Goal: Task Accomplishment & Management: Manage account settings

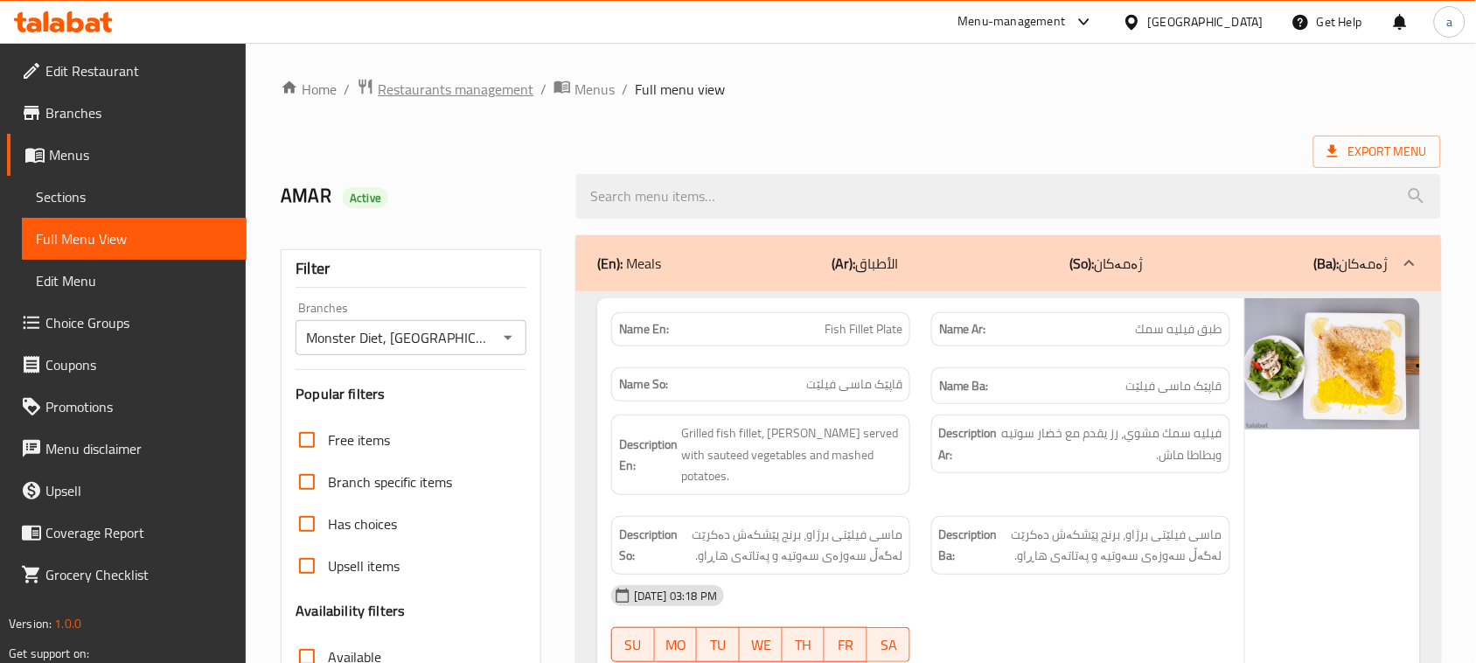
click at [455, 92] on span "Restaurants management" at bounding box center [456, 89] width 156 height 21
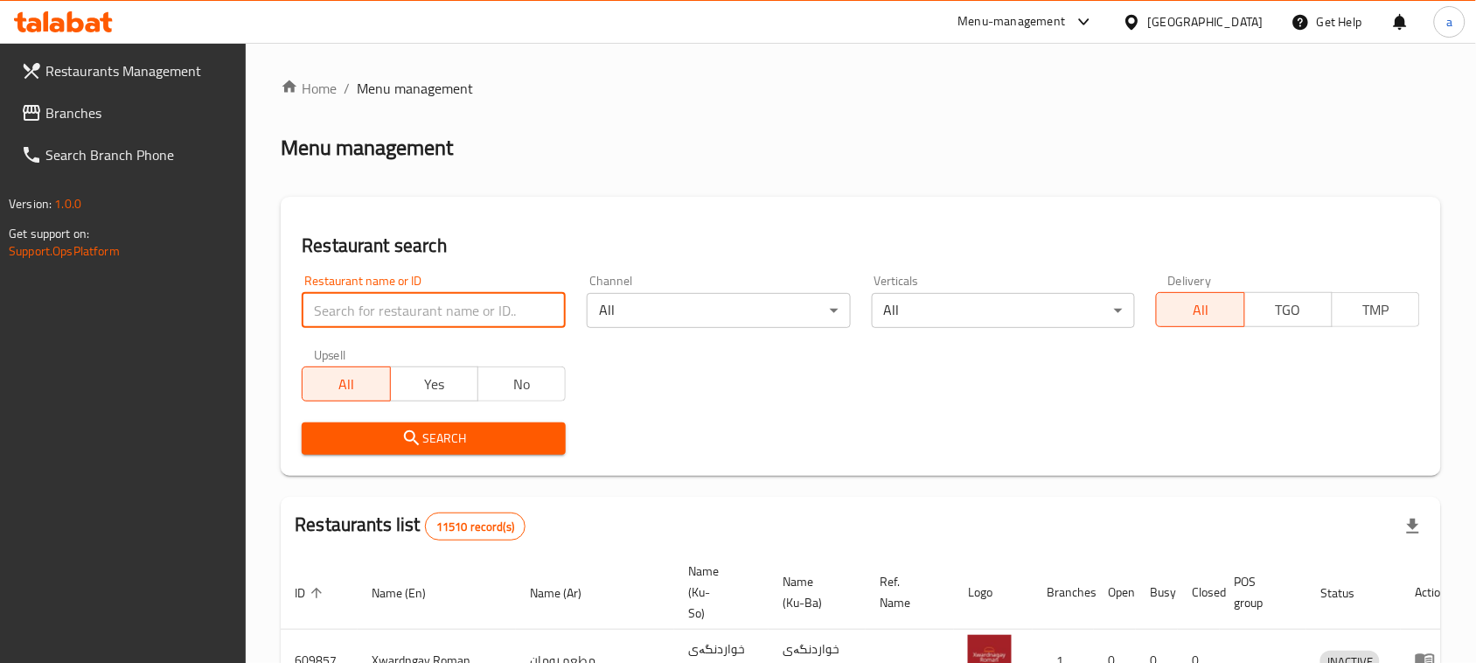
click at [409, 323] on input "search" at bounding box center [434, 310] width 264 height 35
paste input "Flash Food"
type input "Flash Food"
click button "Search" at bounding box center [434, 438] width 264 height 32
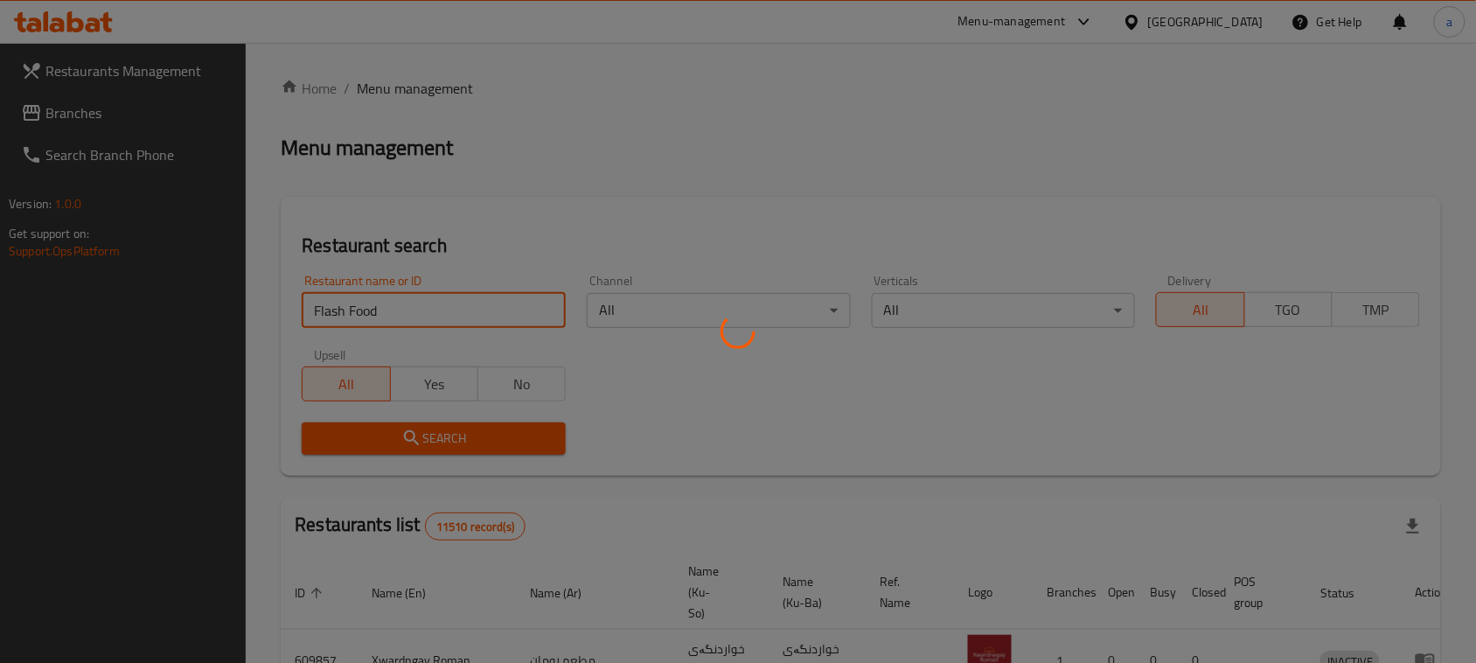
scroll to position [116, 0]
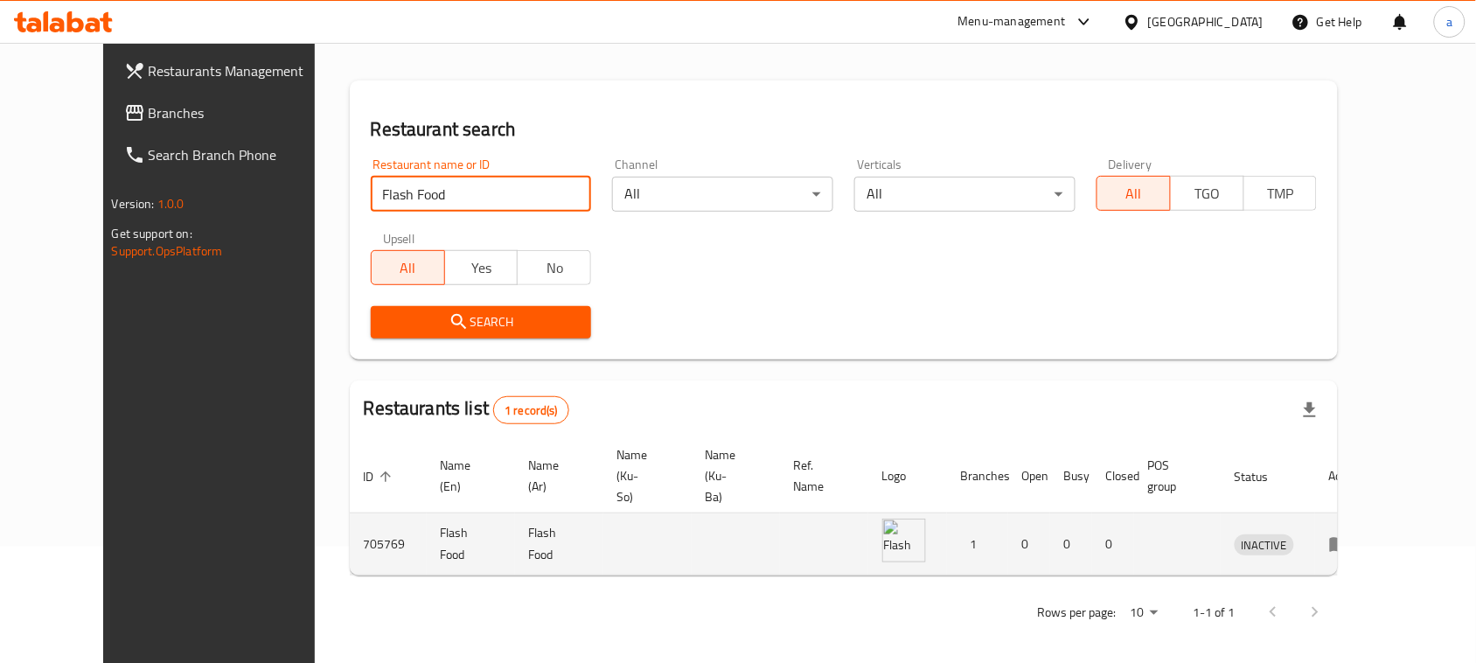
click at [1349, 538] on icon "enhanced table" at bounding box center [1339, 545] width 19 height 15
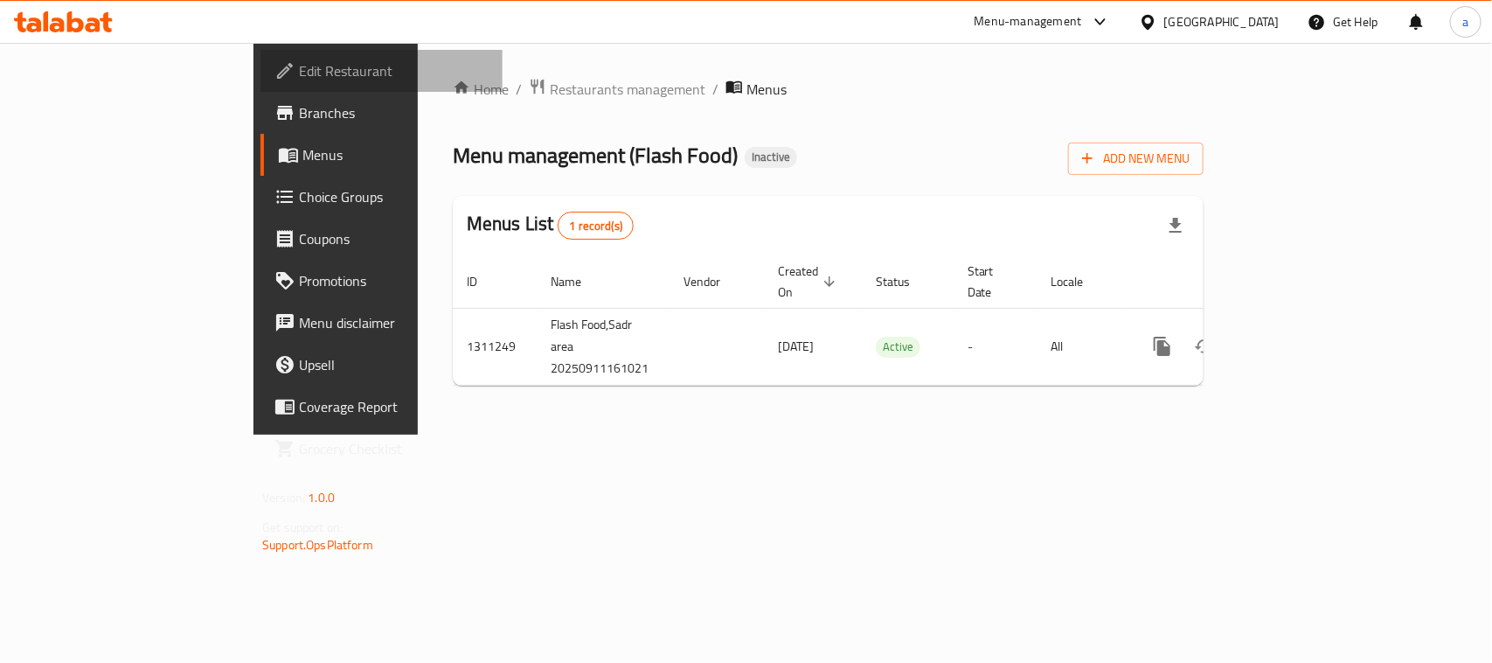
click at [299, 70] on span "Edit Restaurant" at bounding box center [394, 70] width 190 height 21
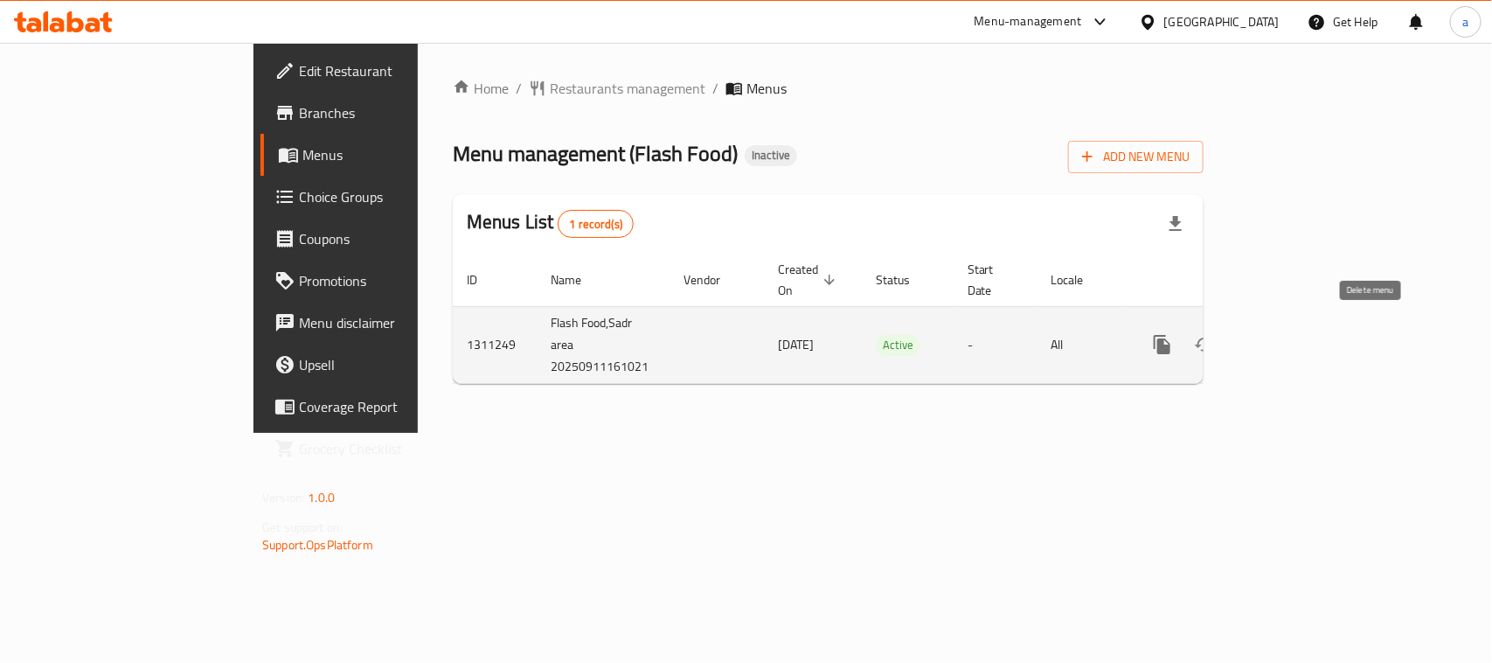
click at [1253, 337] on icon "enhanced table" at bounding box center [1247, 345] width 12 height 16
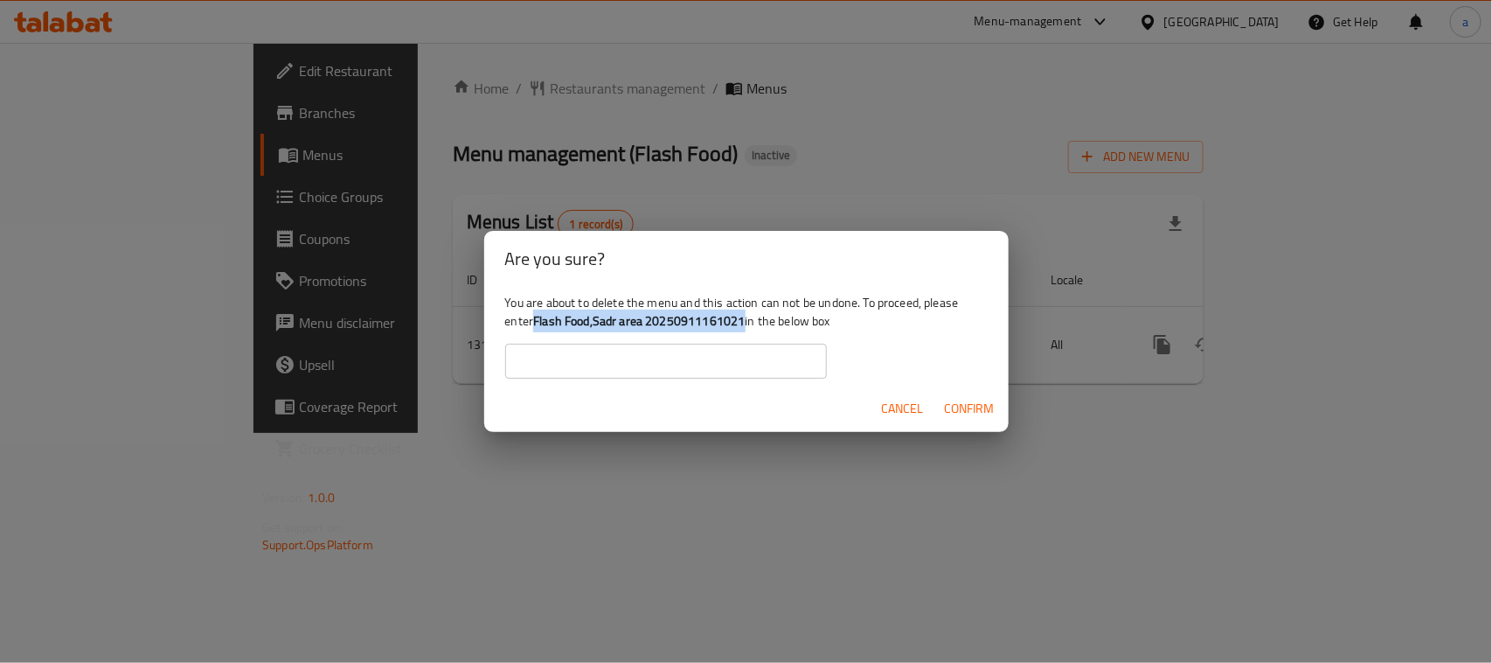
drag, startPoint x: 580, startPoint y: 325, endPoint x: 800, endPoint y: 330, distance: 220.4
click at [745, 330] on b "Flash Food,Sadr area 20250911161021" at bounding box center [639, 320] width 212 height 23
copy b "Flash Food,Sadr area 20250911161021"
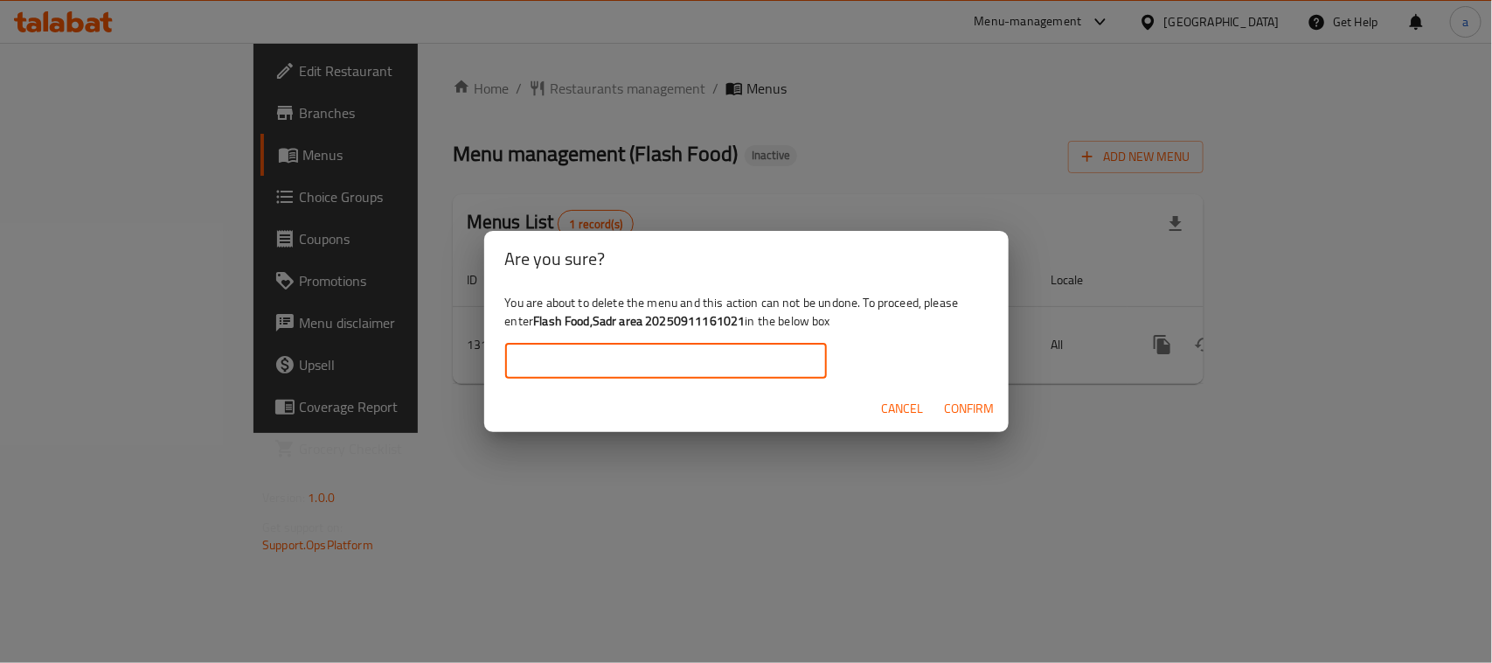
click at [656, 367] on input "text" at bounding box center [666, 361] width 322 height 35
paste input "Flash Food,Sadr area 20250911161021"
type input "Flash Food,Sadr area 20250911161021"
click at [979, 418] on span "Confirm" at bounding box center [970, 409] width 50 height 22
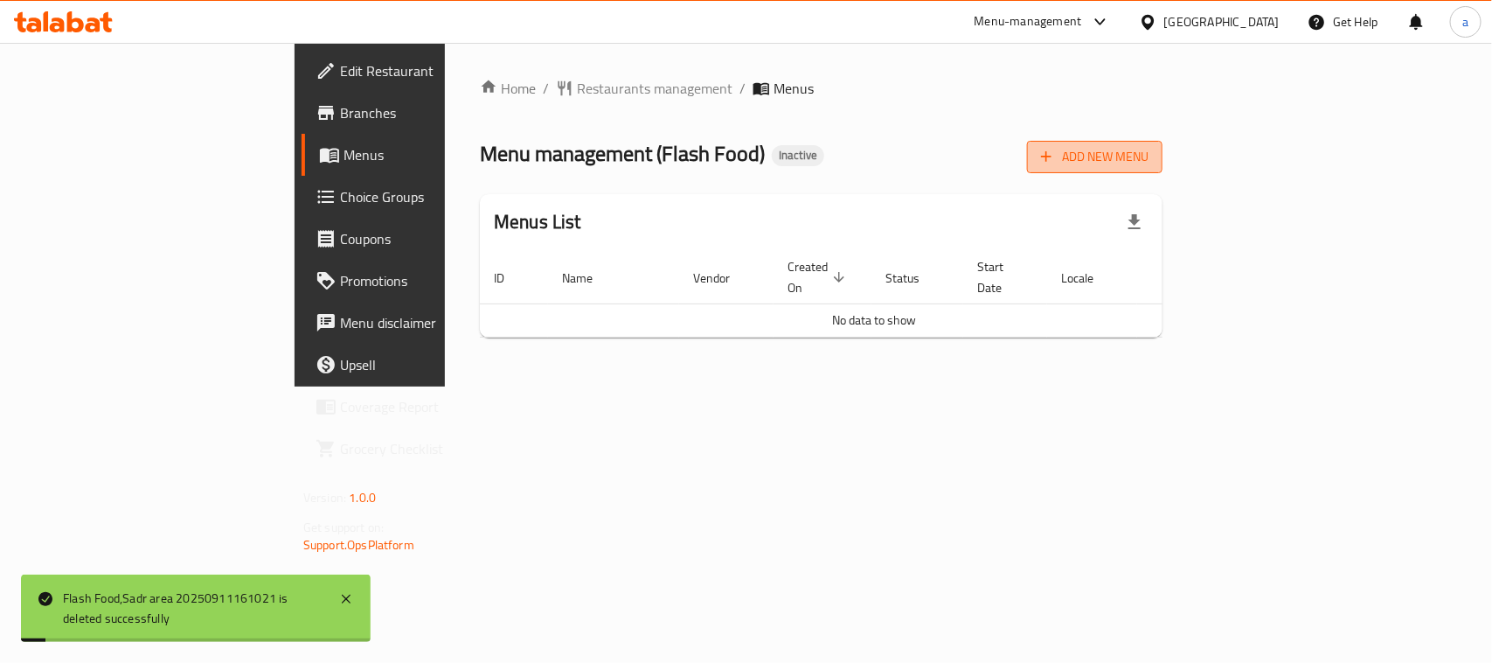
click at [1149, 157] on span "Add New Menu" at bounding box center [1095, 157] width 108 height 22
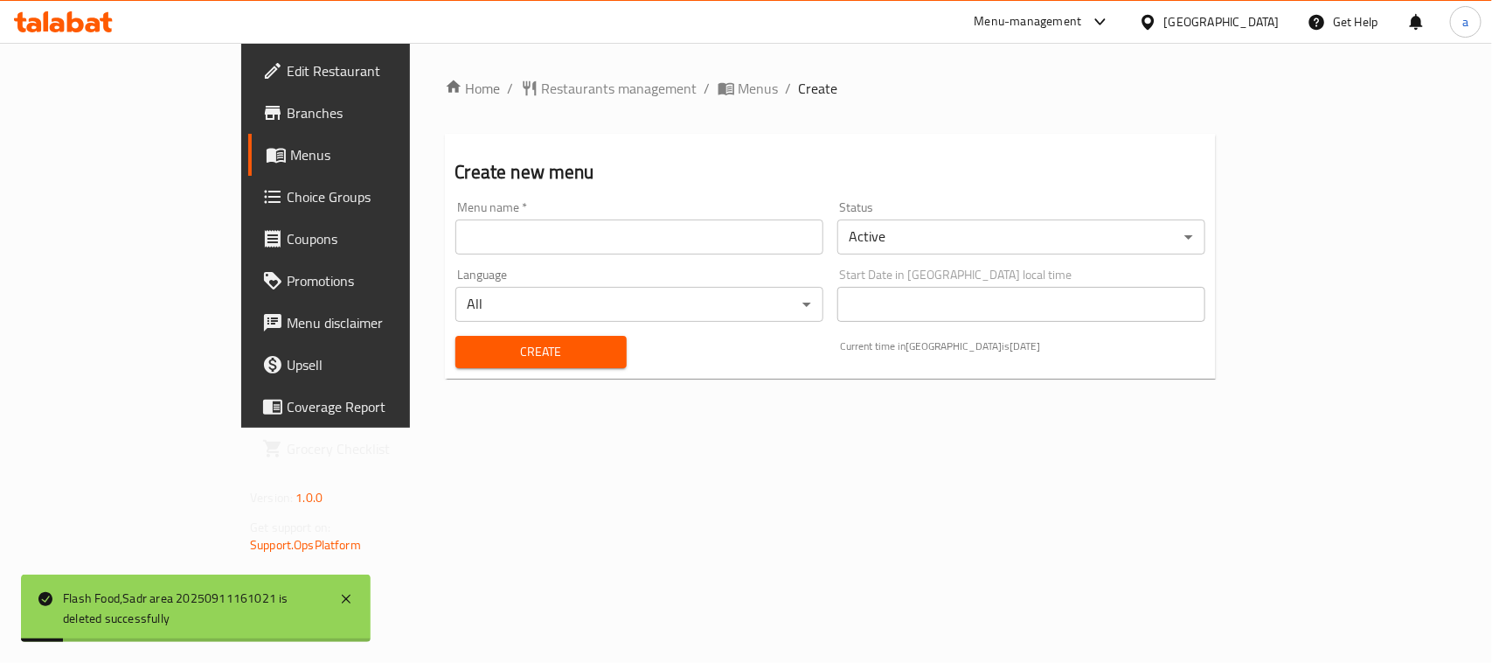
click at [465, 261] on div "Menu name   * Menu name *" at bounding box center [640, 227] width 382 height 67
click at [463, 246] on input "text" at bounding box center [639, 236] width 368 height 35
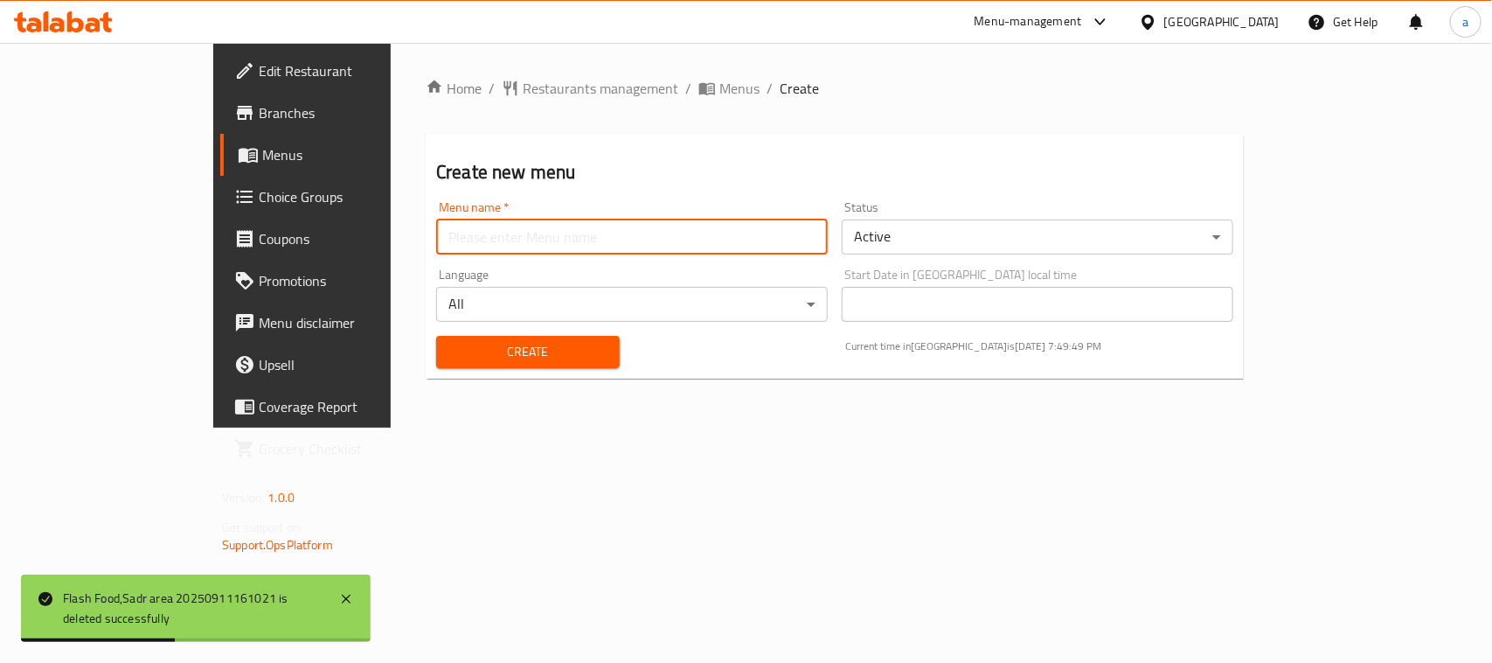
type input "AMAR"
click at [461, 346] on button "Create" at bounding box center [528, 352] width 184 height 32
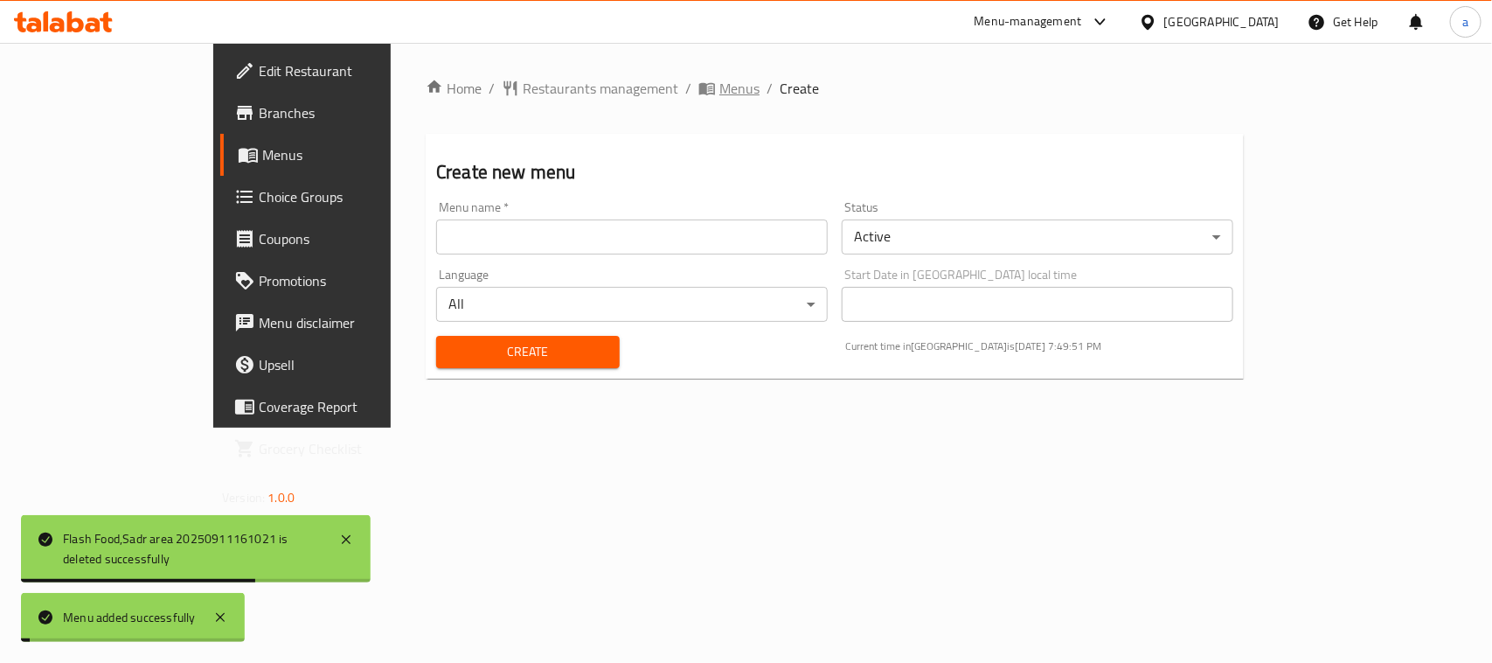
click at [720, 99] on span "Menus" at bounding box center [740, 88] width 40 height 21
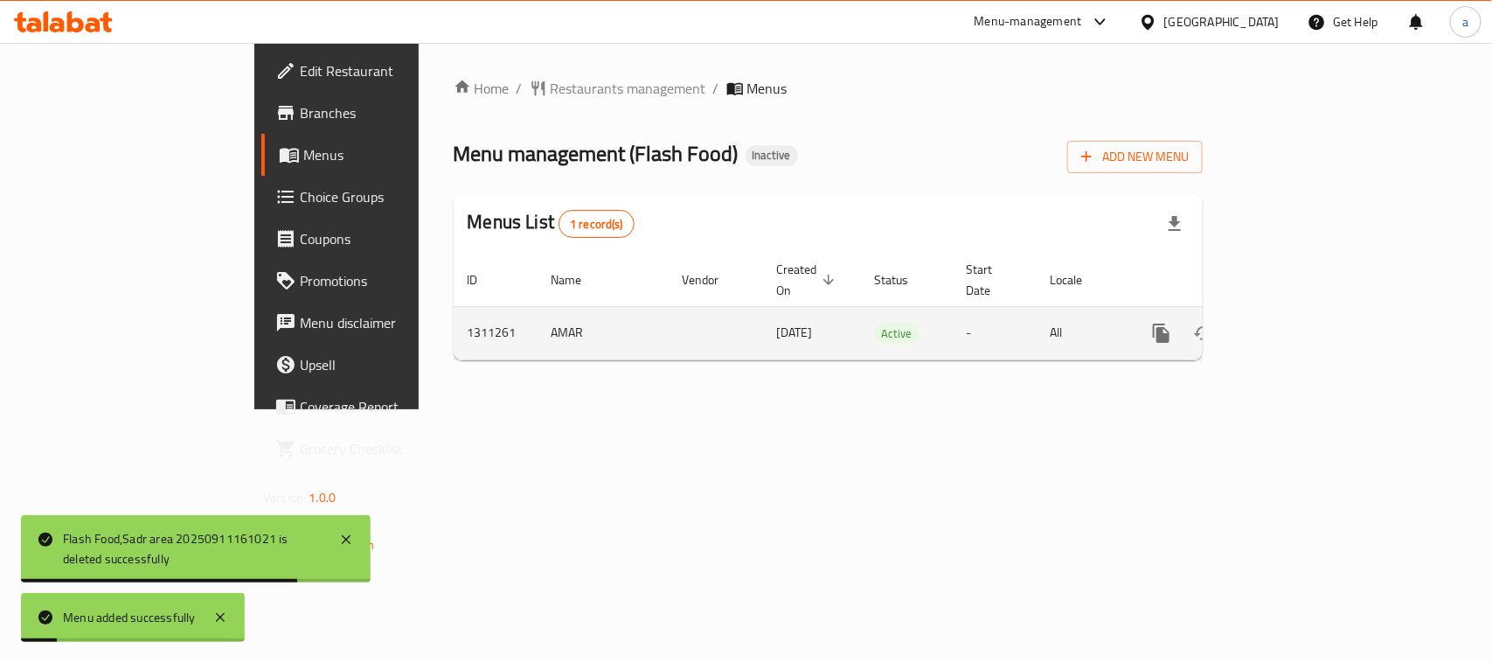
click at [1296, 325] on icon "enhanced table" at bounding box center [1288, 333] width 16 height 16
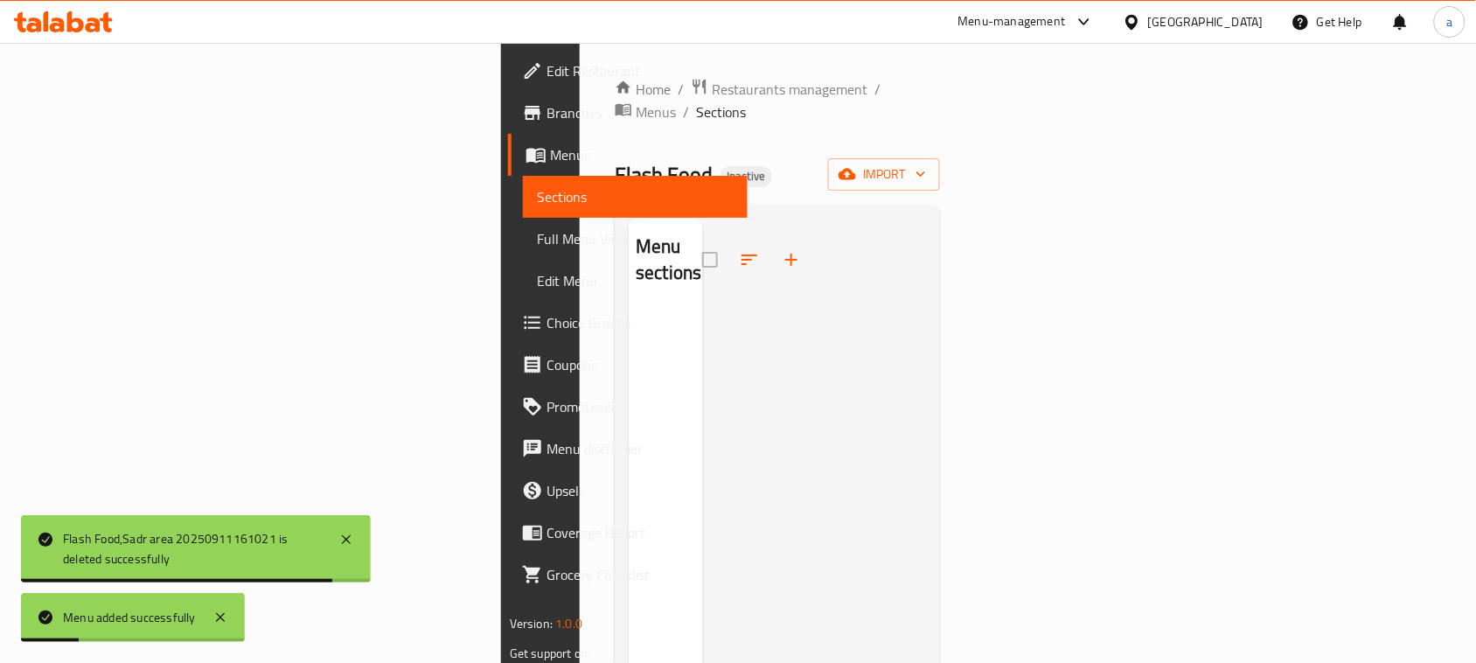
click at [940, 134] on div "Home / Restaurants management / Menus / Sections Flash Food Inactive import Men…" at bounding box center [777, 486] width 325 height 817
click at [926, 163] on span "import" at bounding box center [884, 174] width 84 height 22
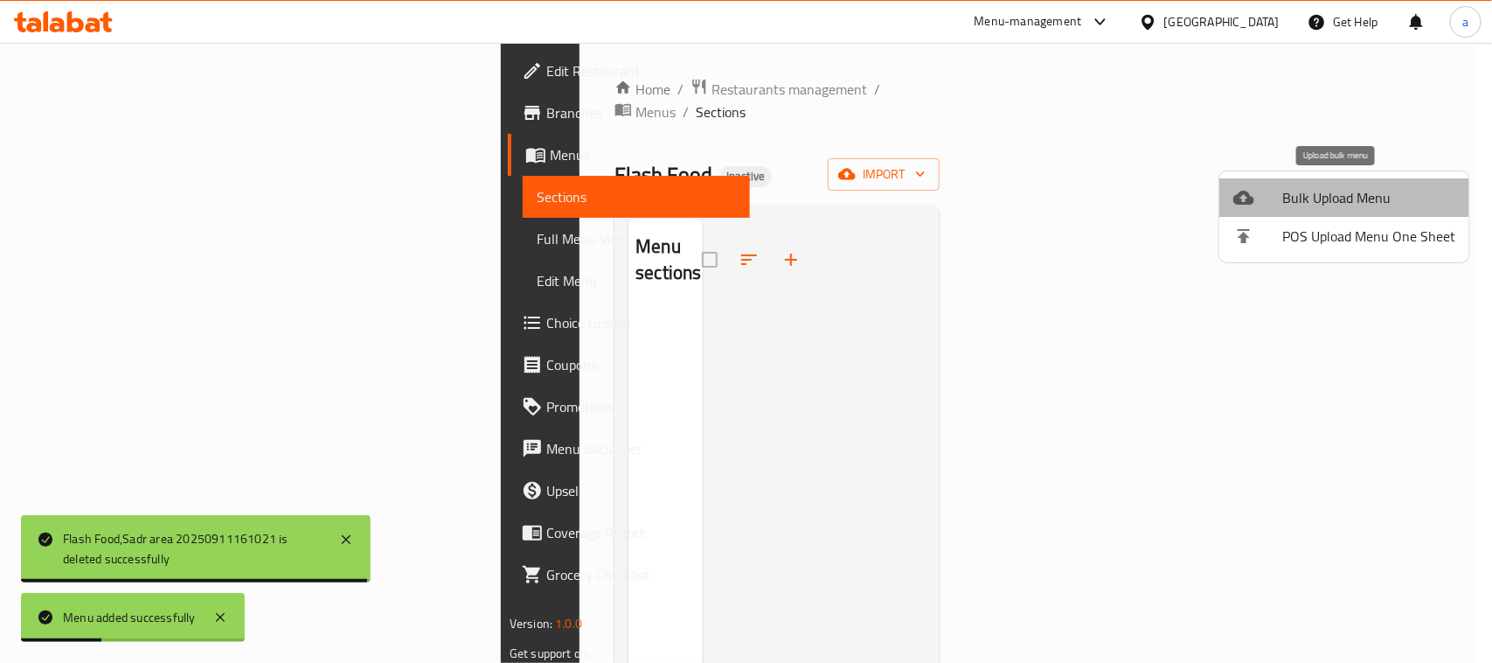
click at [1343, 195] on span "Bulk Upload Menu" at bounding box center [1369, 197] width 173 height 21
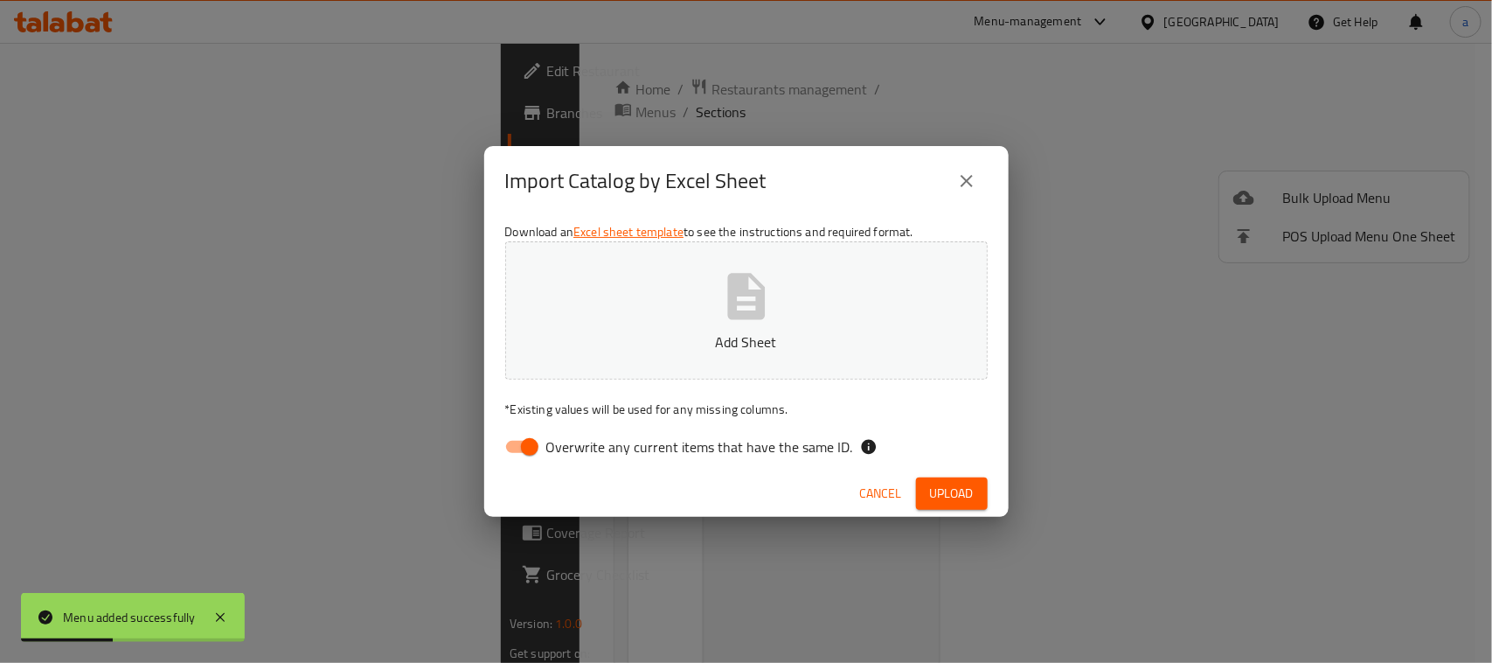
click at [518, 448] on input "Overwrite any current items that have the same ID." at bounding box center [530, 446] width 100 height 33
checkbox input "false"
click at [746, 331] on p "Add Sheet" at bounding box center [746, 341] width 428 height 21
click at [932, 497] on span "Upload" at bounding box center [952, 494] width 44 height 22
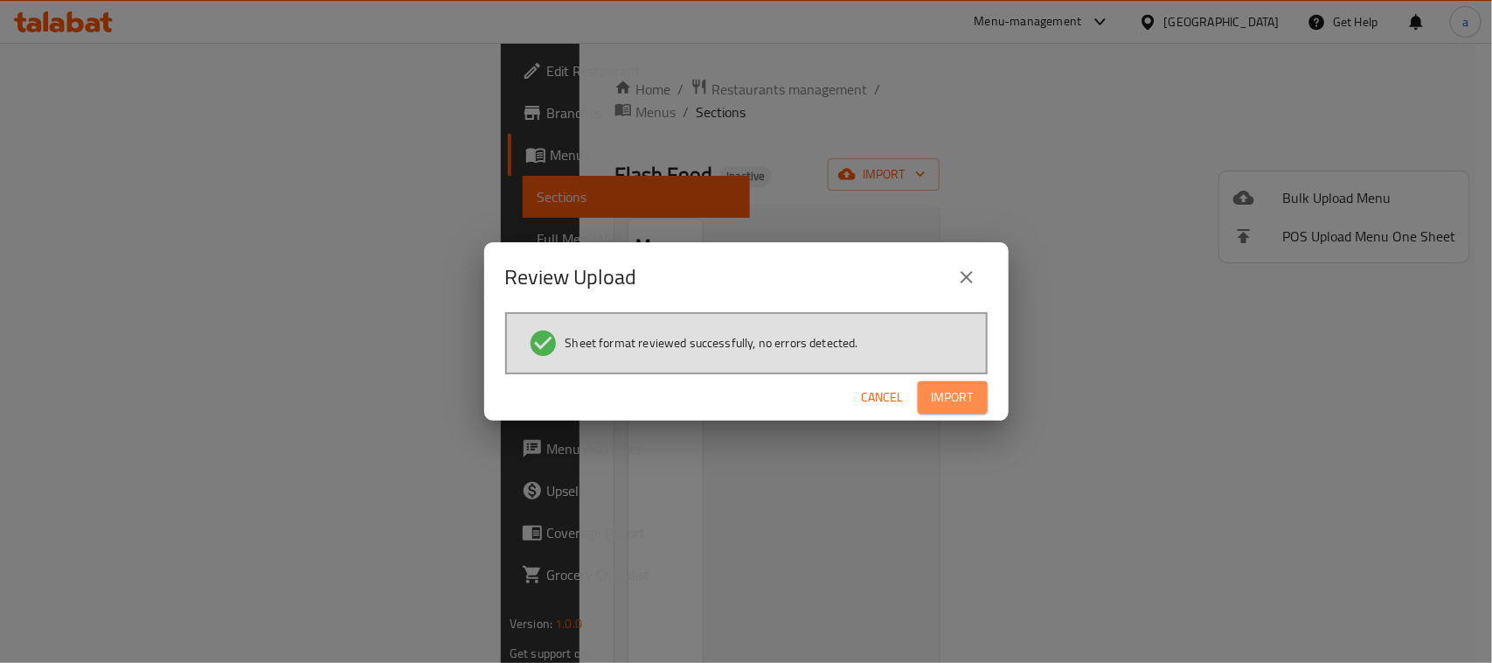
click at [945, 390] on span "Import" at bounding box center [953, 397] width 42 height 22
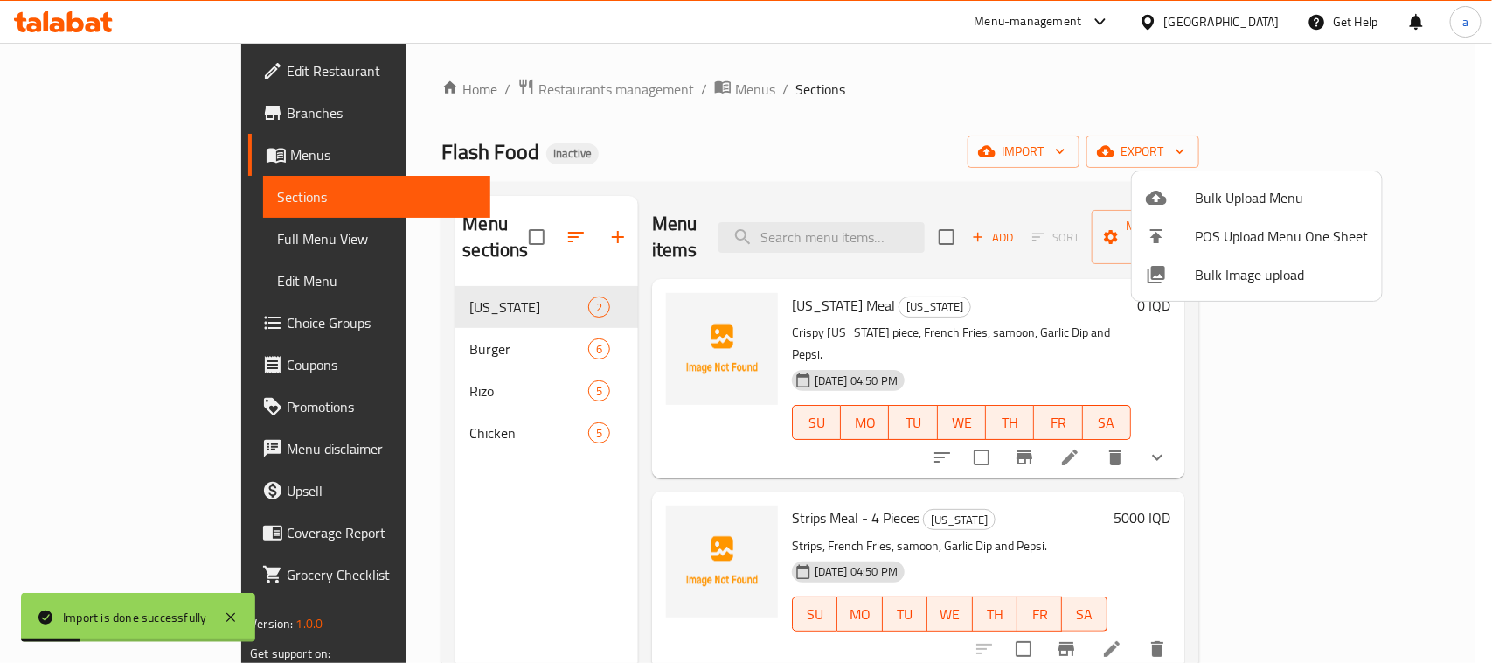
click at [944, 455] on div at bounding box center [746, 331] width 1492 height 663
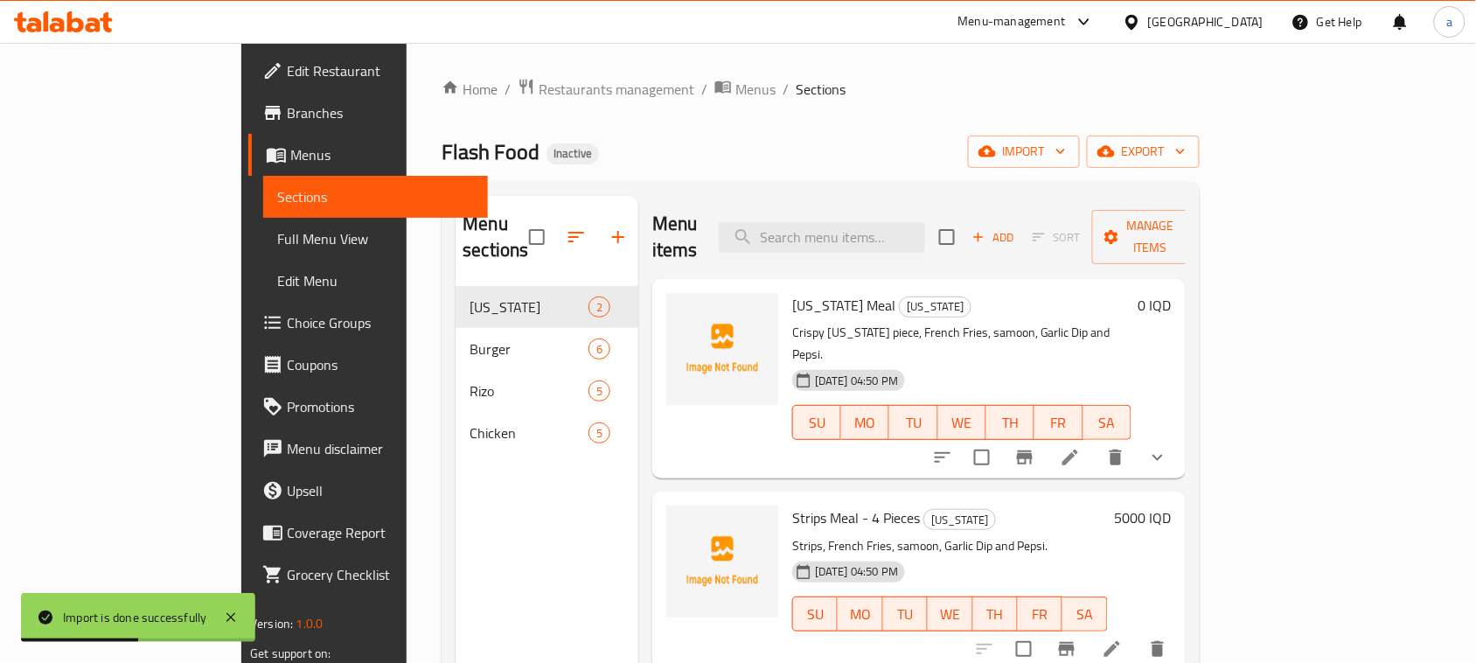
drag, startPoint x: 1431, startPoint y: 421, endPoint x: 1413, endPoint y: 422, distance: 18.4
click at [1199, 421] on div "Menu sections [US_STATE] 2 Burger 6 Rizo 5 Chicken 5 Menu items Add Sort Manage…" at bounding box center [820, 527] width 757 height 691
click at [1179, 436] on button "show more" at bounding box center [1158, 457] width 42 height 42
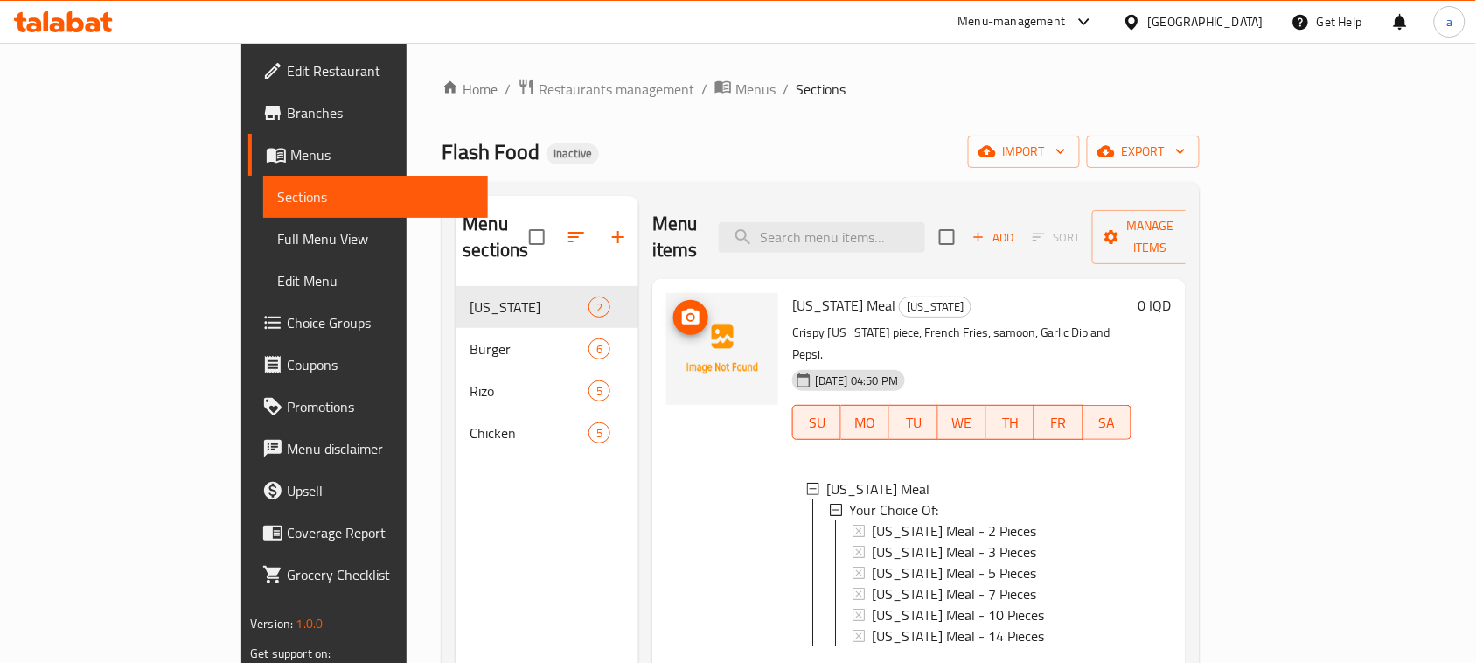
click at [682, 309] on icon "upload picture" at bounding box center [690, 317] width 17 height 16
click at [792, 292] on span "[US_STATE] Meal" at bounding box center [843, 305] width 103 height 26
copy h6 "[US_STATE] Meal"
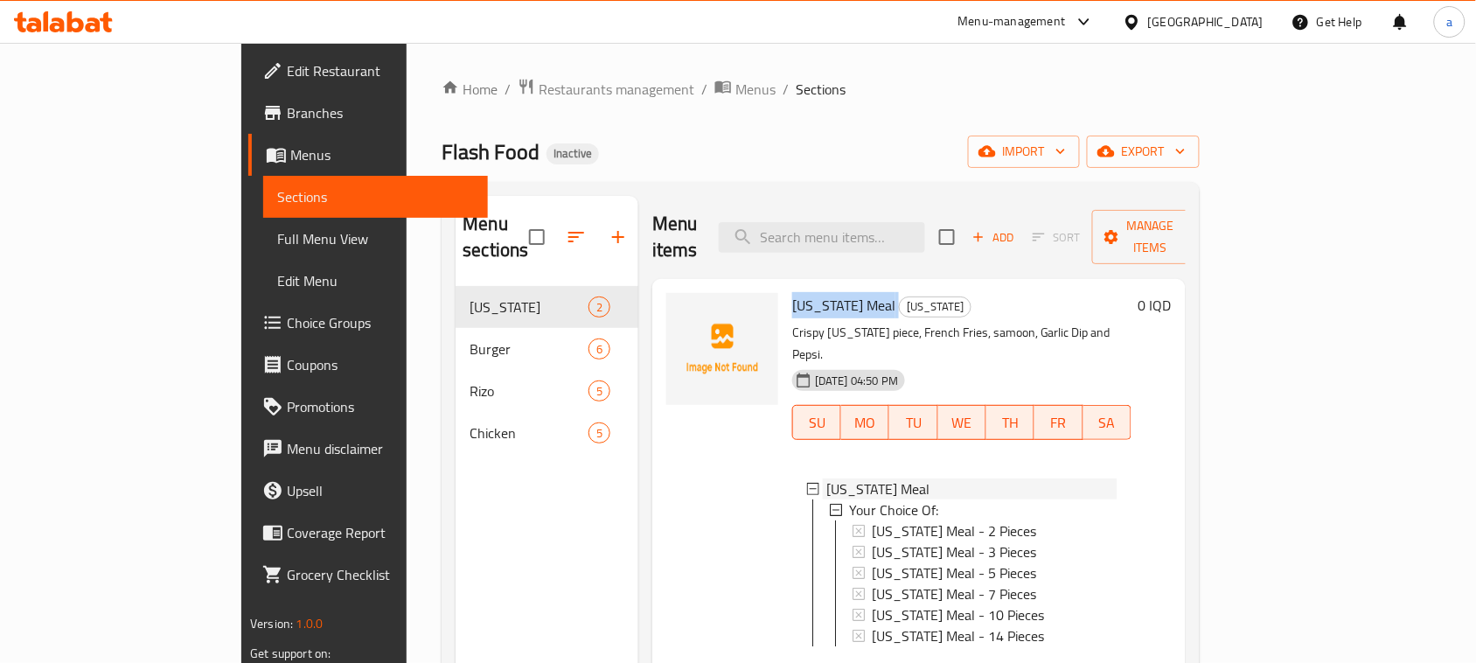
click at [1117, 478] on div "[US_STATE] Meal" at bounding box center [971, 488] width 291 height 21
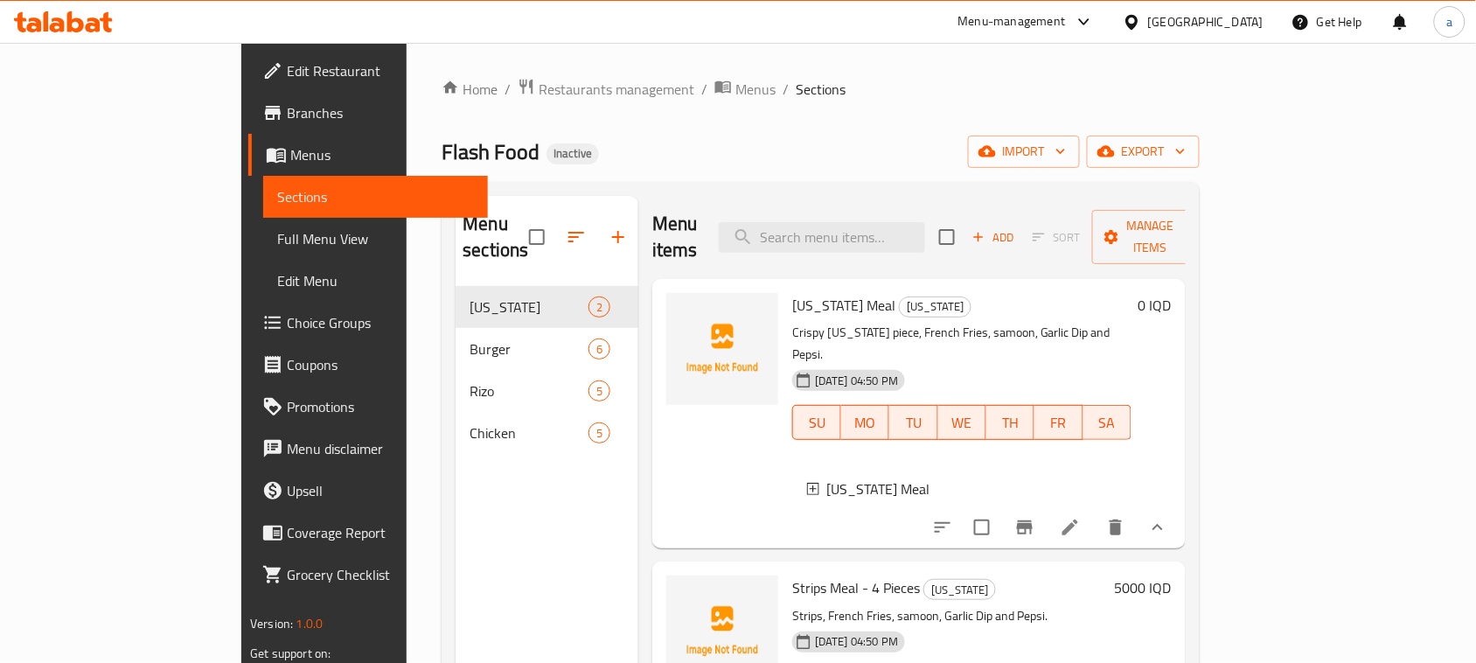
scroll to position [3, 0]
click at [792, 574] on span "Strips Meal - 4 Pieces" at bounding box center [856, 587] width 128 height 26
copy h6 "Strips Meal - 4 Pieces"
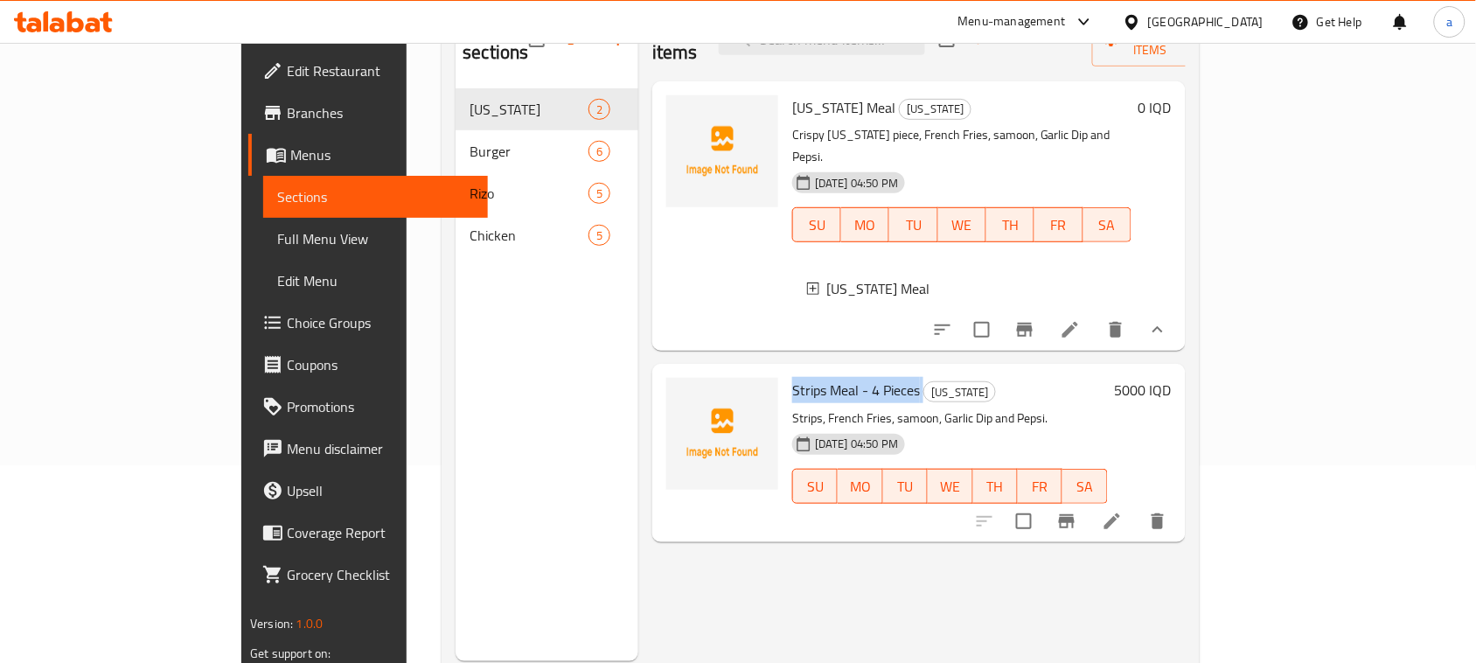
scroll to position [247, 0]
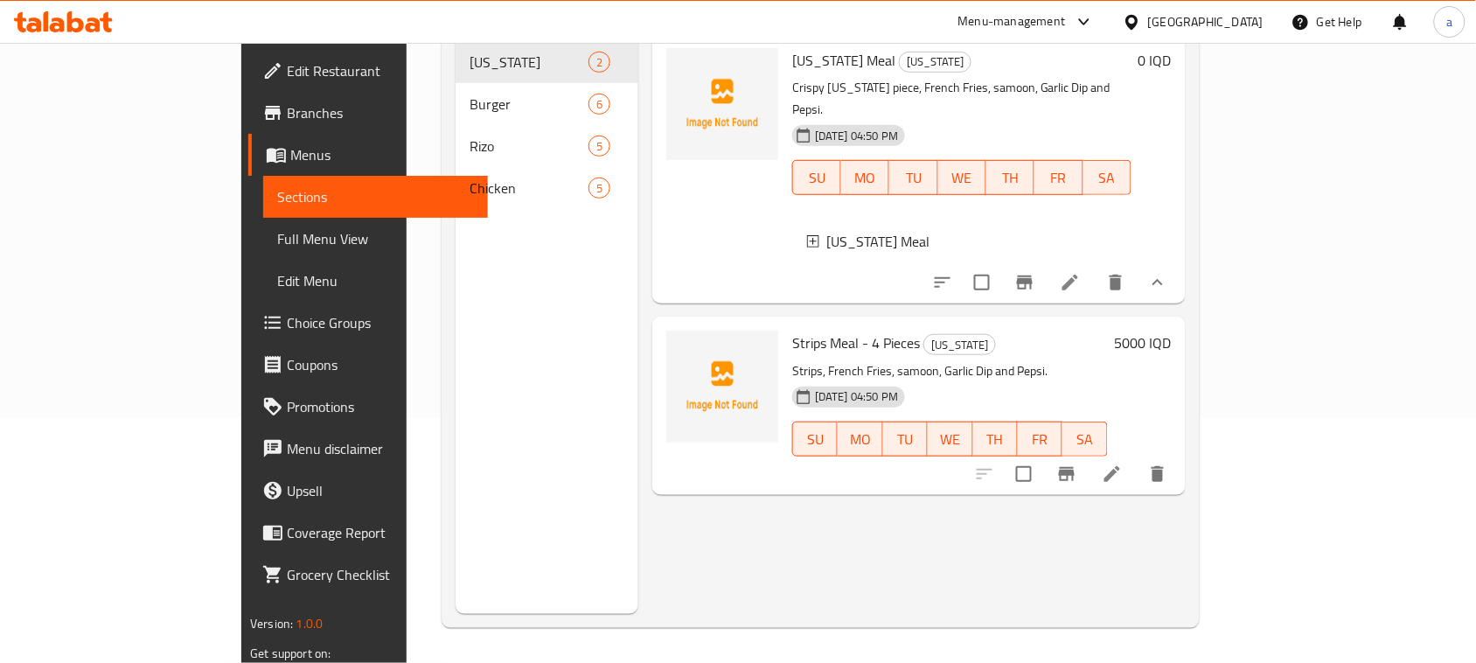
click at [949, 527] on div "Menu items Add Sort Manage items [US_STATE] Meal [US_STATE] Crispy [US_STATE] p…" at bounding box center [911, 282] width 547 height 663
click at [1123, 463] on icon at bounding box center [1112, 473] width 21 height 21
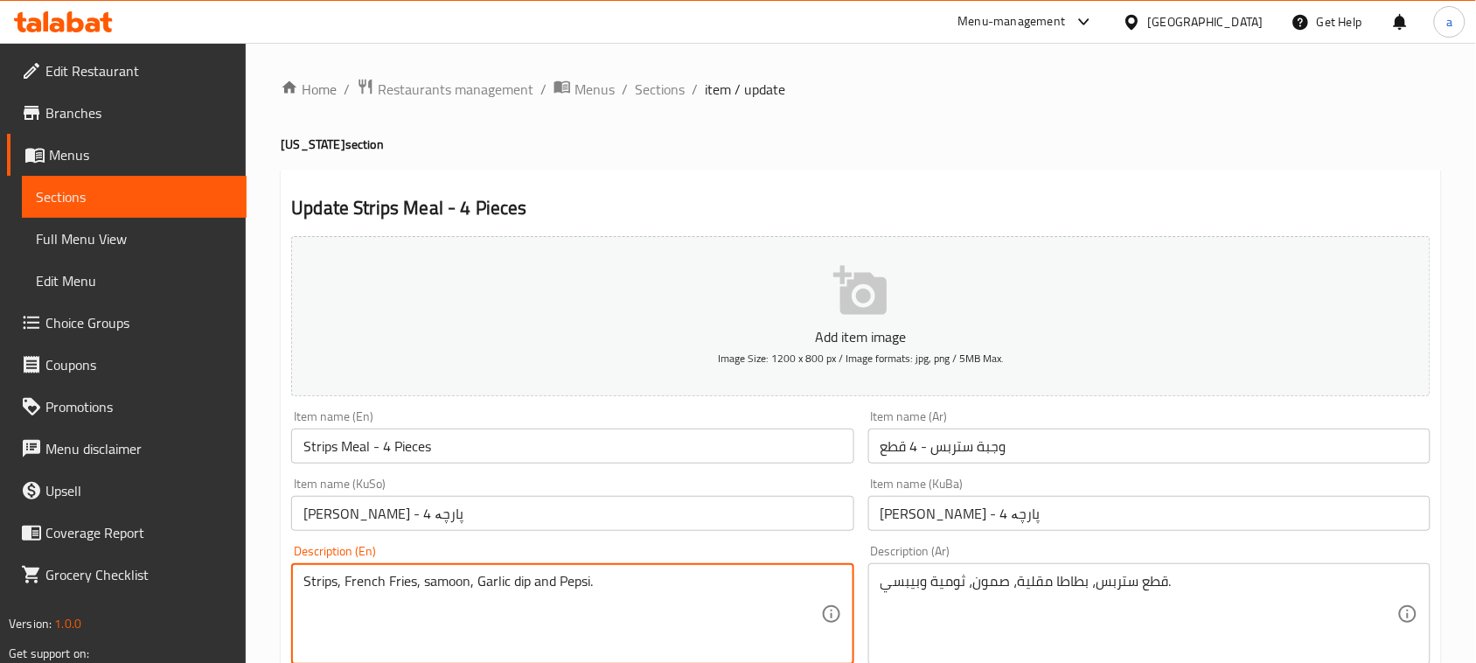
type textarea "Strips, French Fries, samoon, Garlic dip and Pepsi."
click at [500, 463] on input "Strips Meal - 4 Pieces" at bounding box center [572, 445] width 562 height 35
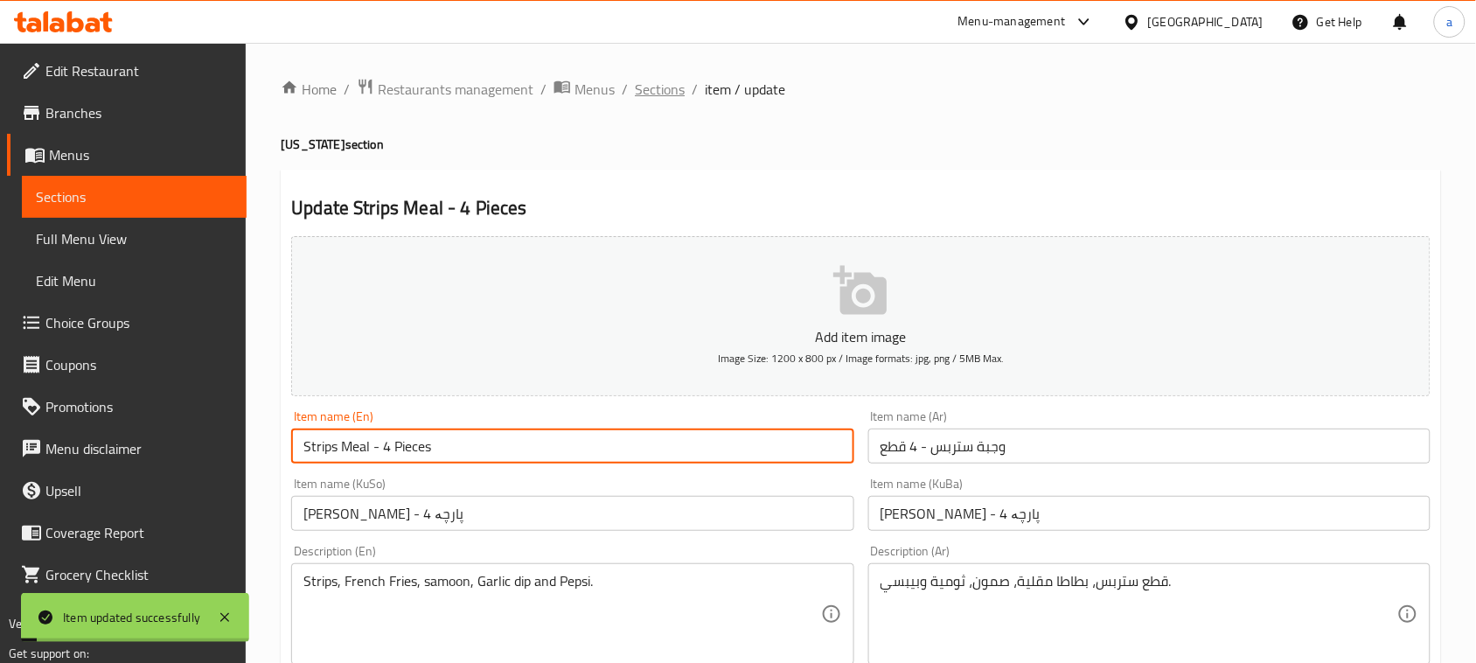
click at [670, 92] on span "Sections" at bounding box center [660, 89] width 50 height 21
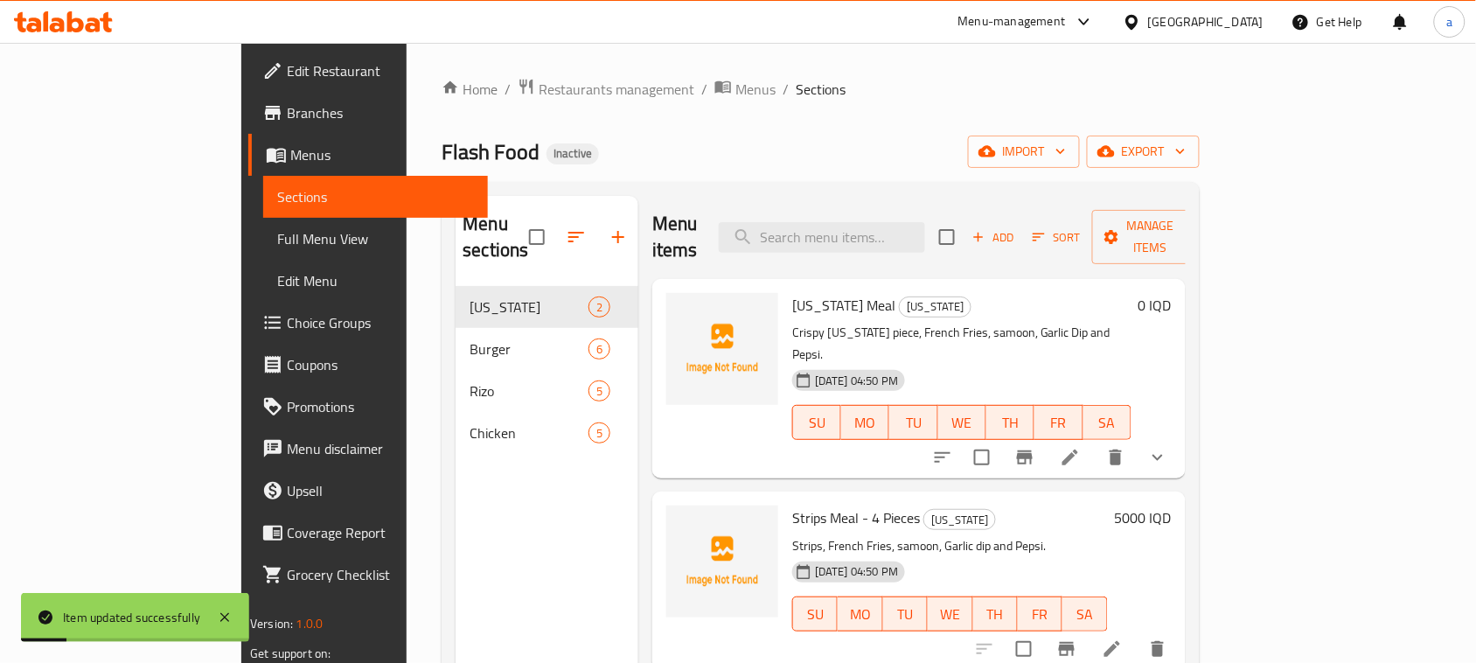
click at [1095, 442] on li at bounding box center [1070, 457] width 49 height 31
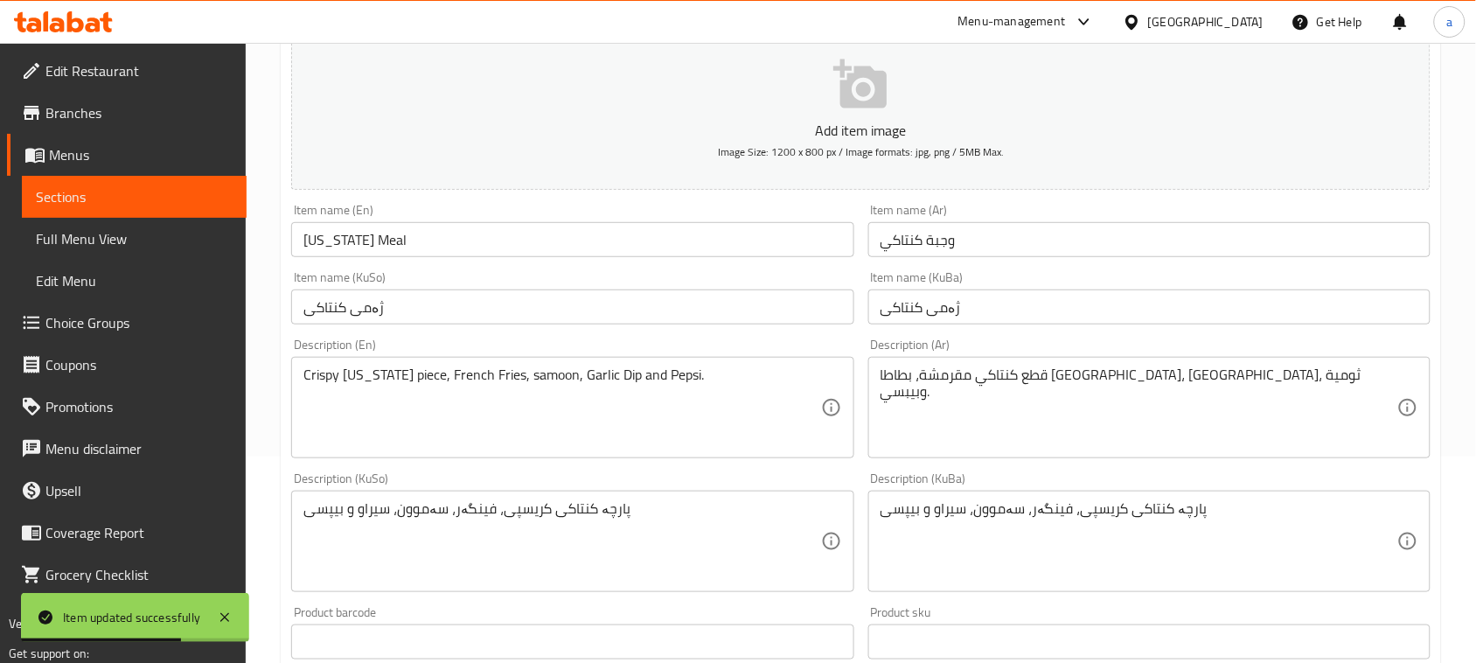
scroll to position [254, 0]
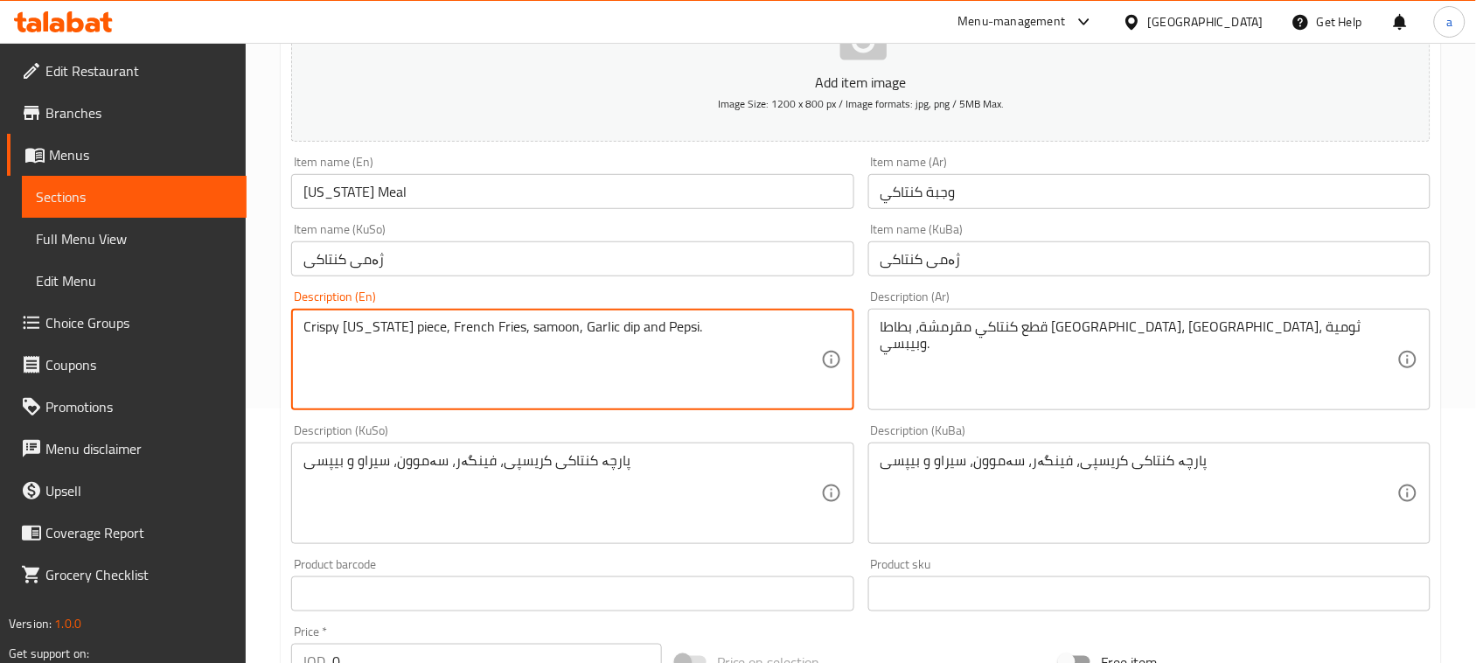
type textarea "Crispy [US_STATE] piece, French Fries, samoon, Garlic dip and Pepsi."
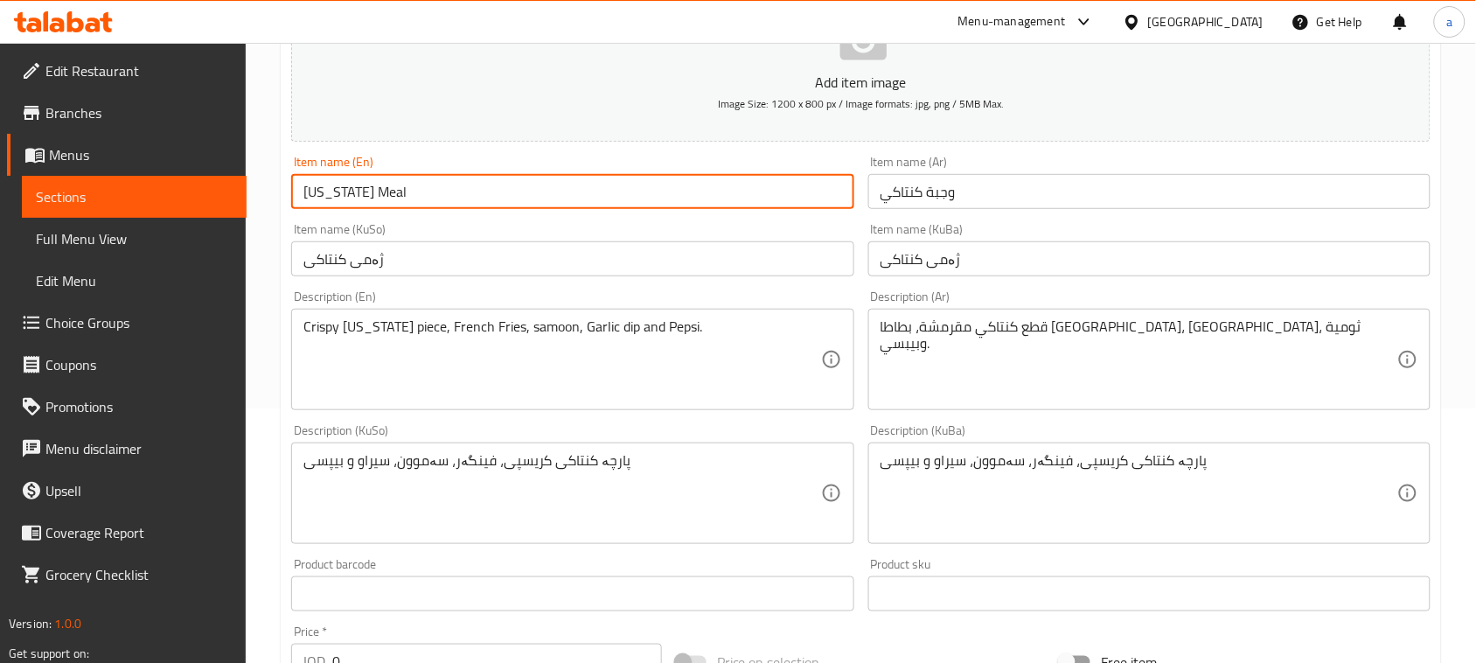
click at [452, 202] on input "[US_STATE] Meal" at bounding box center [572, 191] width 562 height 35
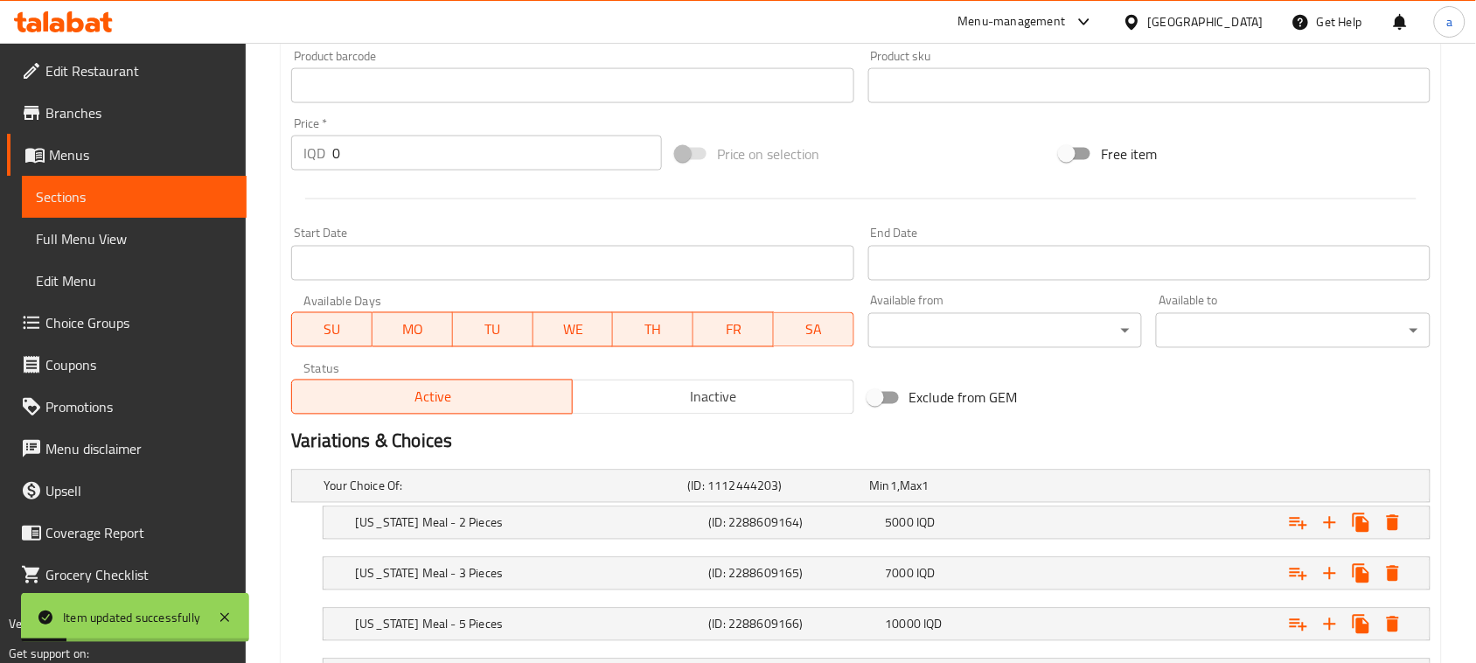
scroll to position [37, 0]
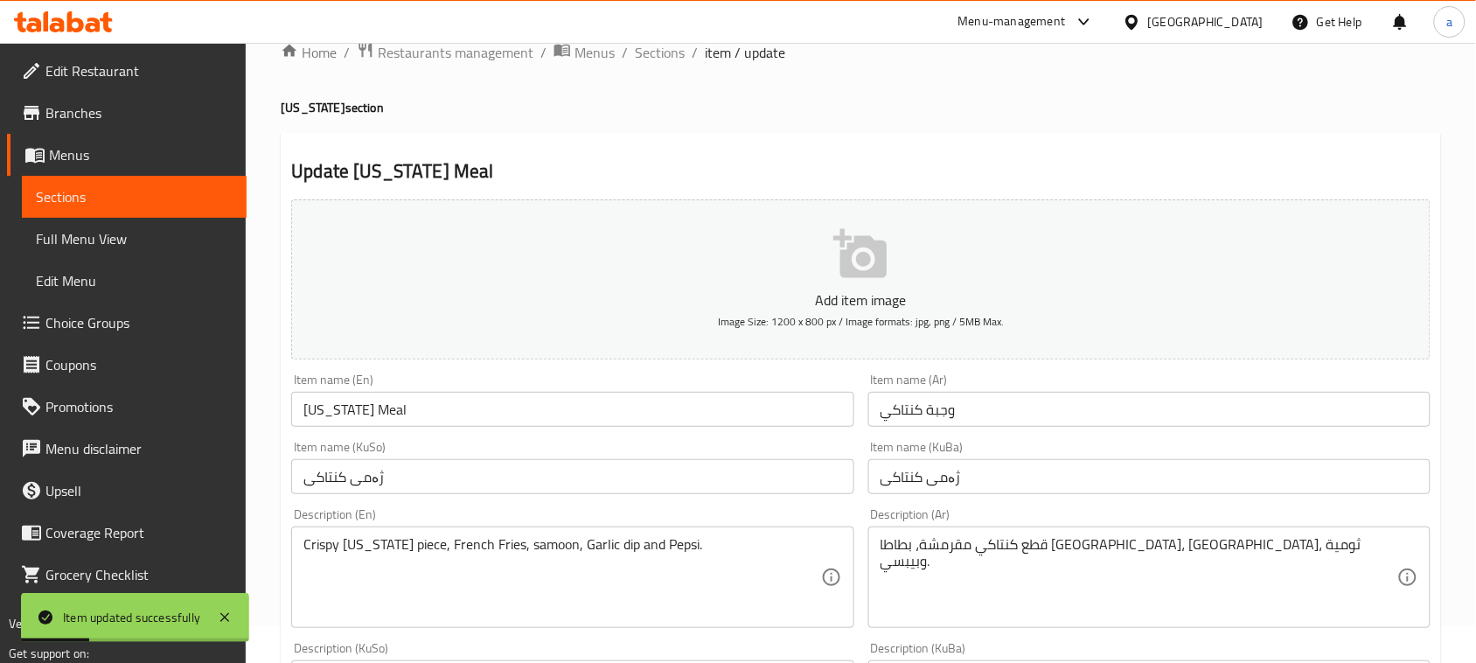
click at [675, 58] on span "Sections" at bounding box center [660, 52] width 50 height 21
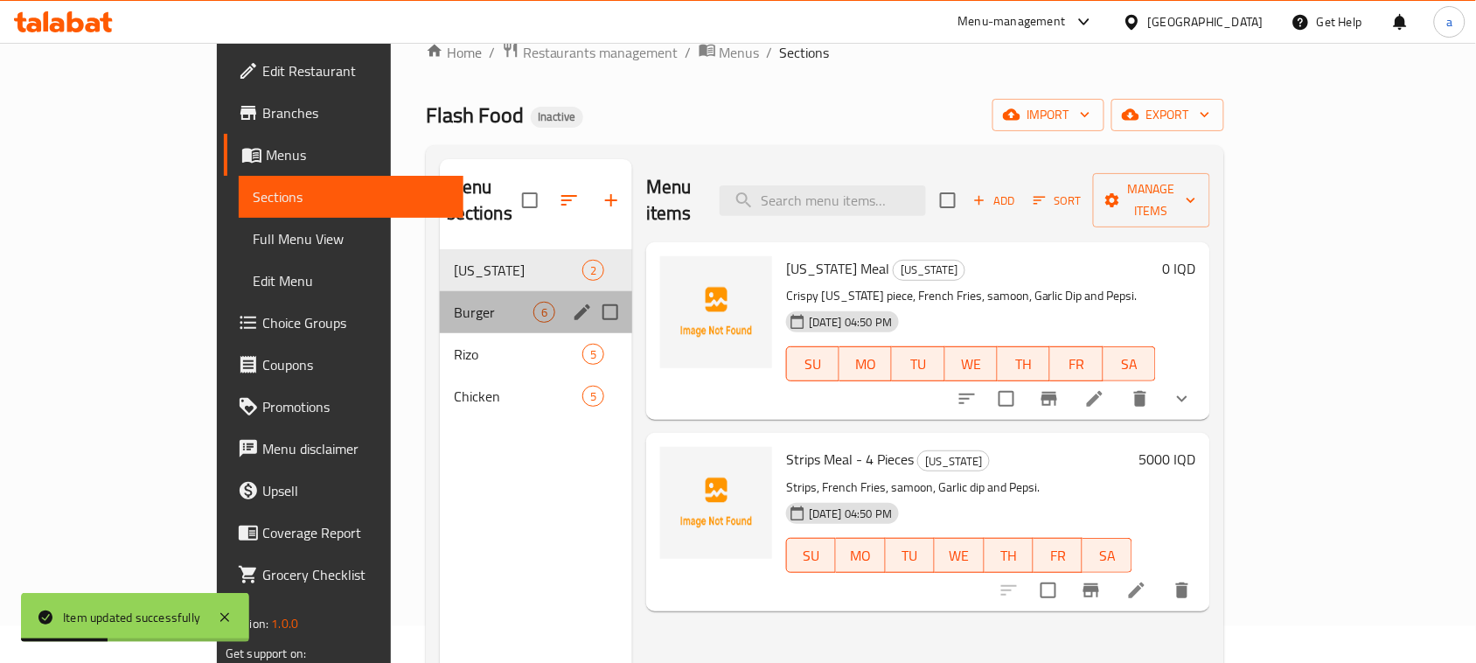
click at [454, 302] on span "Burger" at bounding box center [494, 312] width 80 height 21
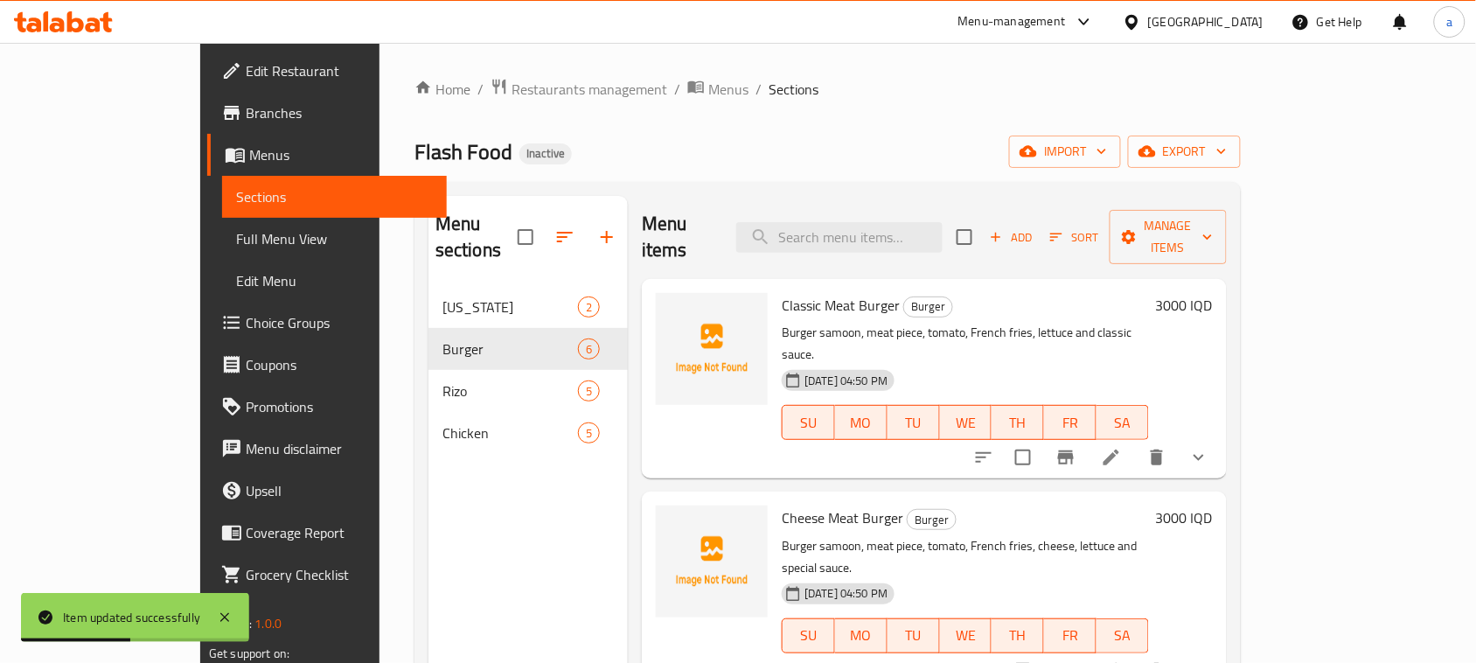
click at [828, 293] on span "Classic Meat Burger" at bounding box center [841, 305] width 118 height 26
drag, startPoint x: 649, startPoint y: 302, endPoint x: 632, endPoint y: 294, distance: 18.4
click at [656, 302] on img at bounding box center [712, 349] width 112 height 112
drag, startPoint x: 596, startPoint y: 298, endPoint x: 627, endPoint y: 300, distance: 30.6
click at [642, 298] on div "Classic Meat Burger Burger Burger samoon, meat piece, tomato, French fries, let…" at bounding box center [934, 378] width 585 height 199
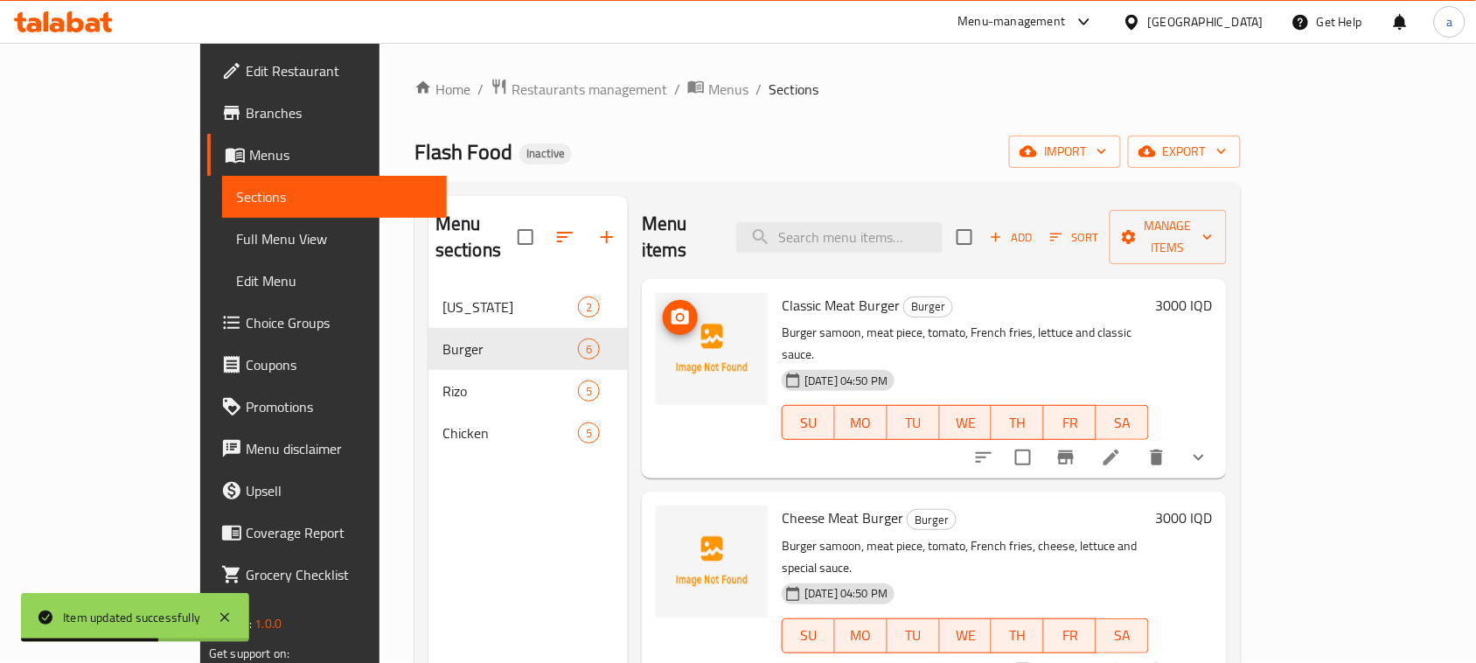
click at [671, 309] on icon "upload picture" at bounding box center [679, 317] width 17 height 16
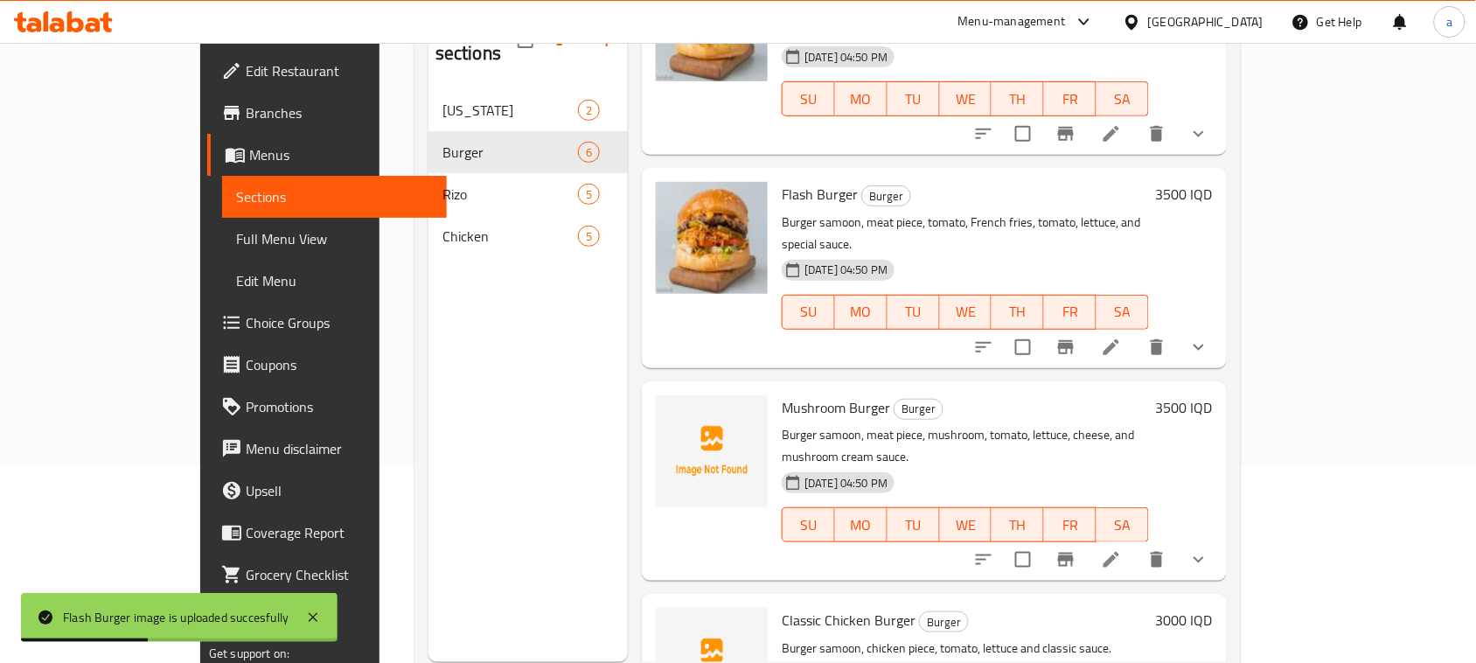
scroll to position [247, 0]
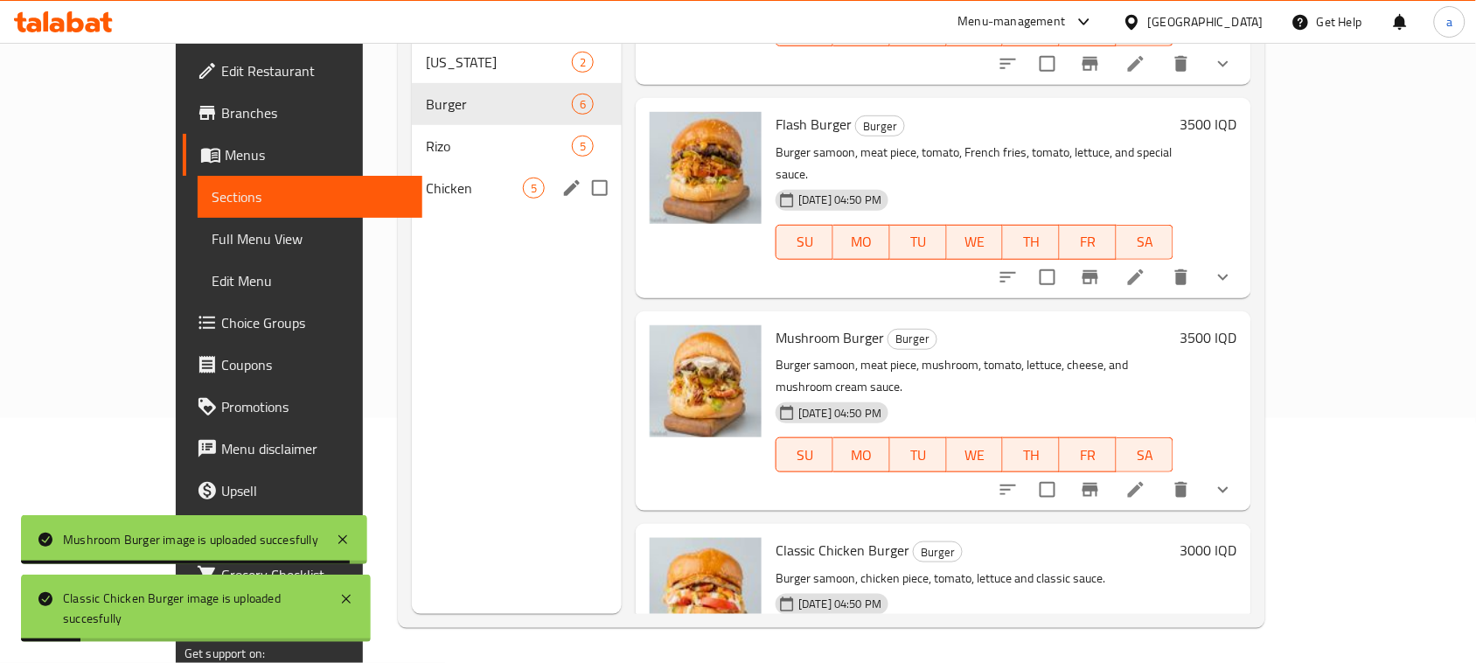
click at [434, 167] on div "Chicken 5" at bounding box center [517, 188] width 210 height 42
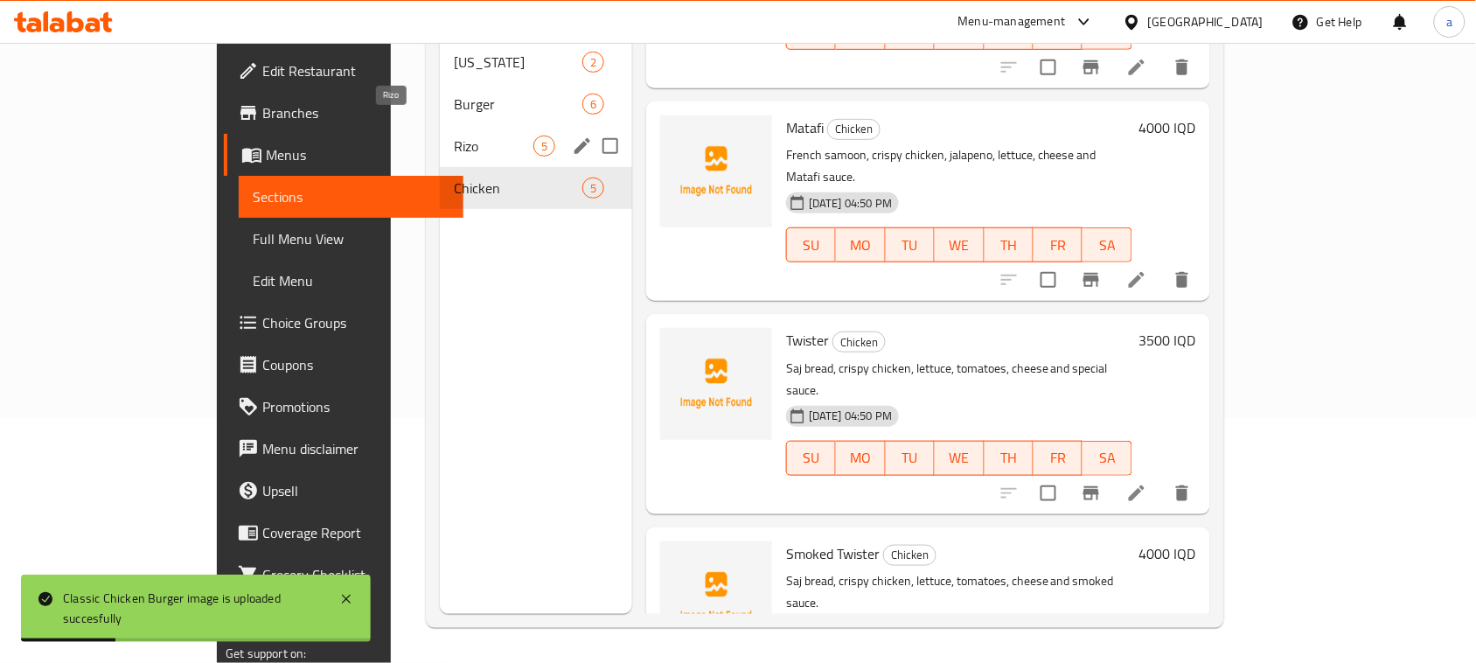
drag, startPoint x: 426, startPoint y: 123, endPoint x: 494, endPoint y: 150, distance: 73.1
click at [454, 136] on span "Rizo" at bounding box center [494, 146] width 80 height 21
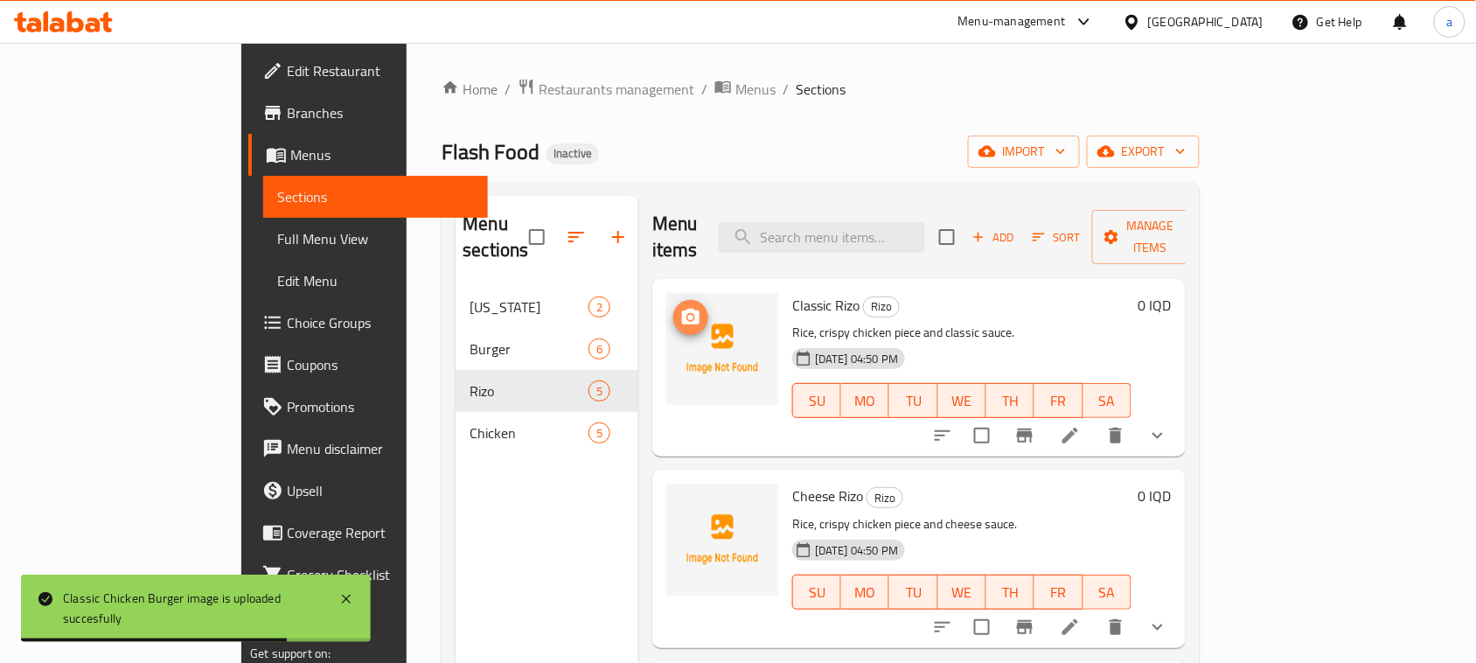
click at [680, 307] on icon "upload picture" at bounding box center [690, 317] width 21 height 21
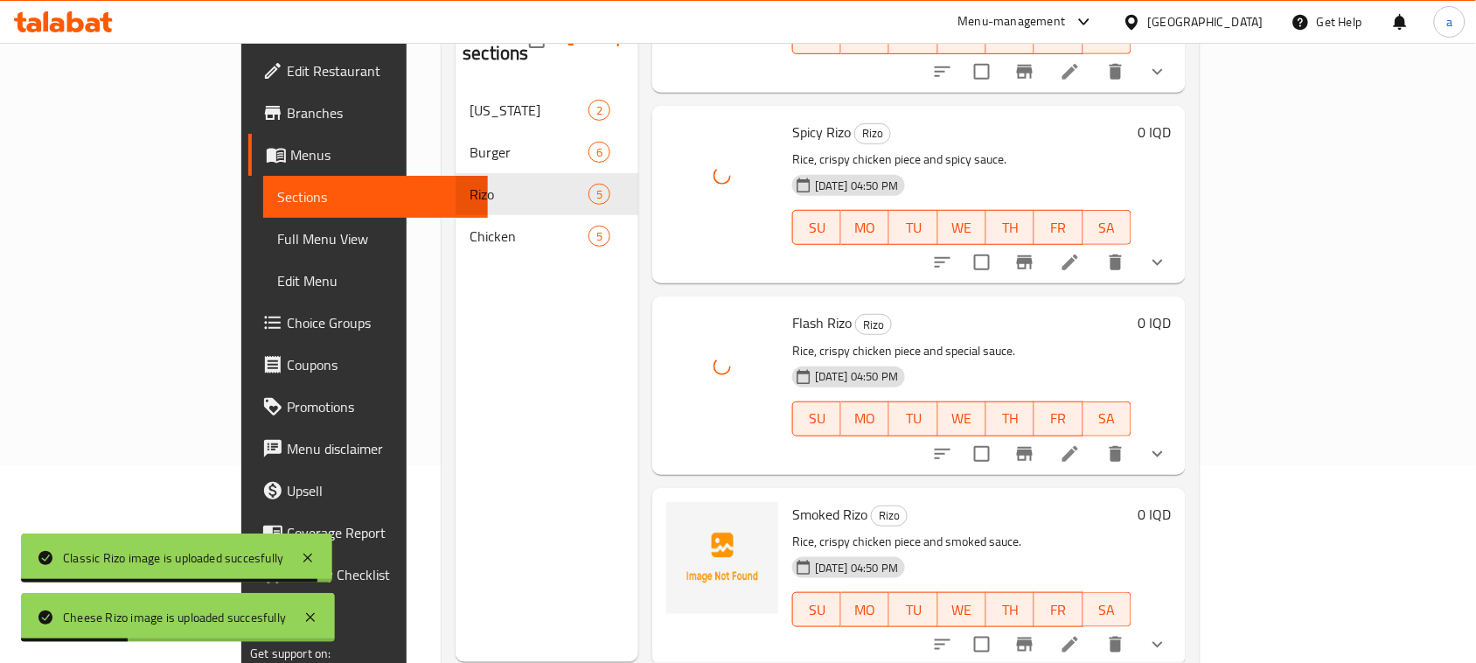
scroll to position [247, 0]
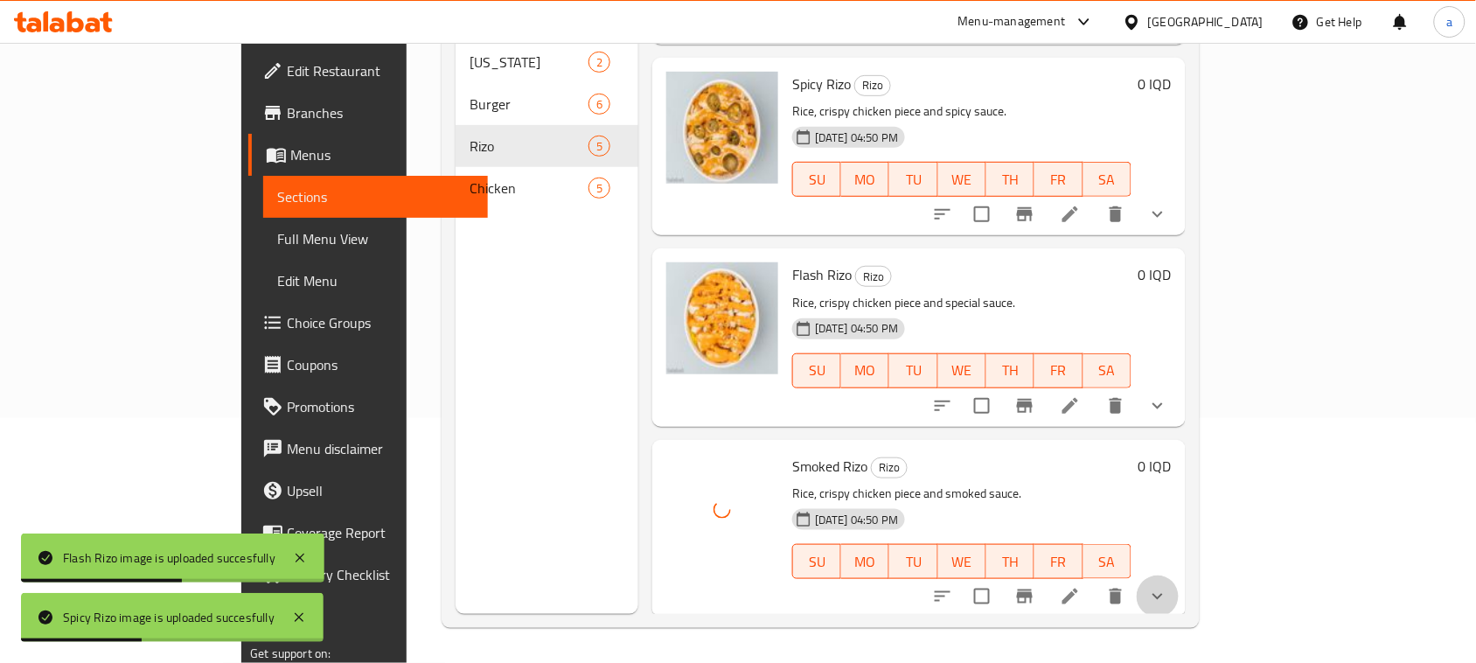
click at [1168, 586] on icon "show more" at bounding box center [1157, 596] width 21 height 21
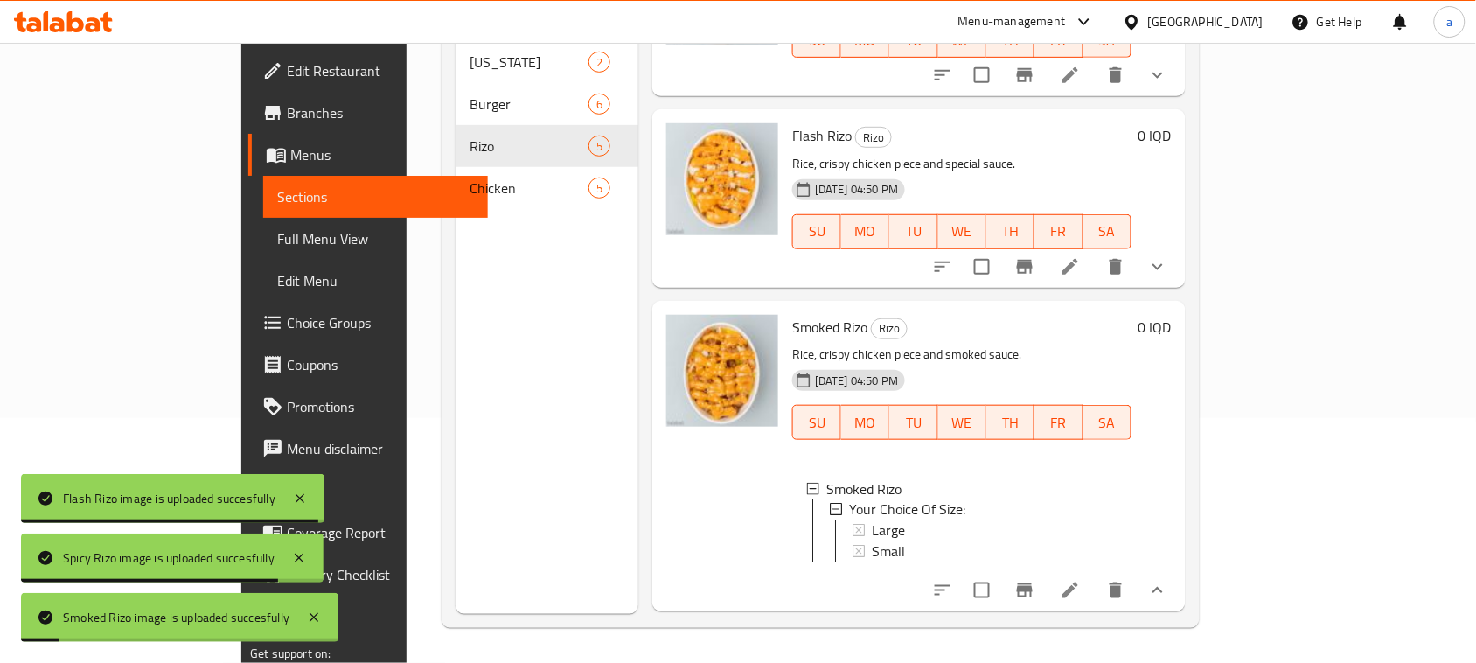
scroll to position [0, 0]
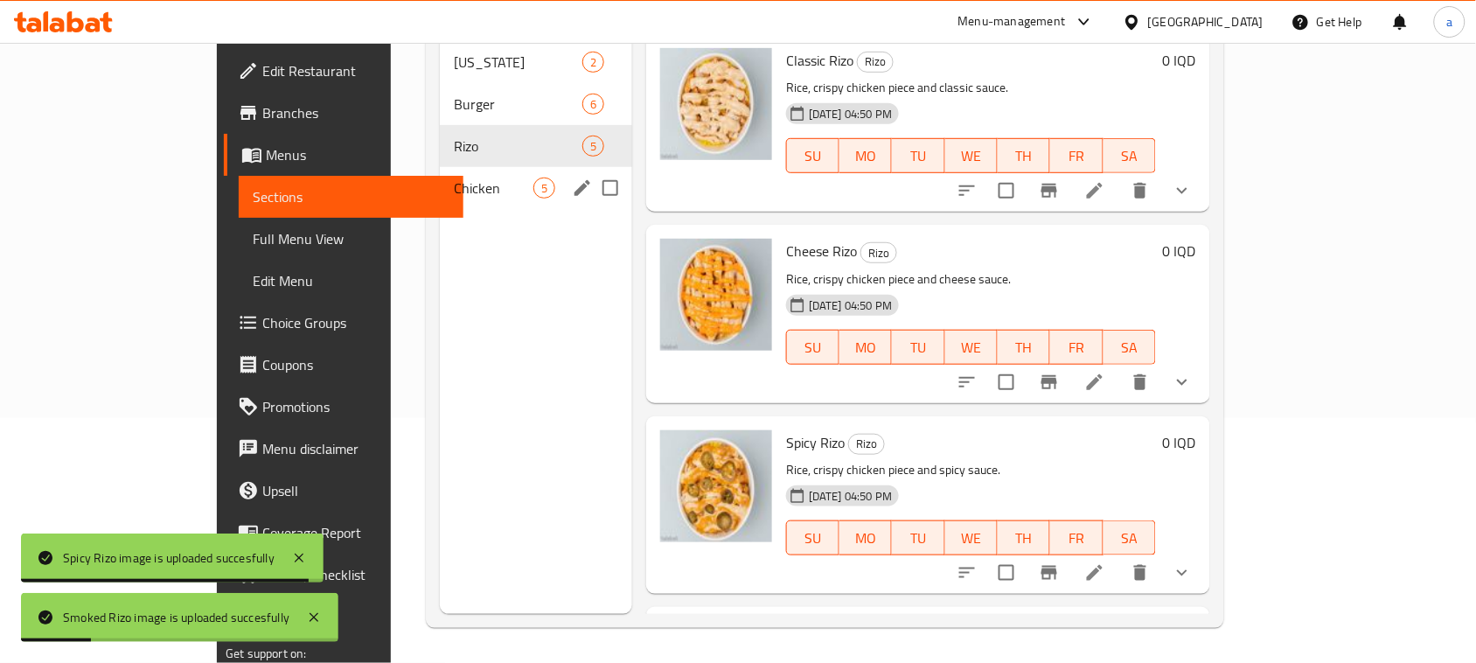
click at [440, 167] on div "Chicken 5" at bounding box center [536, 188] width 192 height 42
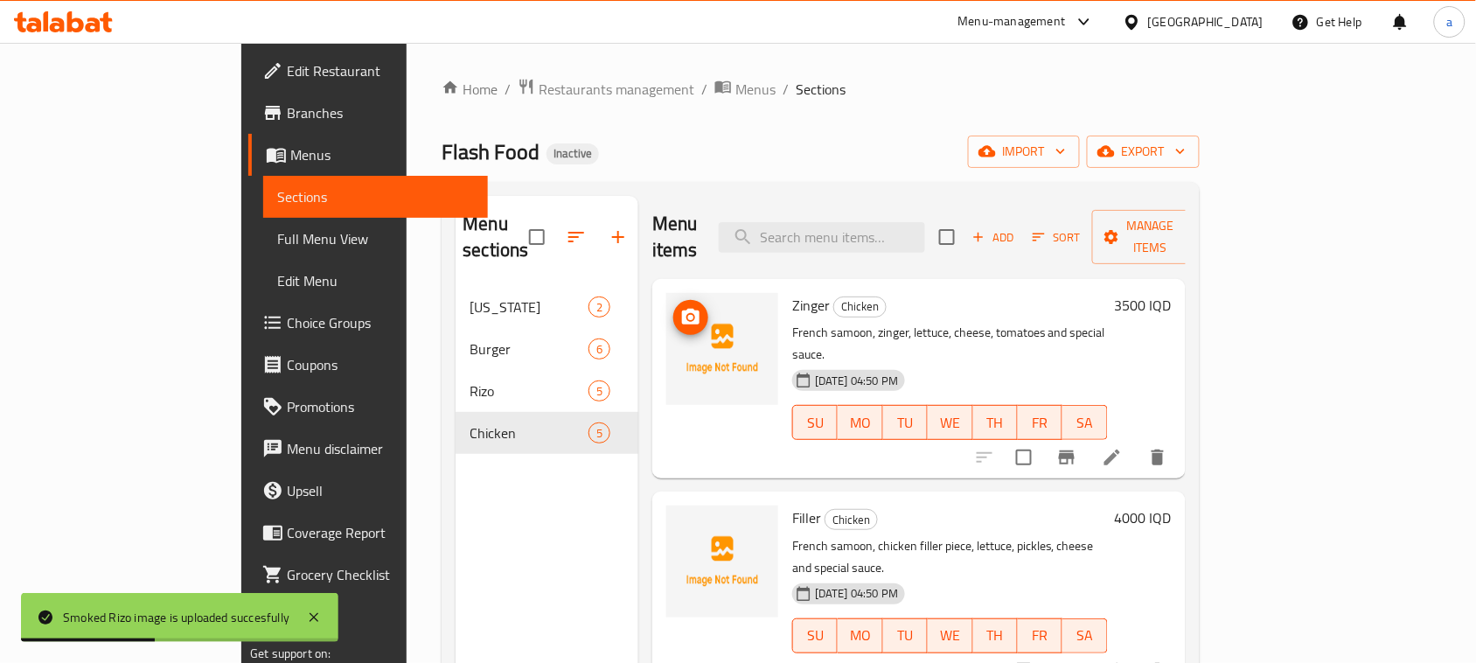
click at [666, 293] on img at bounding box center [722, 349] width 112 height 112
click at [682, 309] on icon "upload picture" at bounding box center [690, 317] width 17 height 16
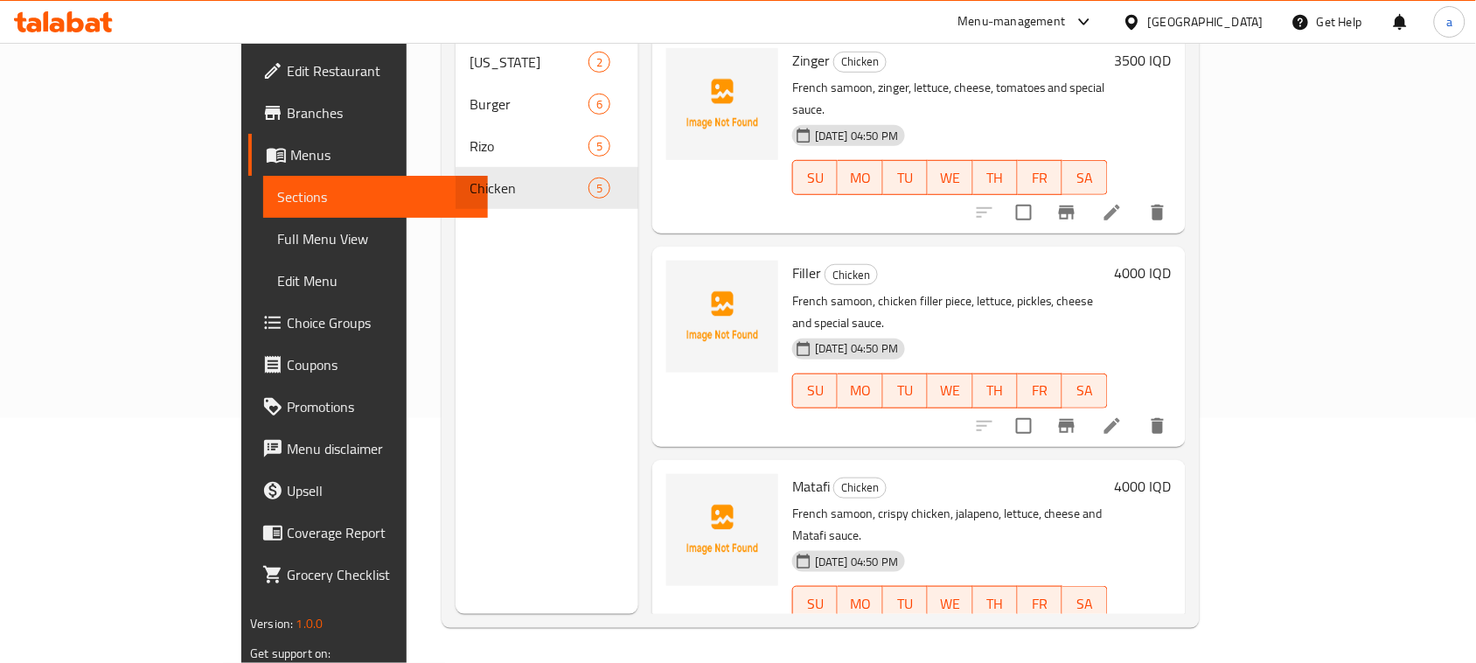
click at [792, 473] on span "Matafi" at bounding box center [811, 486] width 38 height 26
click at [792, 260] on span "Filler" at bounding box center [806, 273] width 29 height 26
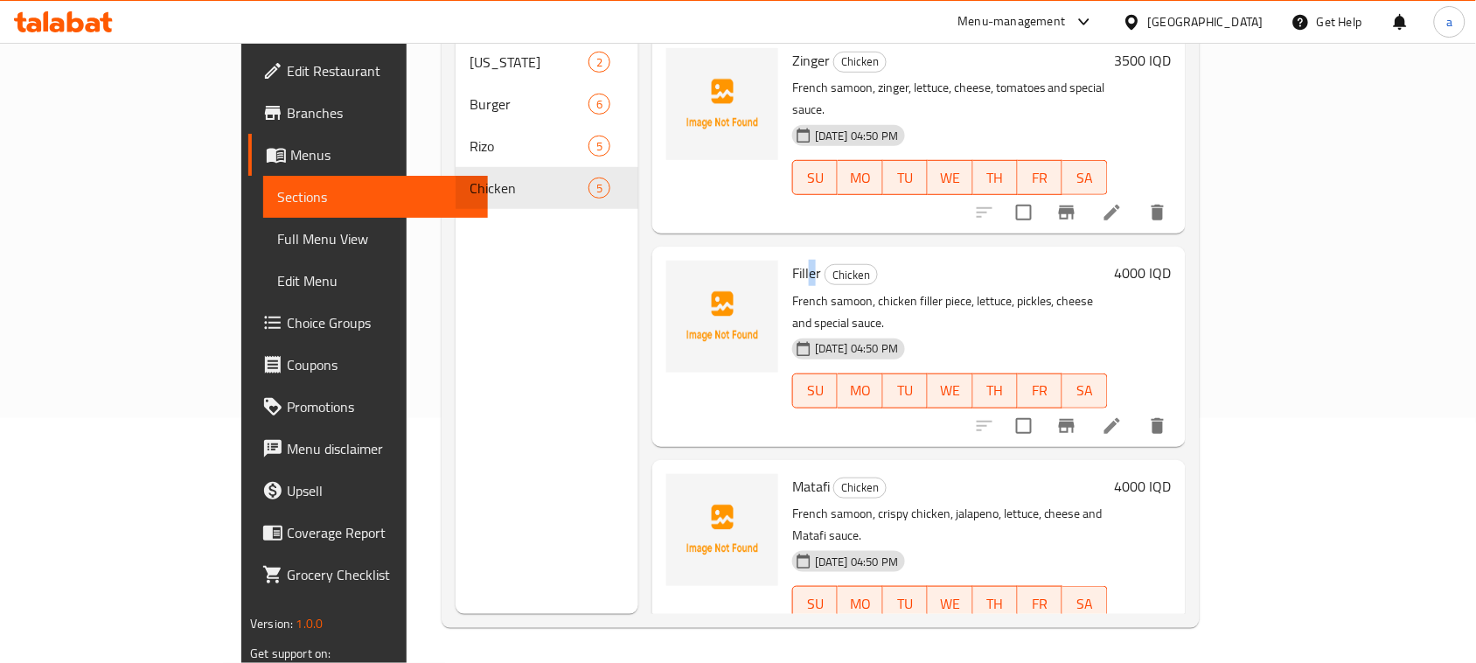
click at [792, 260] on span "Filler" at bounding box center [806, 273] width 29 height 26
copy span "e"
click at [792, 260] on span "Filler" at bounding box center [806, 273] width 29 height 26
copy h6 "Filler"
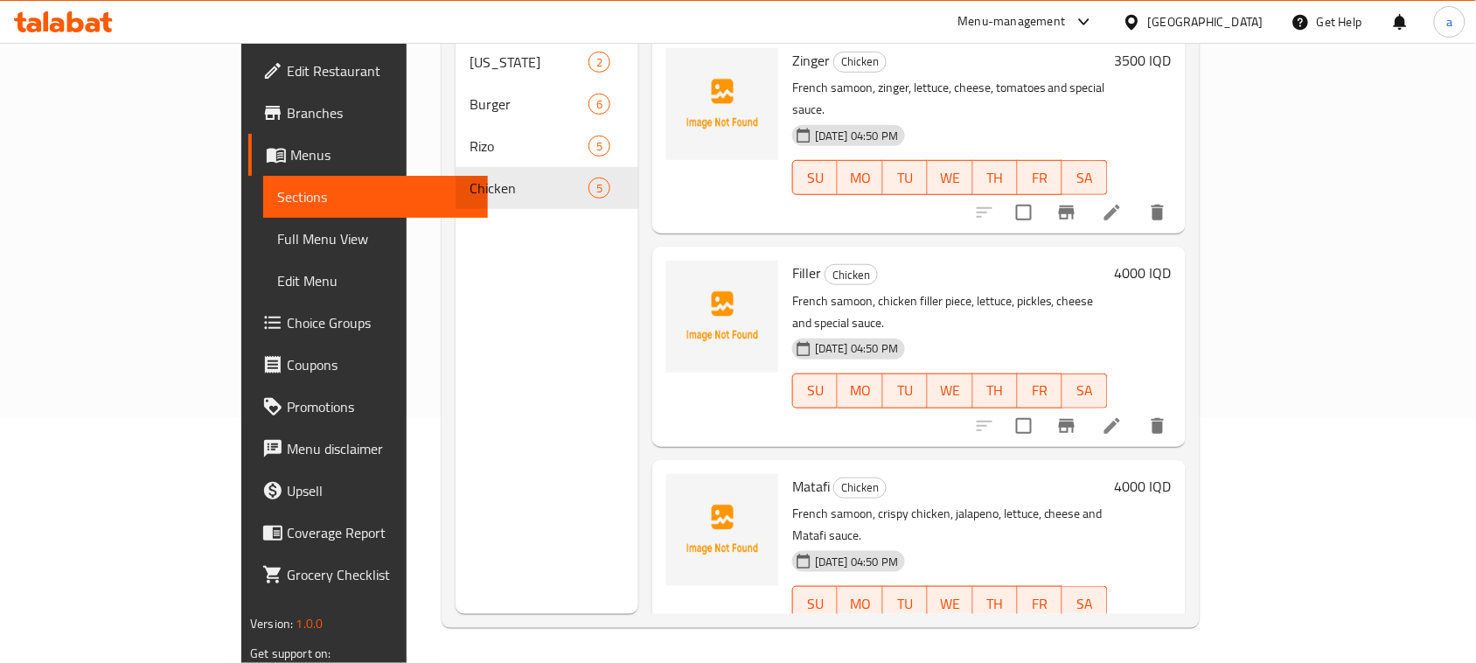
click at [874, 460] on div "Matafi Chicken French samoon, crispy chicken, jalapeno, lettuce, cheese and Mat…" at bounding box center [918, 559] width 533 height 199
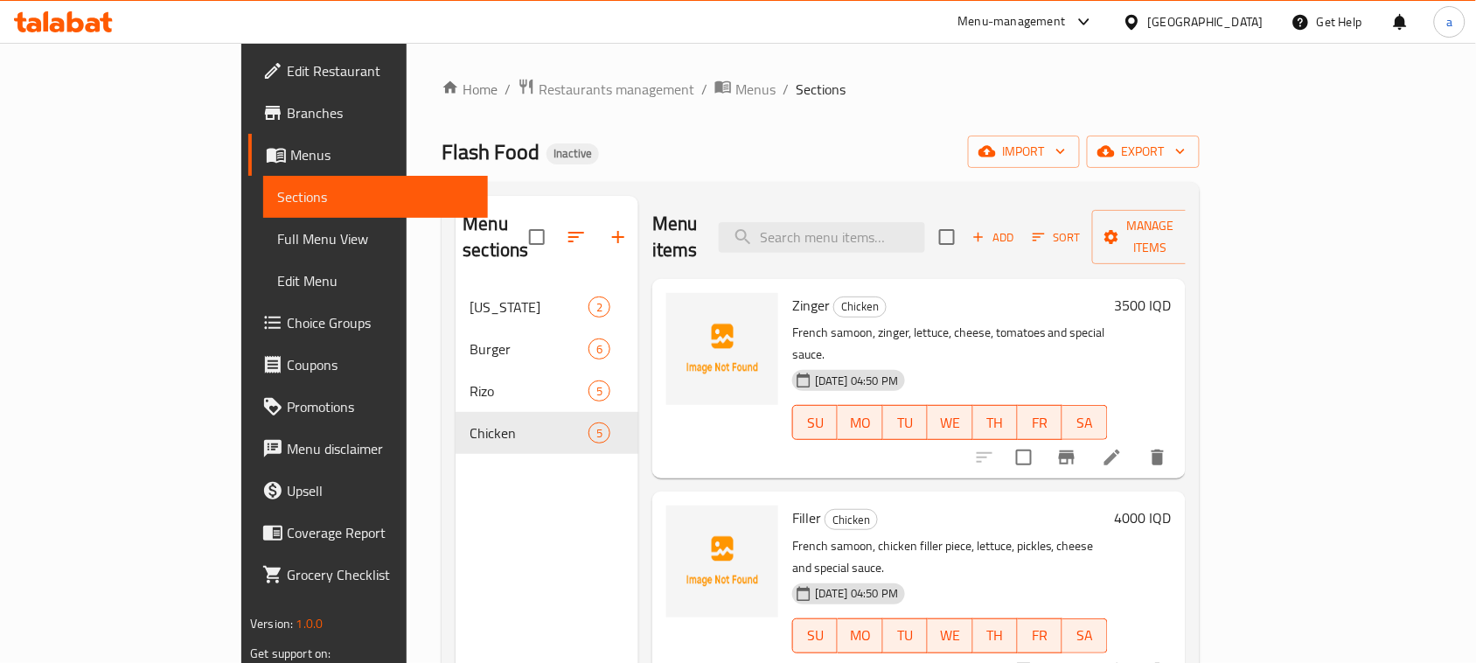
click at [792, 292] on span "Zinger" at bounding box center [811, 305] width 38 height 26
copy h6 "Zinger"
drag, startPoint x: 896, startPoint y: 469, endPoint x: 854, endPoint y: 442, distance: 50.4
click at [897, 505] on h6 "Filler Chicken" at bounding box center [950, 517] width 316 height 24
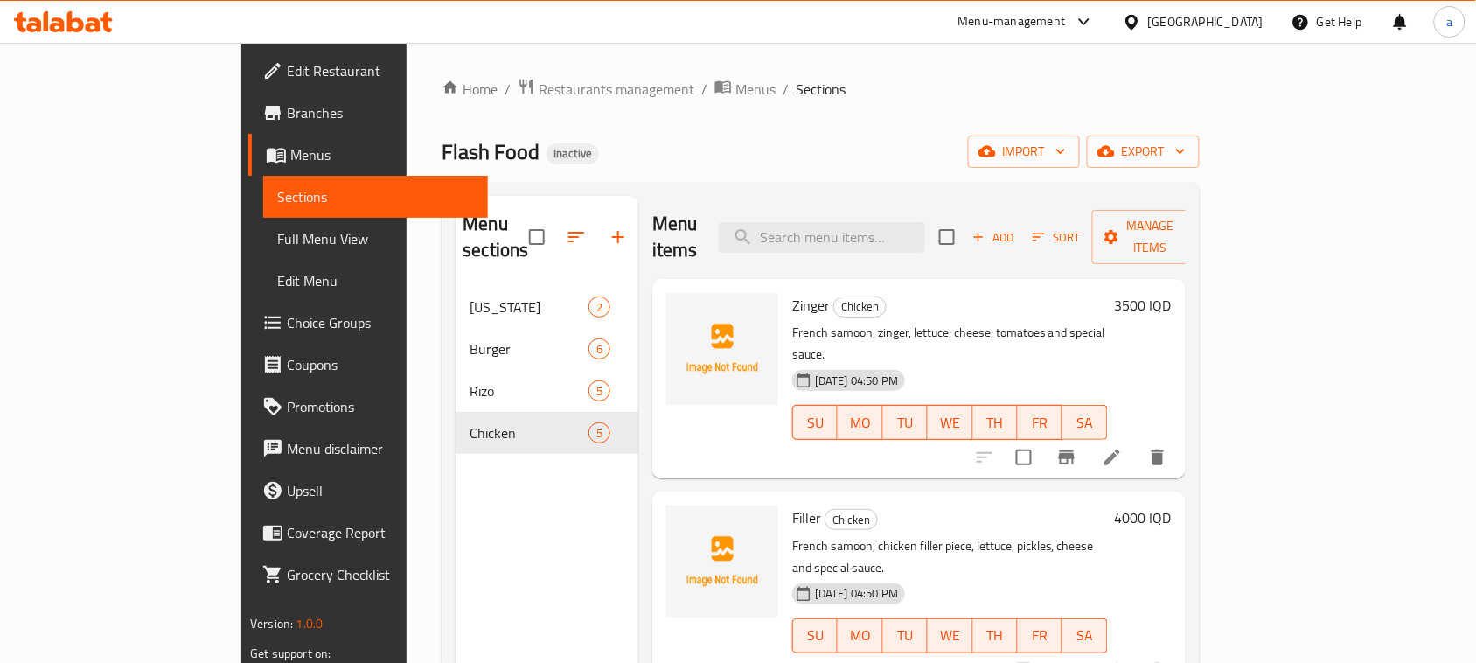
click at [277, 242] on span "Full Menu View" at bounding box center [375, 238] width 197 height 21
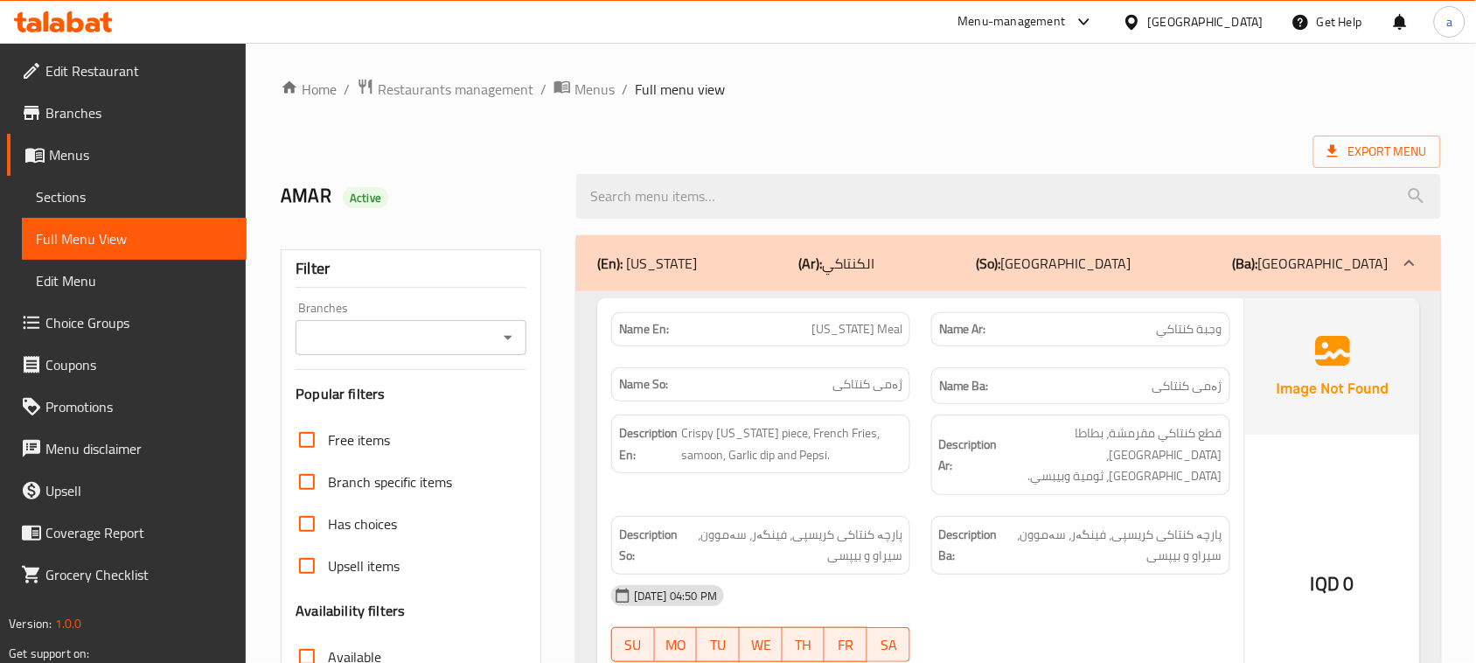
click at [497, 339] on icon "Open" at bounding box center [507, 337] width 21 height 21
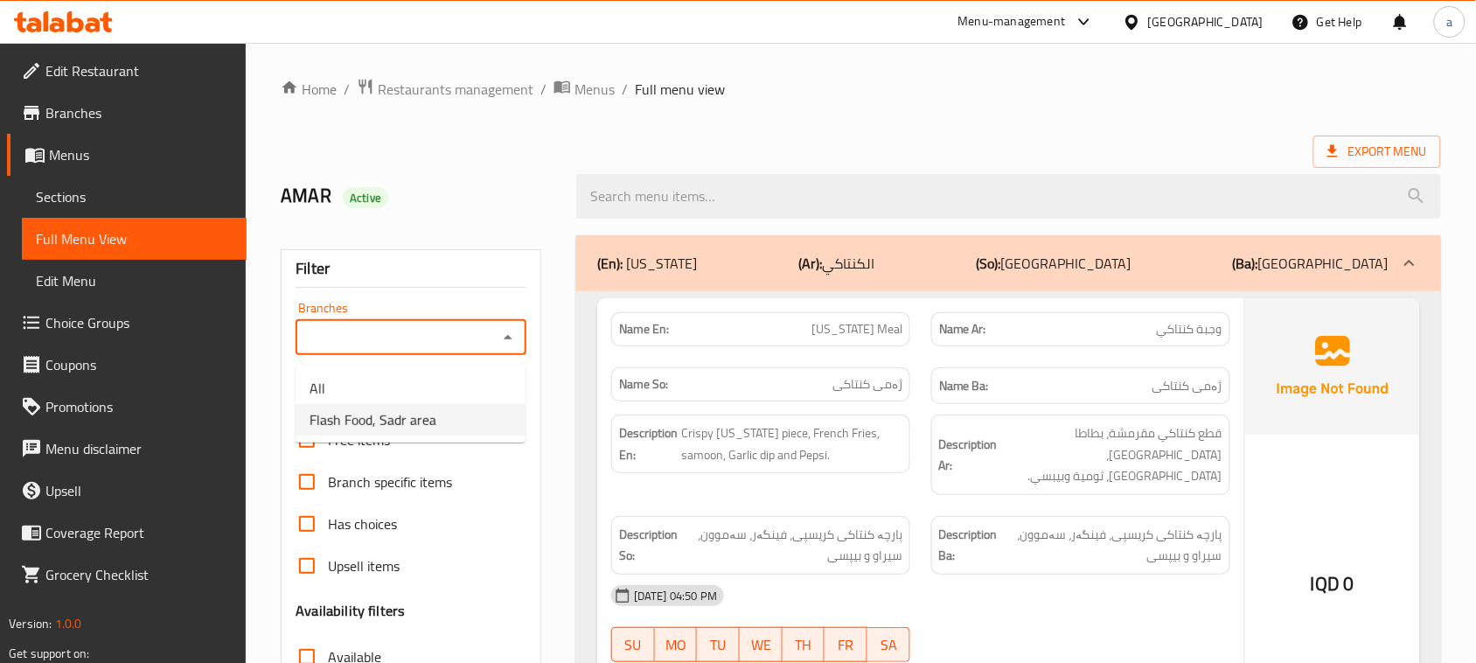
click at [427, 421] on span "Flash Food, Sadr area" at bounding box center [372, 419] width 127 height 21
type input "Flash Food, Sadr area"
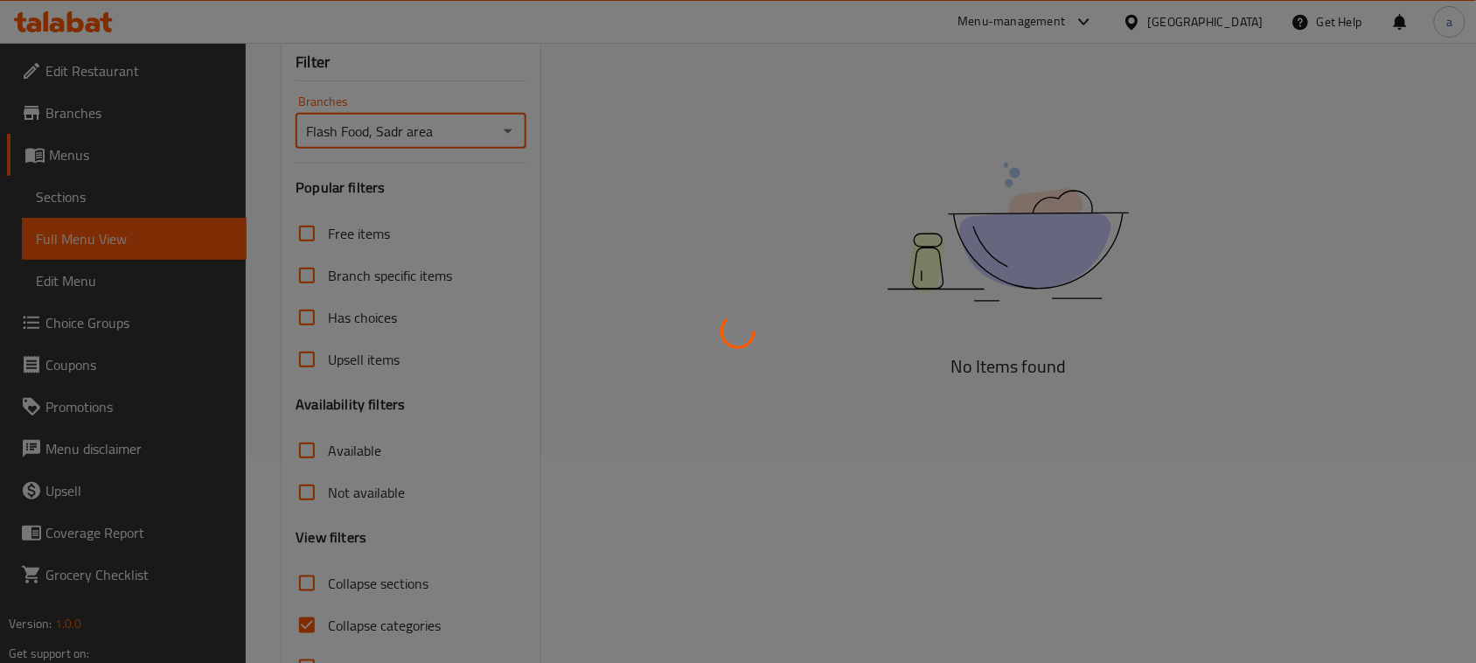
scroll to position [254, 0]
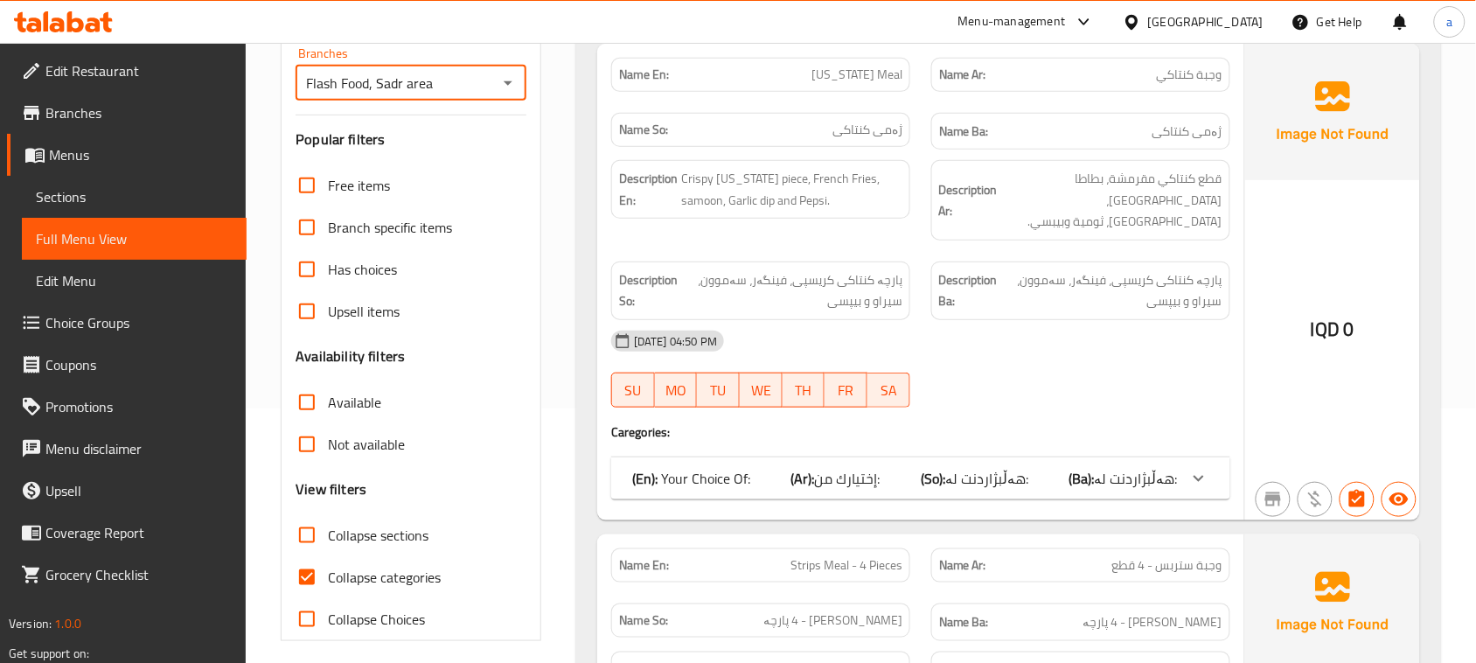
click at [309, 598] on input "Collapse categories" at bounding box center [307, 577] width 42 height 42
checkbox input "false"
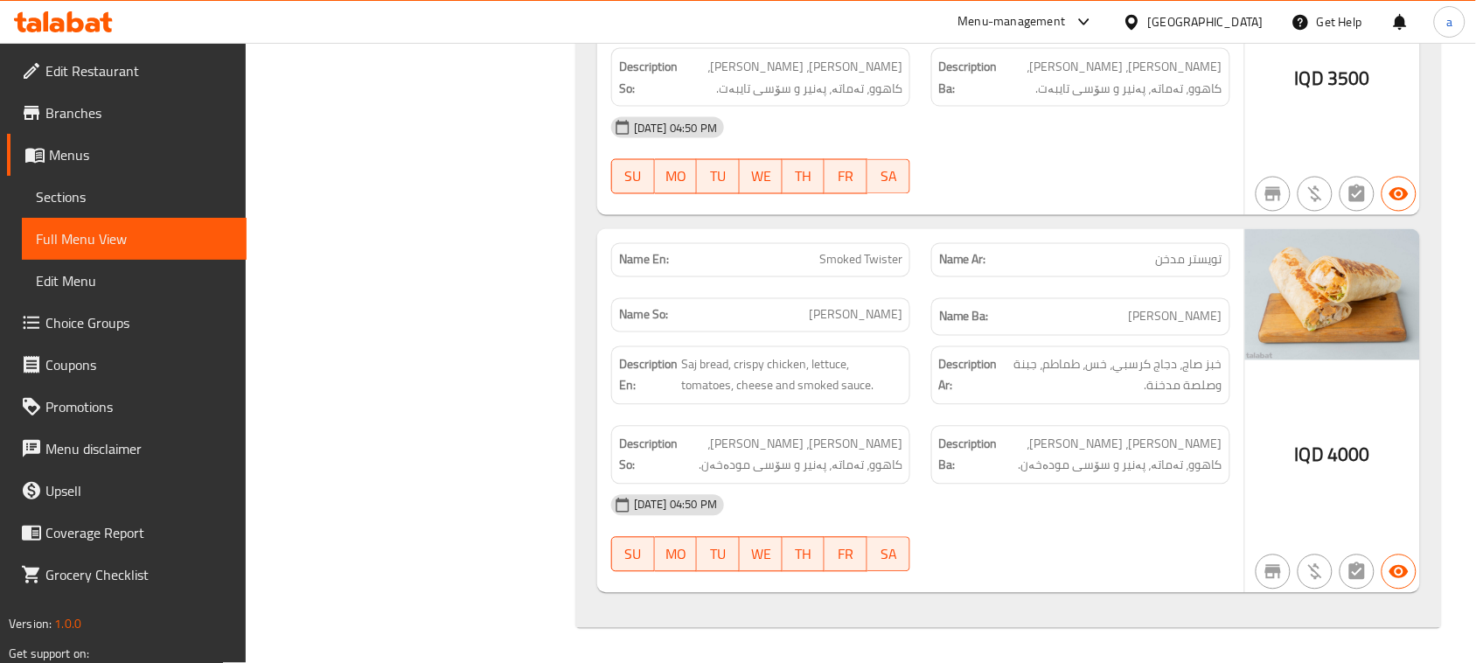
scroll to position [10883, 0]
drag, startPoint x: 1144, startPoint y: 533, endPoint x: 1112, endPoint y: 273, distance: 262.4
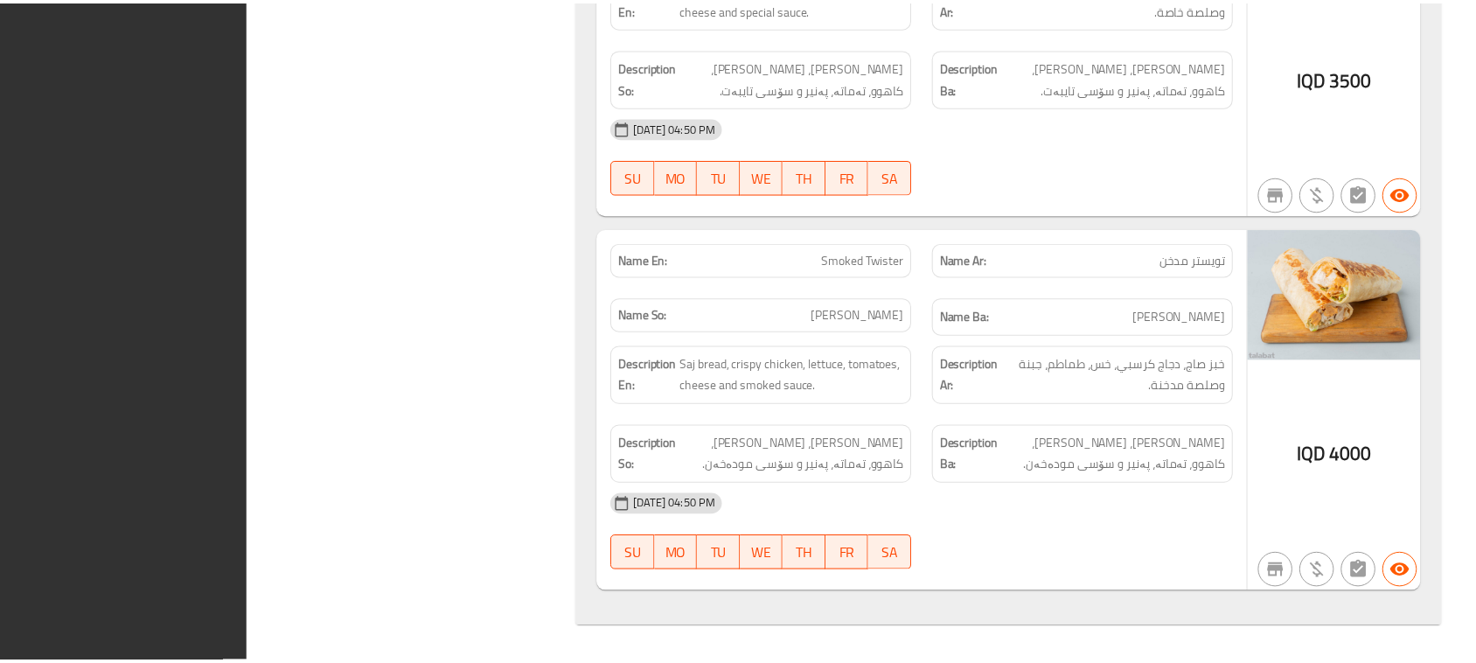
scroll to position [10702, 0]
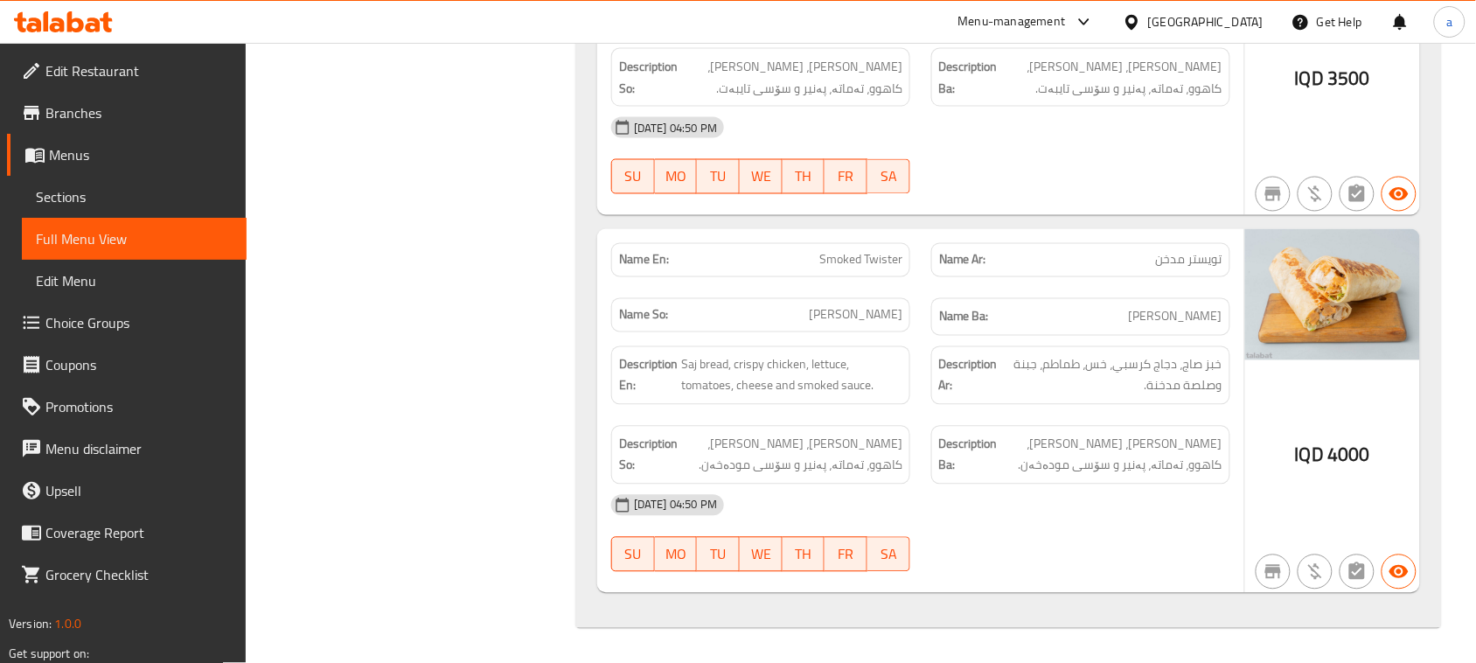
click at [58, 207] on span "Sections" at bounding box center [134, 196] width 197 height 21
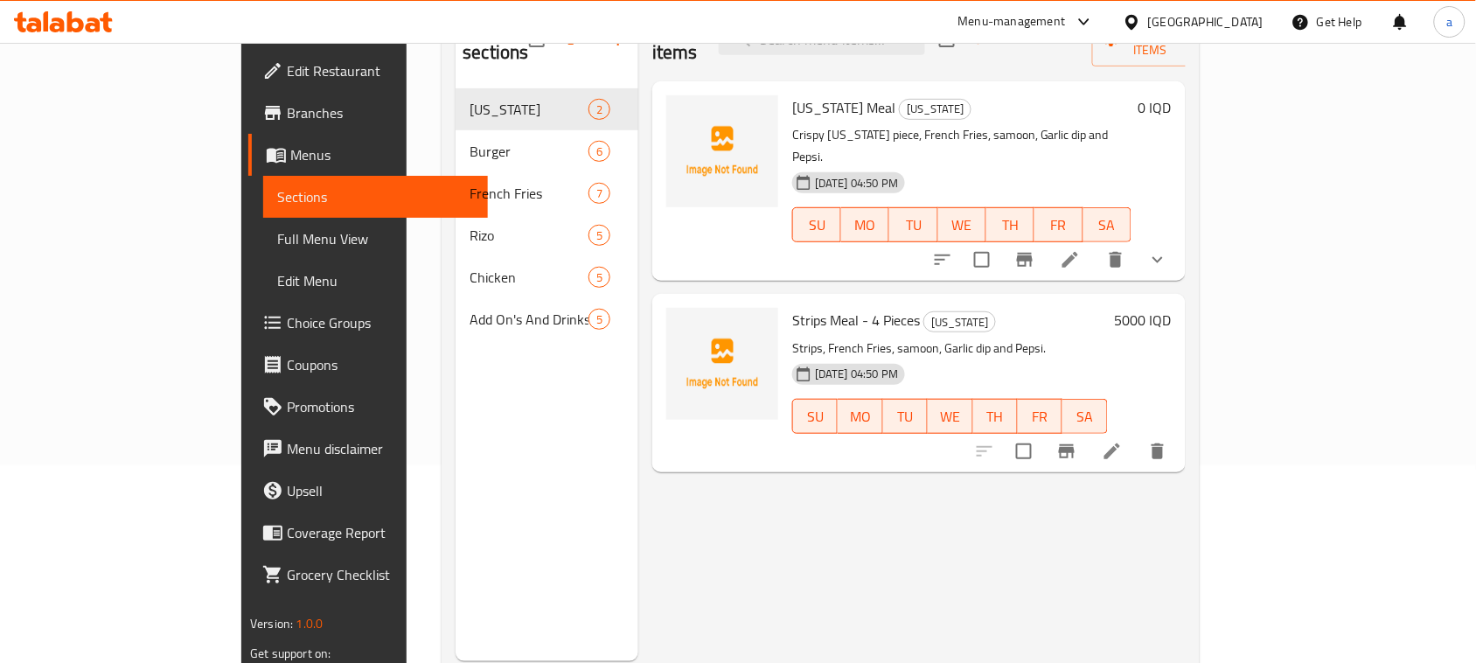
scroll to position [247, 0]
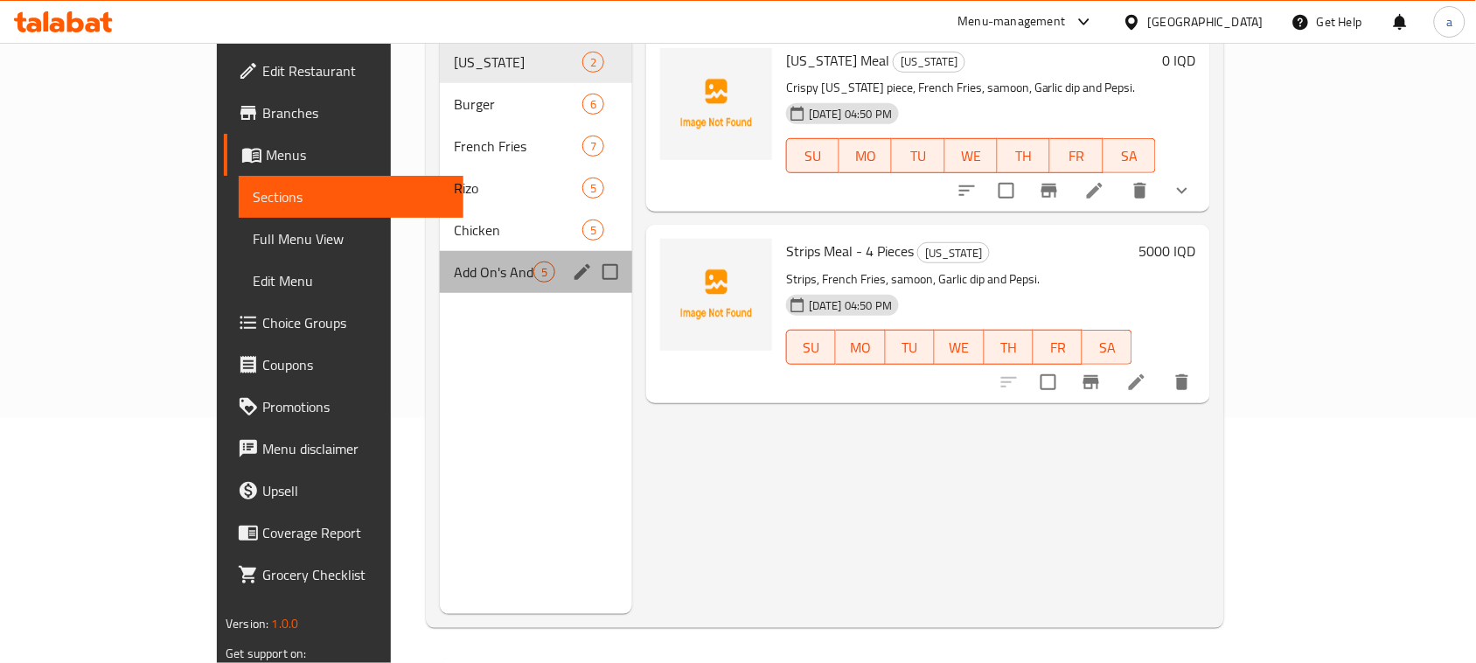
click at [454, 267] on span "Add On's And Drinks" at bounding box center [494, 271] width 80 height 21
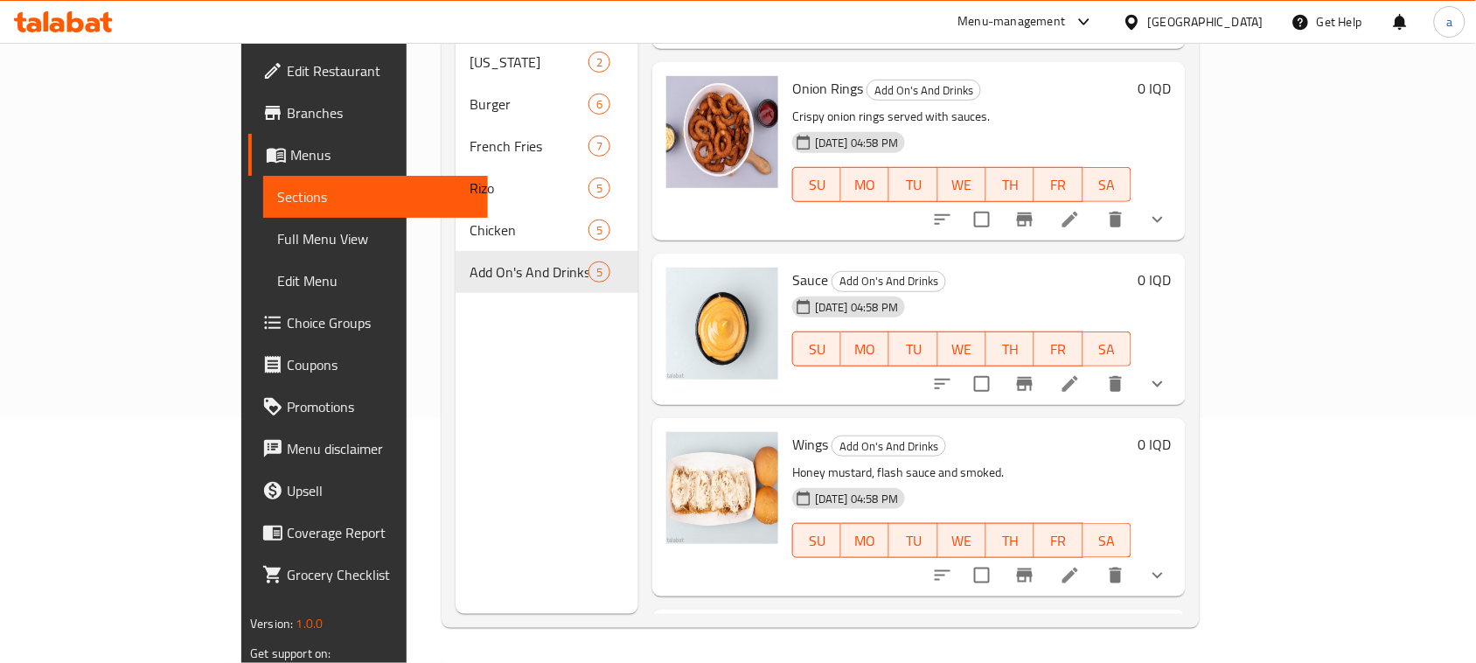
scroll to position [302, 0]
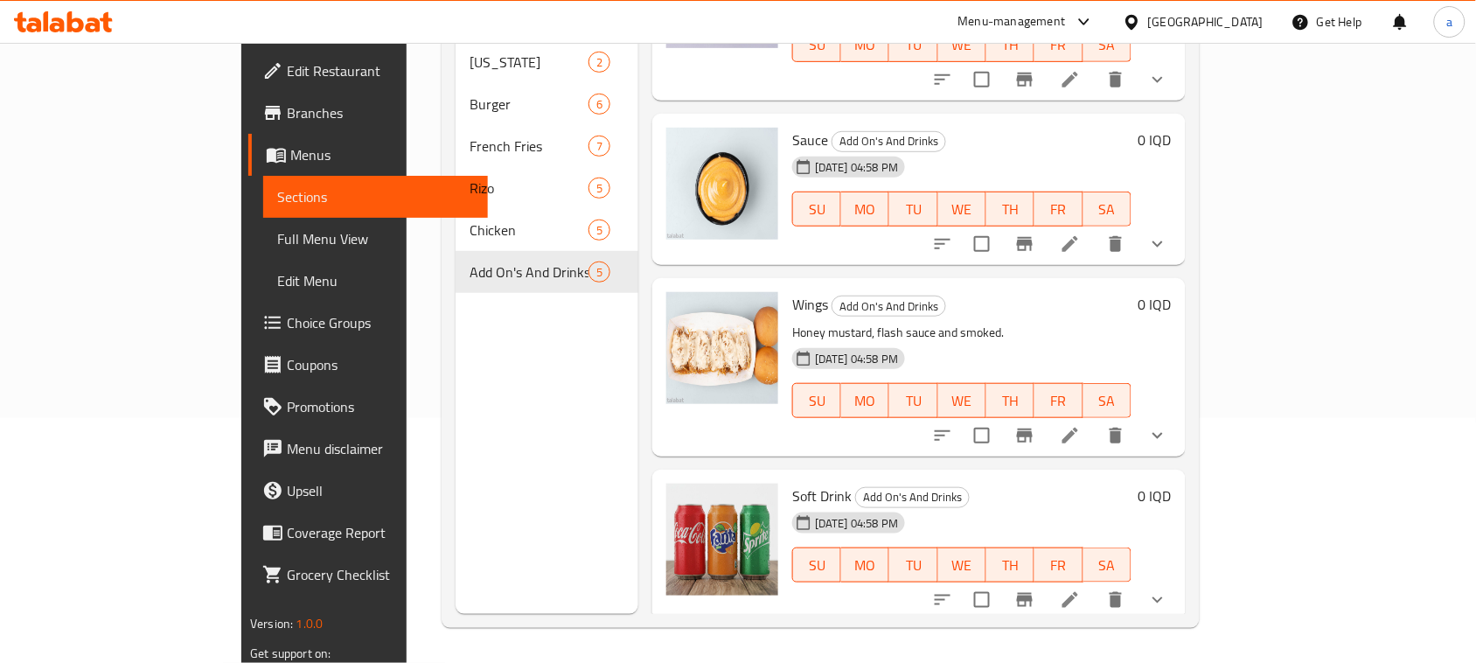
click at [1168, 593] on icon "show more" at bounding box center [1157, 599] width 21 height 21
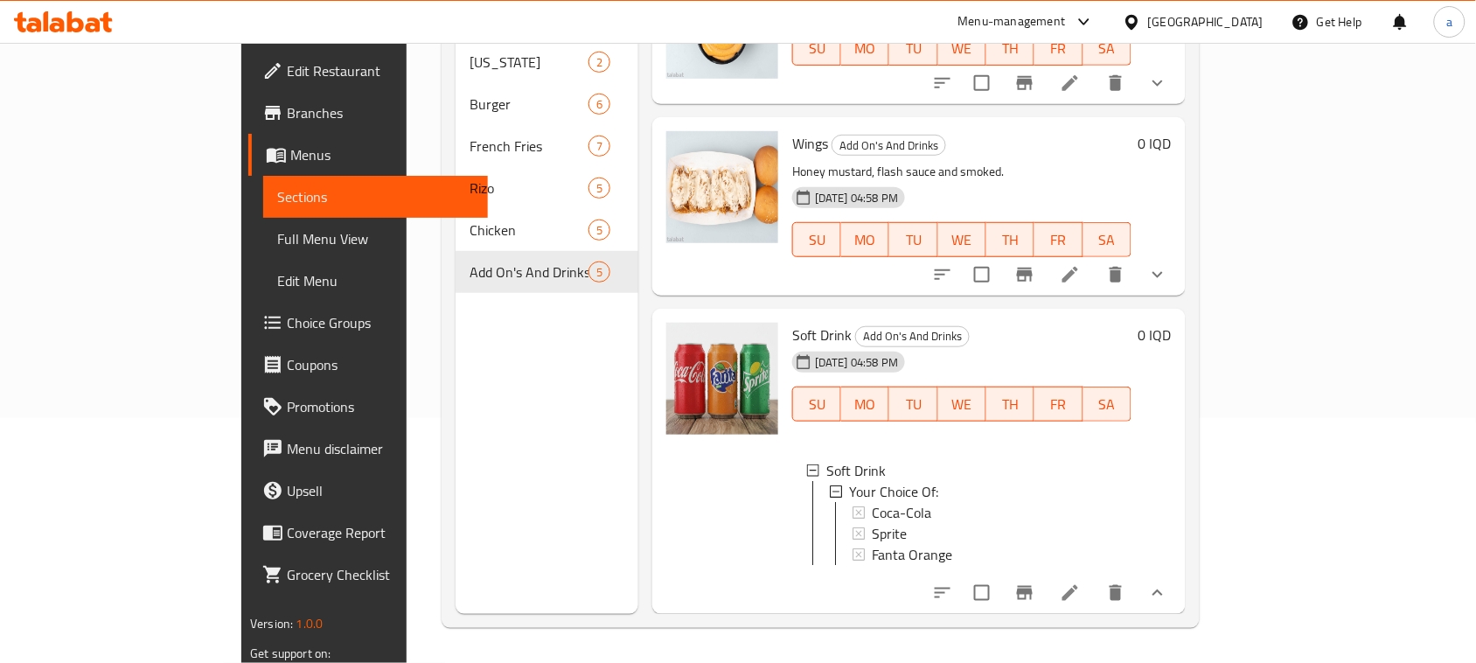
scroll to position [225, 0]
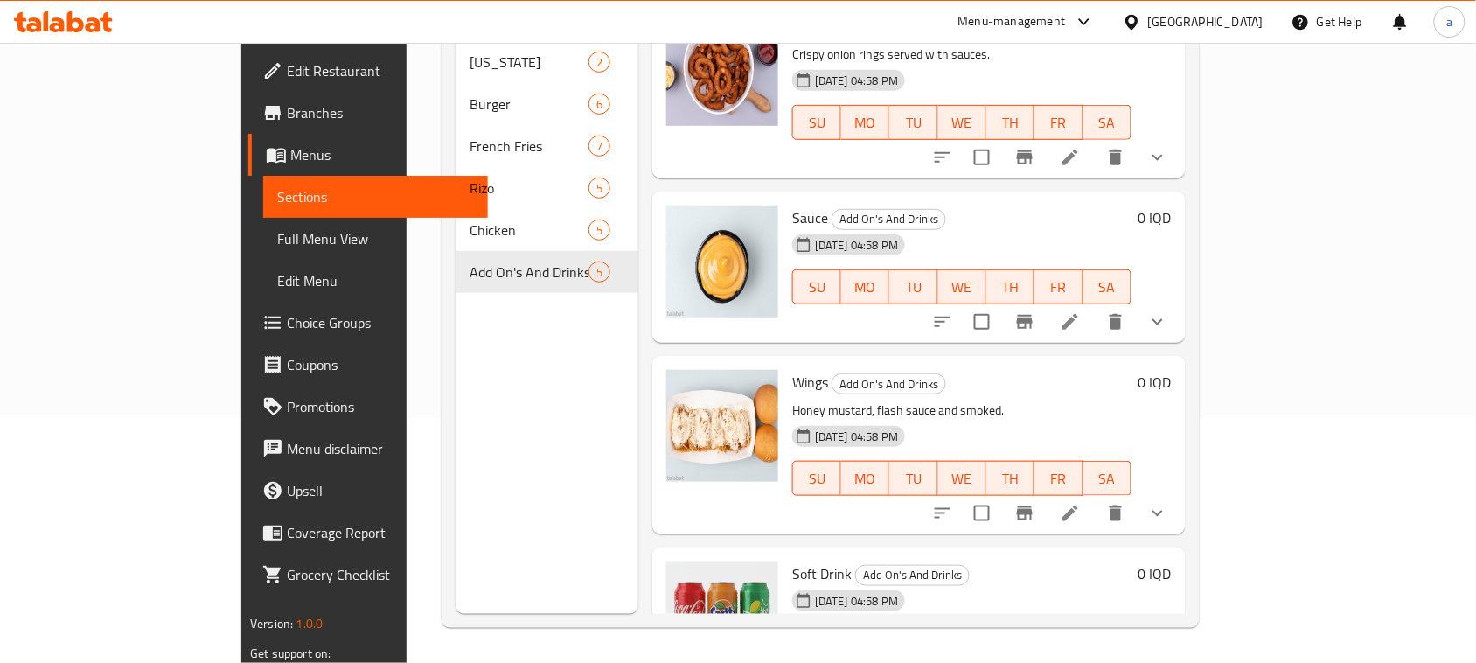
click at [1081, 513] on icon at bounding box center [1070, 513] width 21 height 21
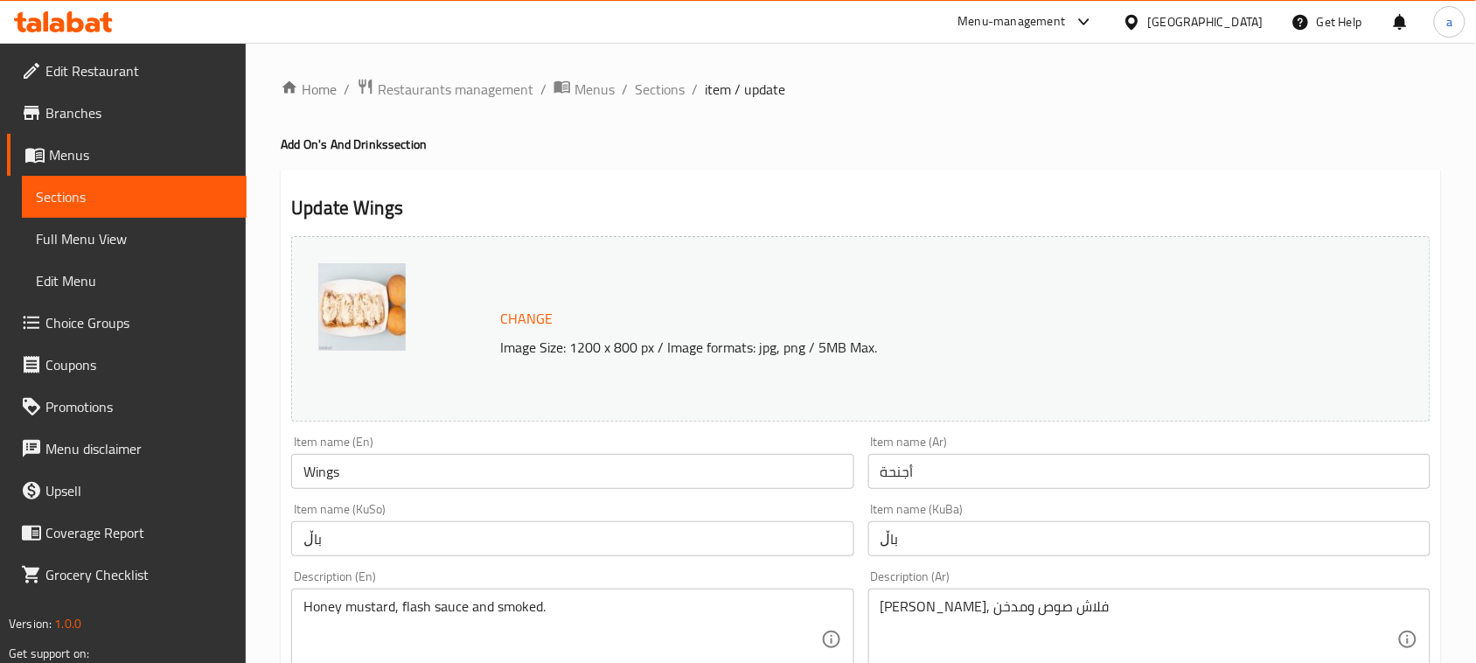
click at [103, 232] on span "Full Menu View" at bounding box center [134, 238] width 197 height 21
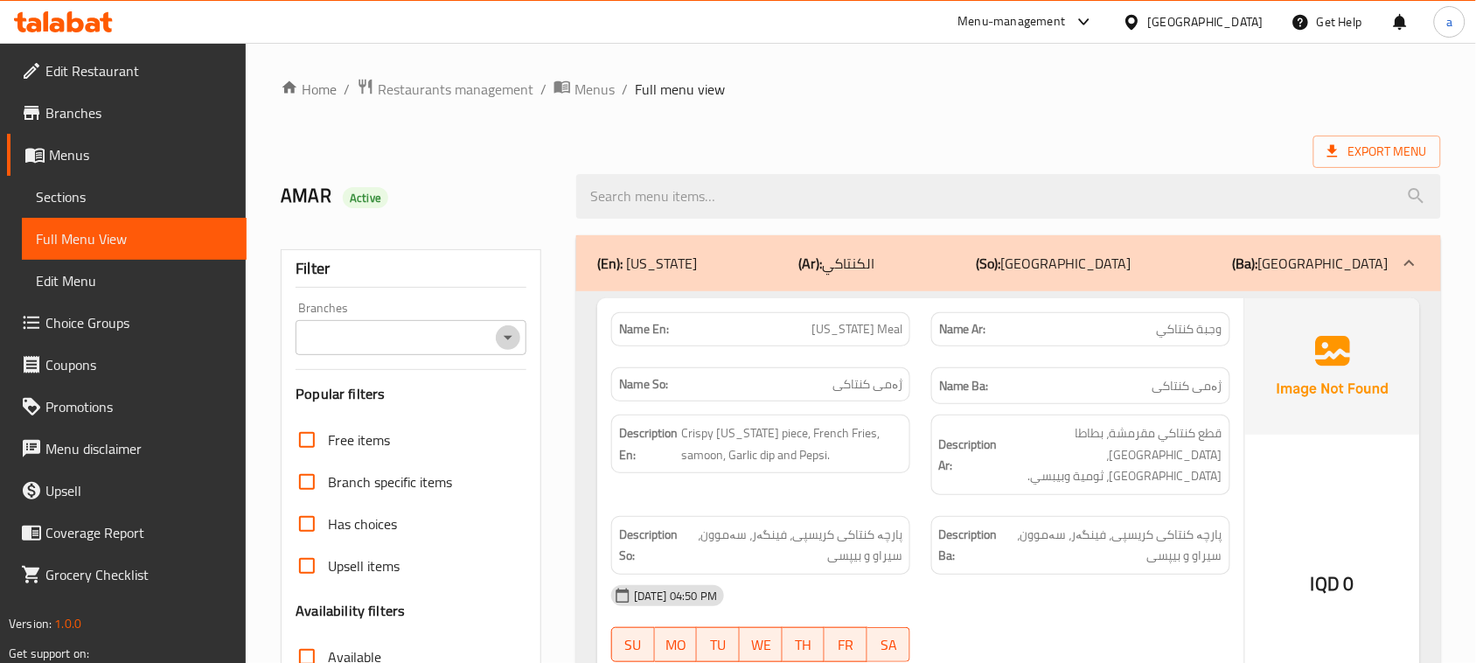
click at [513, 342] on icon "Open" at bounding box center [507, 337] width 21 height 21
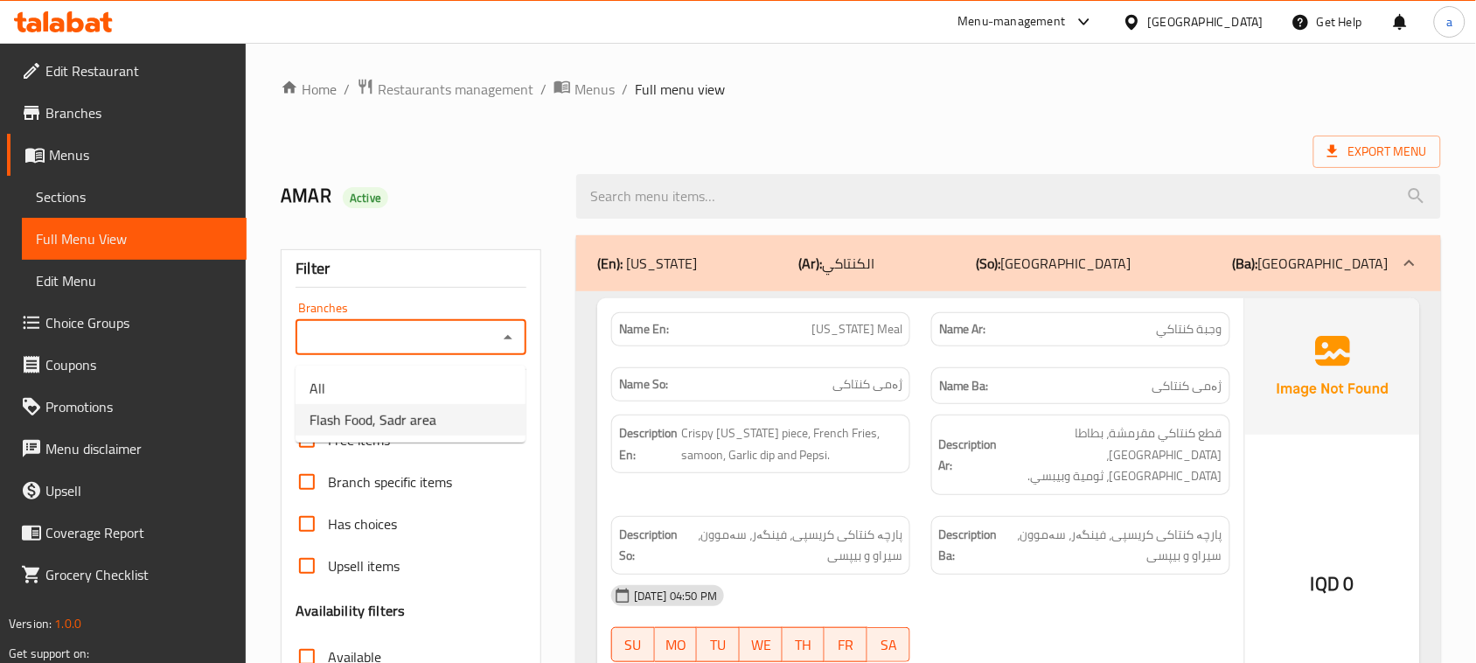
click at [407, 413] on span "Flash Food, Sadr area" at bounding box center [372, 419] width 127 height 21
type input "Flash Food, Sadr area"
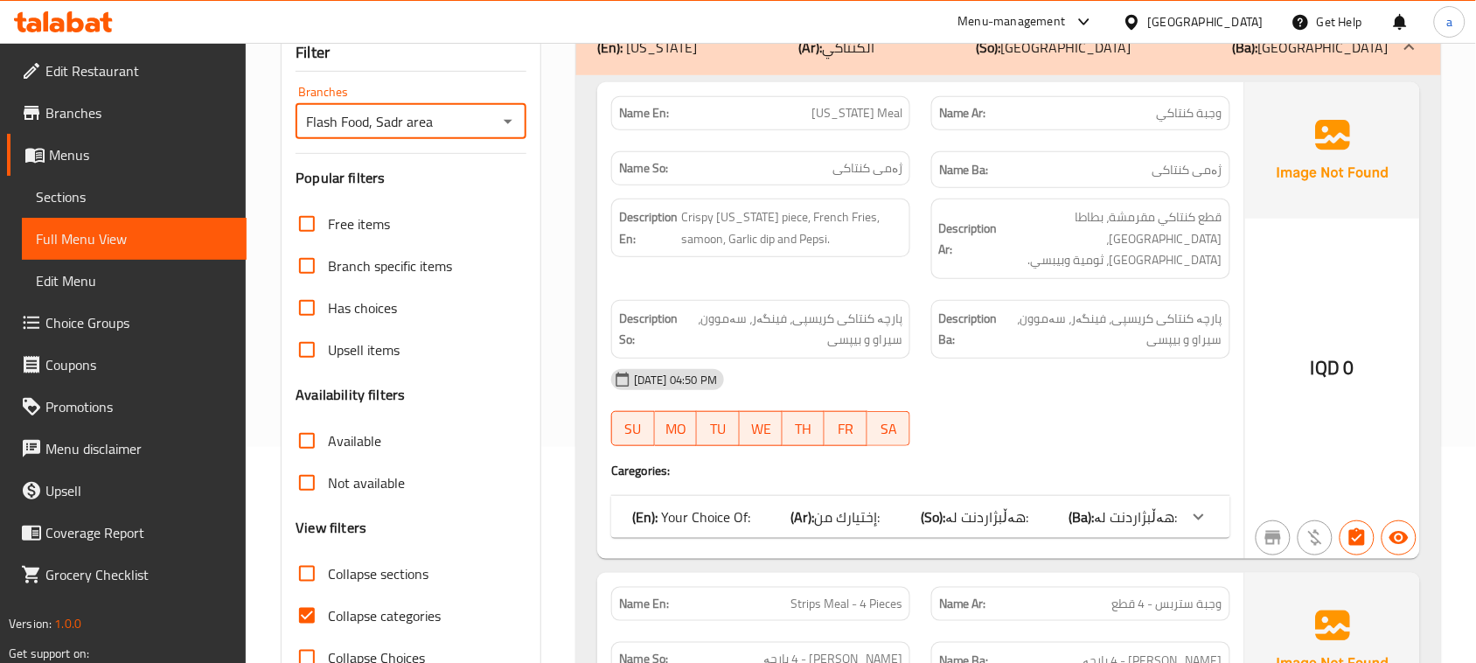
scroll to position [254, 0]
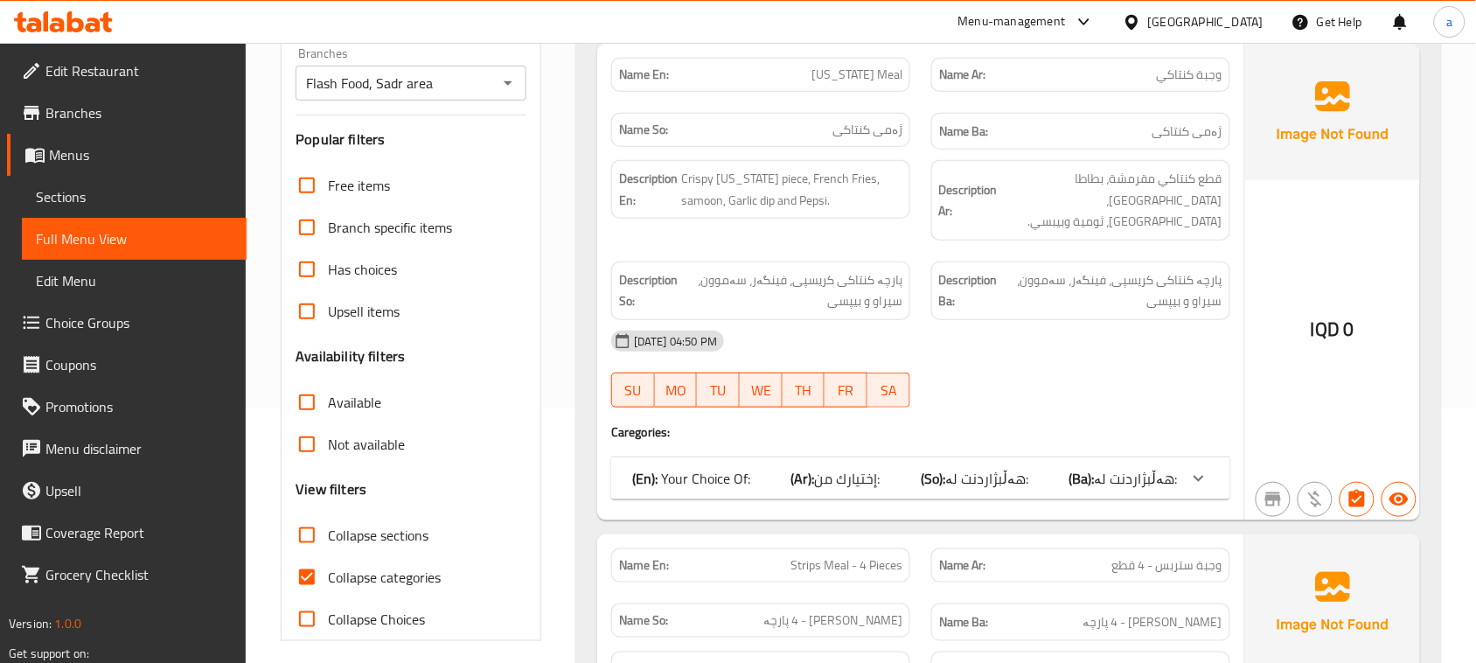
click at [345, 588] on span "Collapse categories" at bounding box center [384, 577] width 113 height 21
click at [328, 596] on input "Collapse categories" at bounding box center [307, 577] width 42 height 42
checkbox input "false"
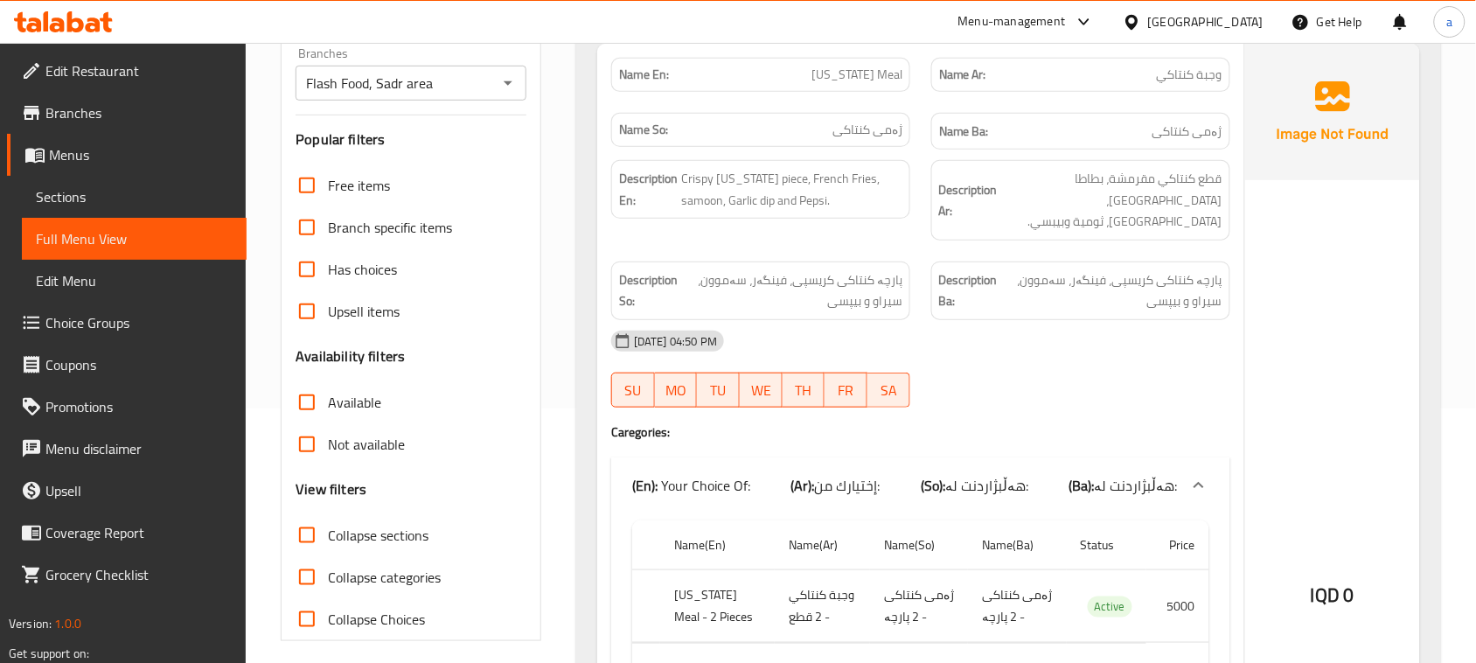
click at [316, 552] on input "Collapse sections" at bounding box center [307, 535] width 42 height 42
checkbox input "true"
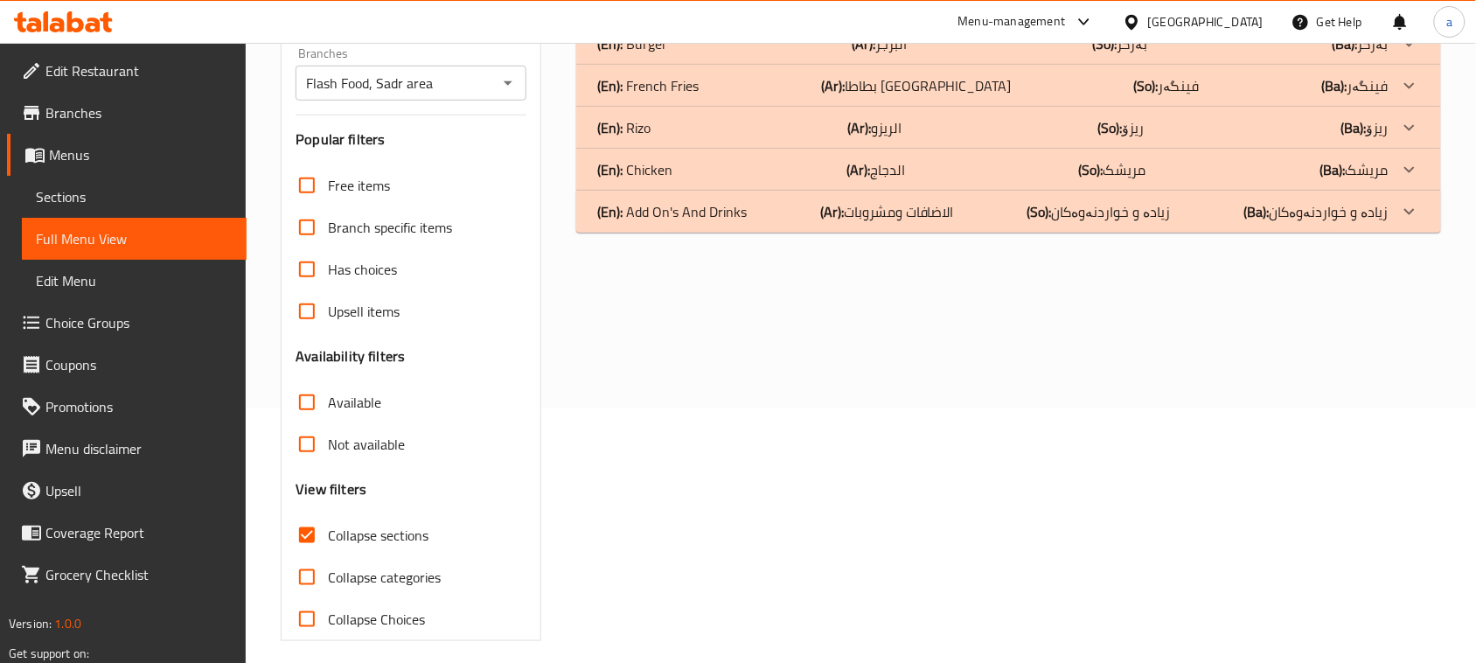
click at [909, 222] on p "(Ar): الاضافات ومشروبات" at bounding box center [887, 211] width 134 height 21
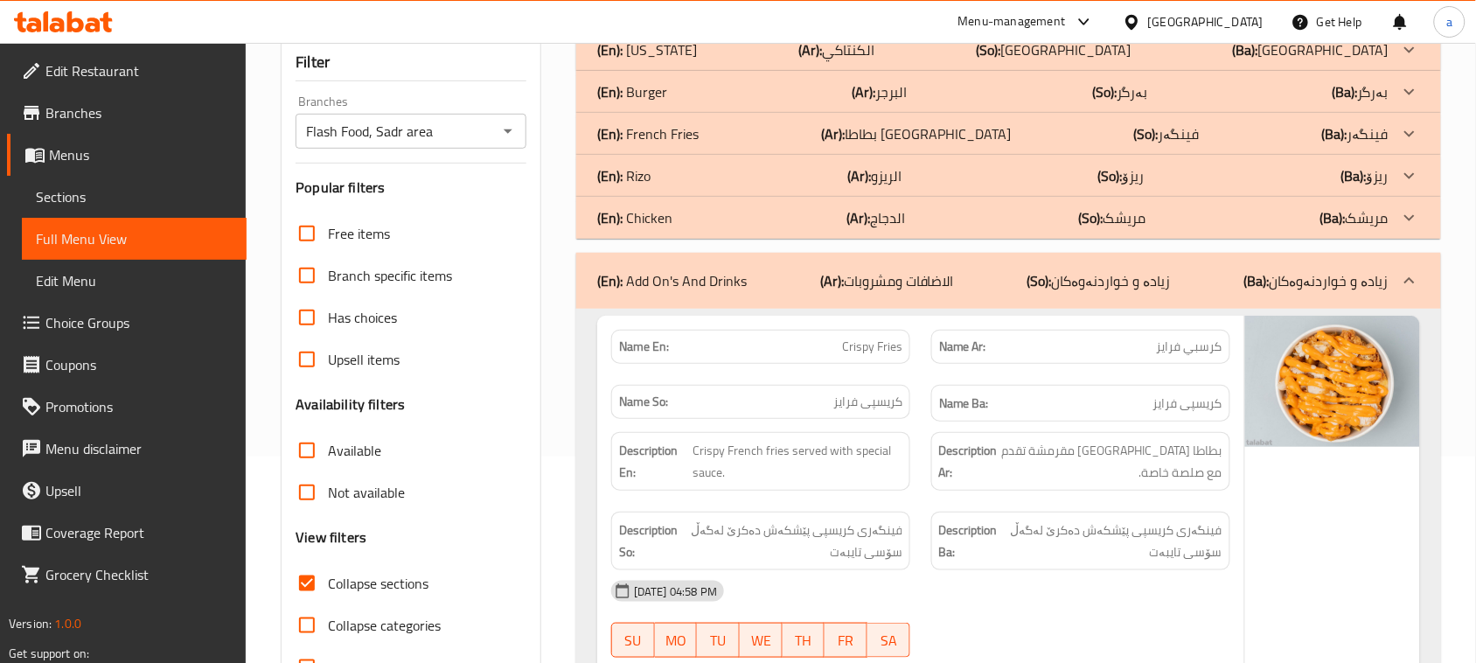
scroll to position [116, 0]
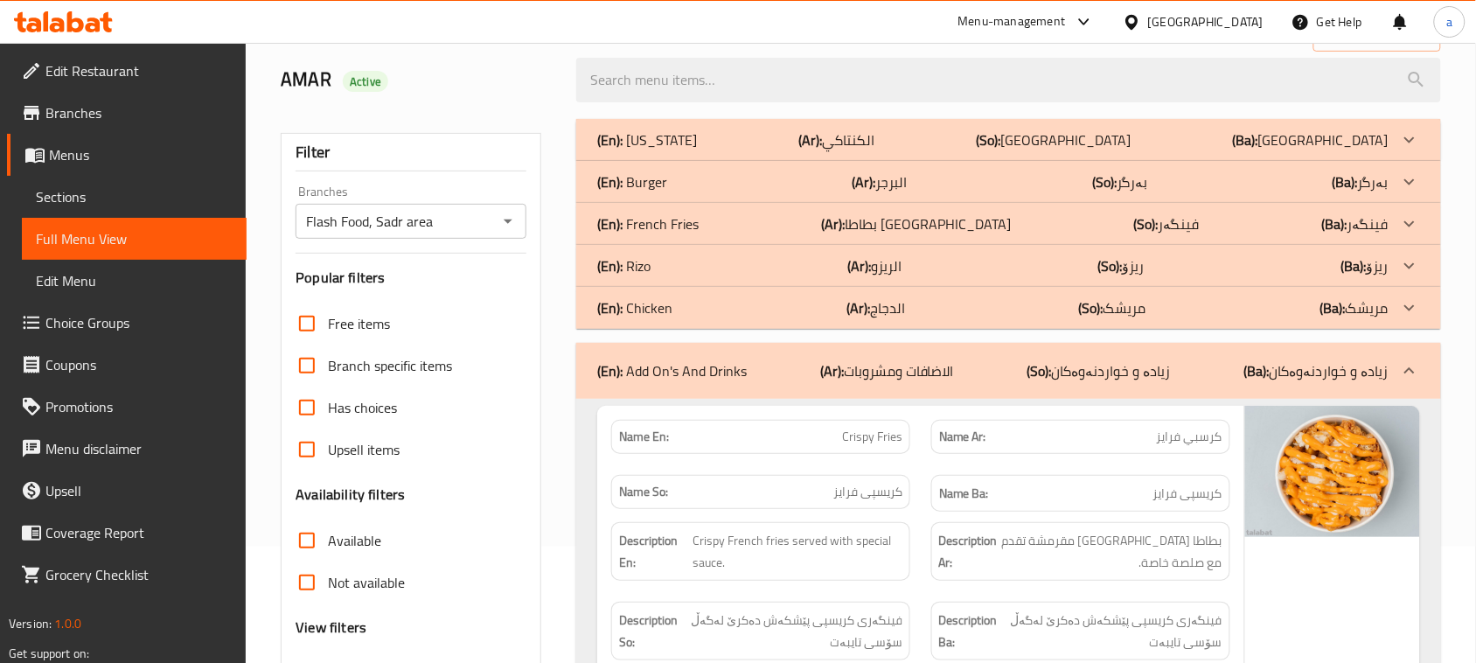
click at [906, 234] on p "(Ar): بطاطا مقلية" at bounding box center [916, 223] width 190 height 21
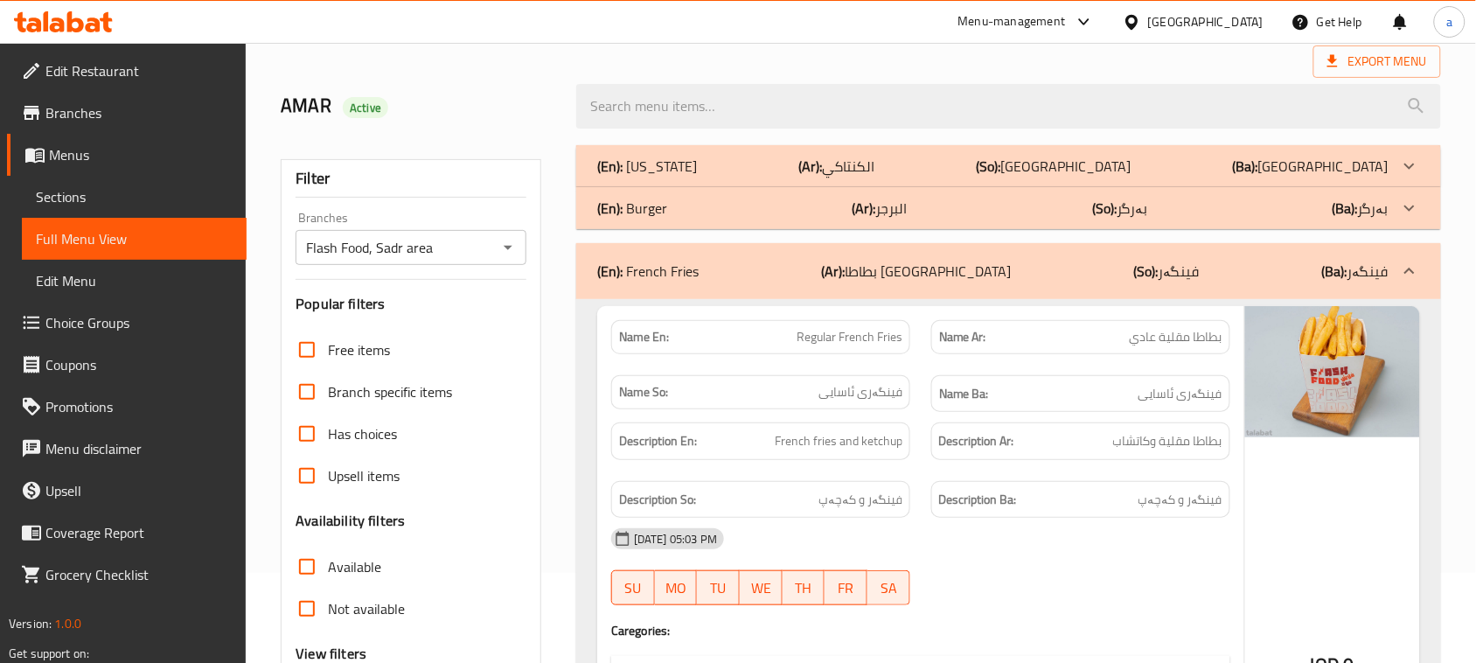
scroll to position [0, 0]
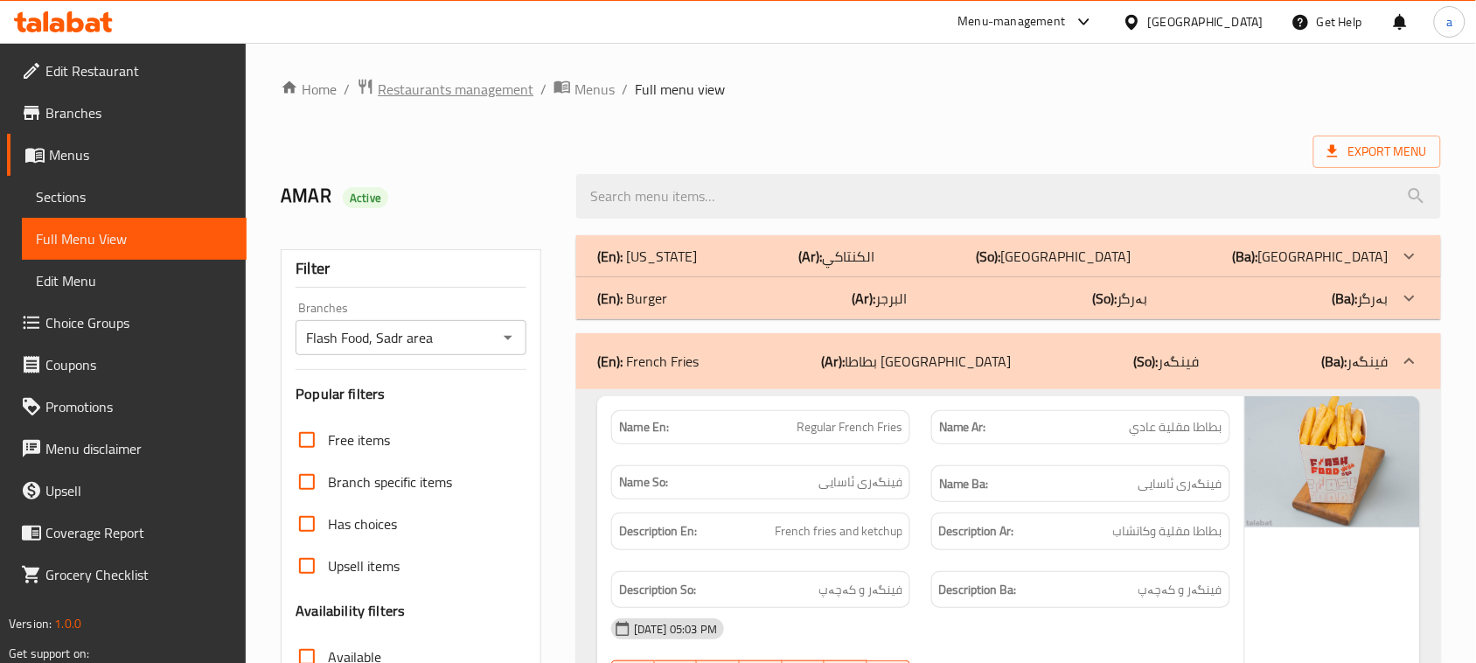
click at [463, 96] on span "Restaurants management" at bounding box center [456, 89] width 156 height 21
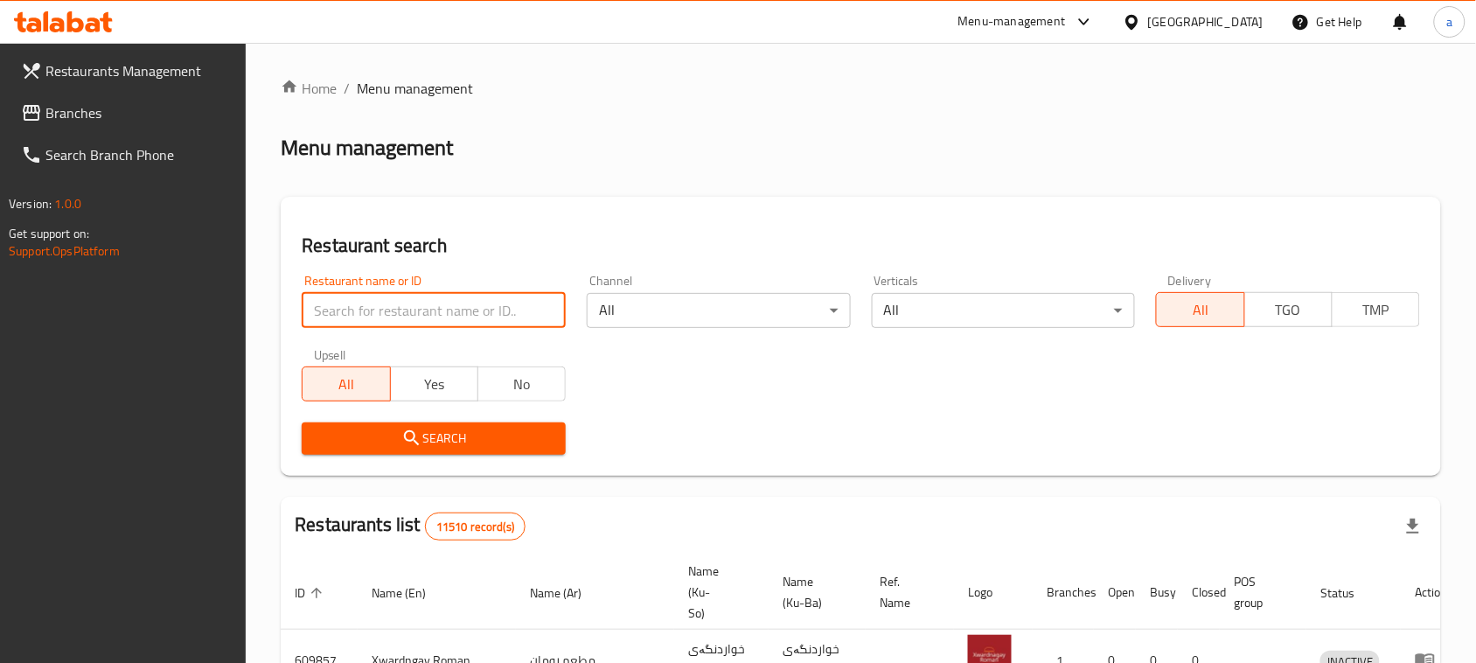
click at [405, 316] on input "search" at bounding box center [434, 310] width 264 height 35
paste input "Be Healthy, Qadisiyah"
type input "Be Healthy, Qadisiyah"
click button "Search" at bounding box center [434, 438] width 264 height 32
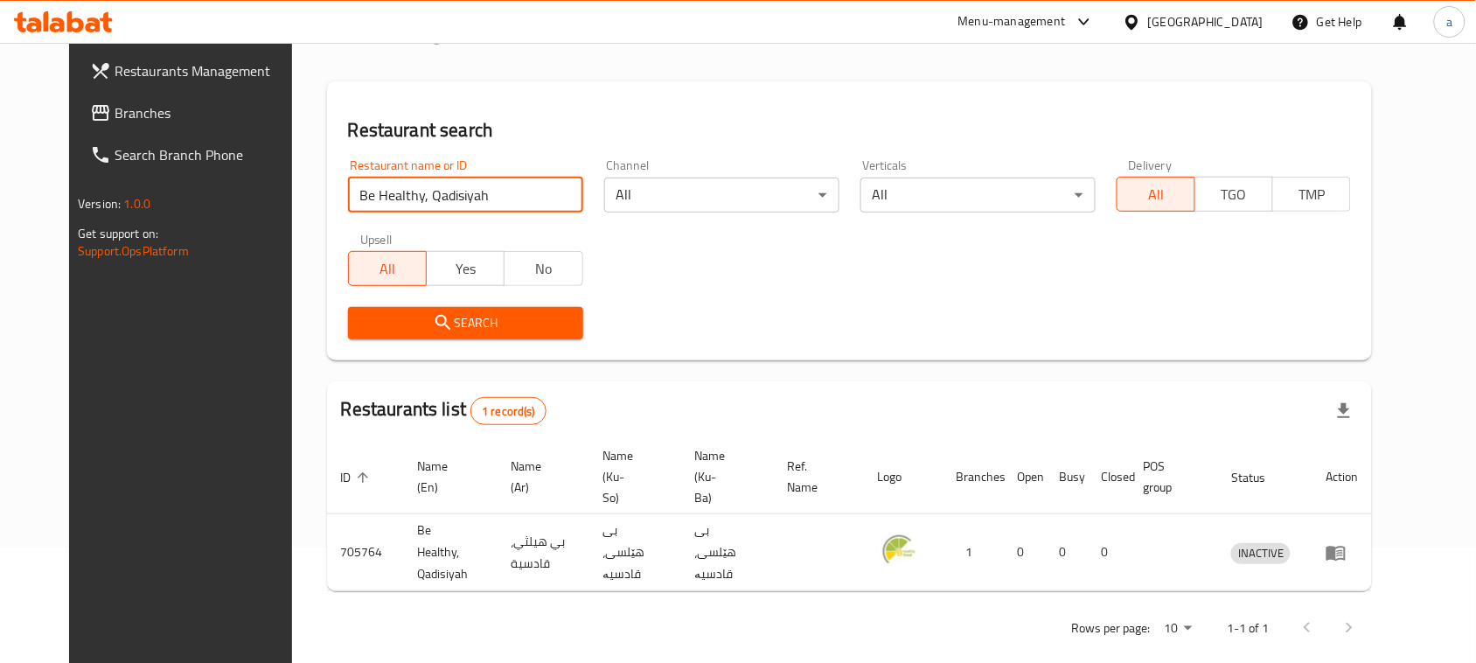
scroll to position [116, 0]
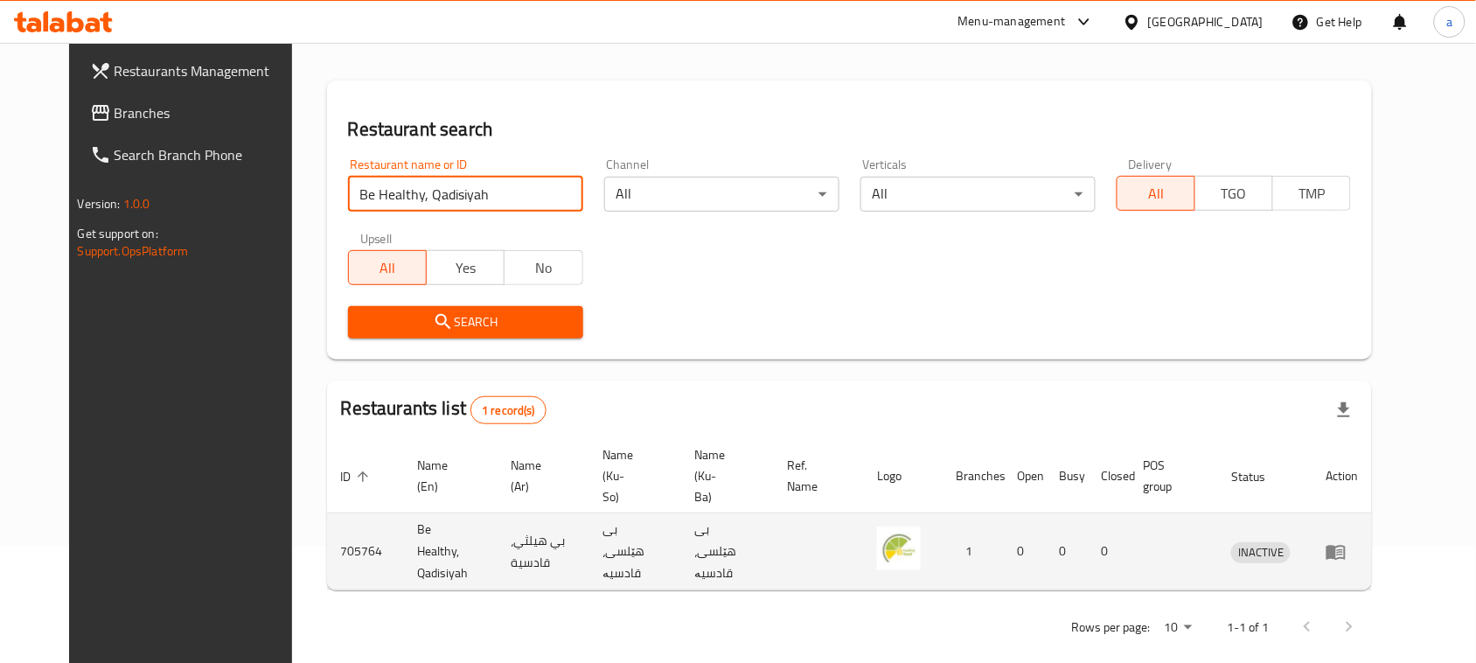
click at [1346, 545] on icon "enhanced table" at bounding box center [1335, 552] width 19 height 15
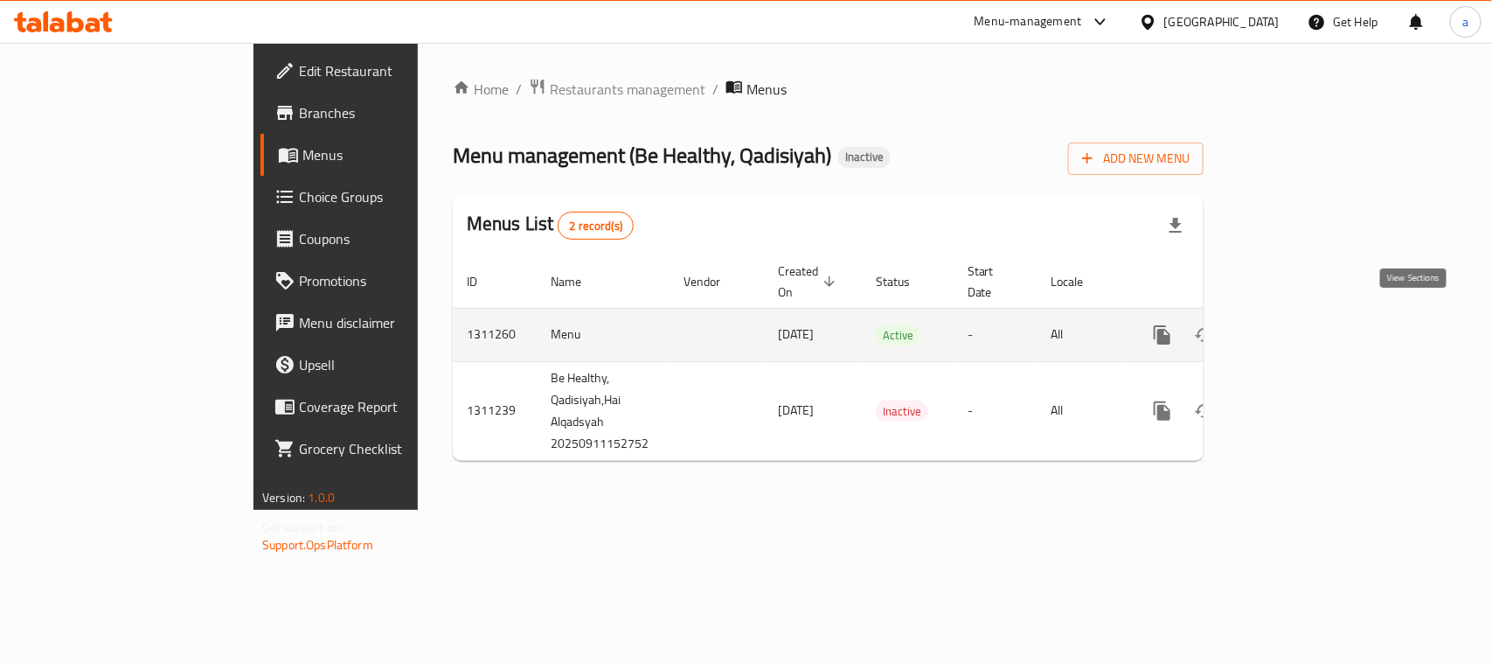
click at [1310, 330] on link "enhanced table" at bounding box center [1289, 335] width 42 height 42
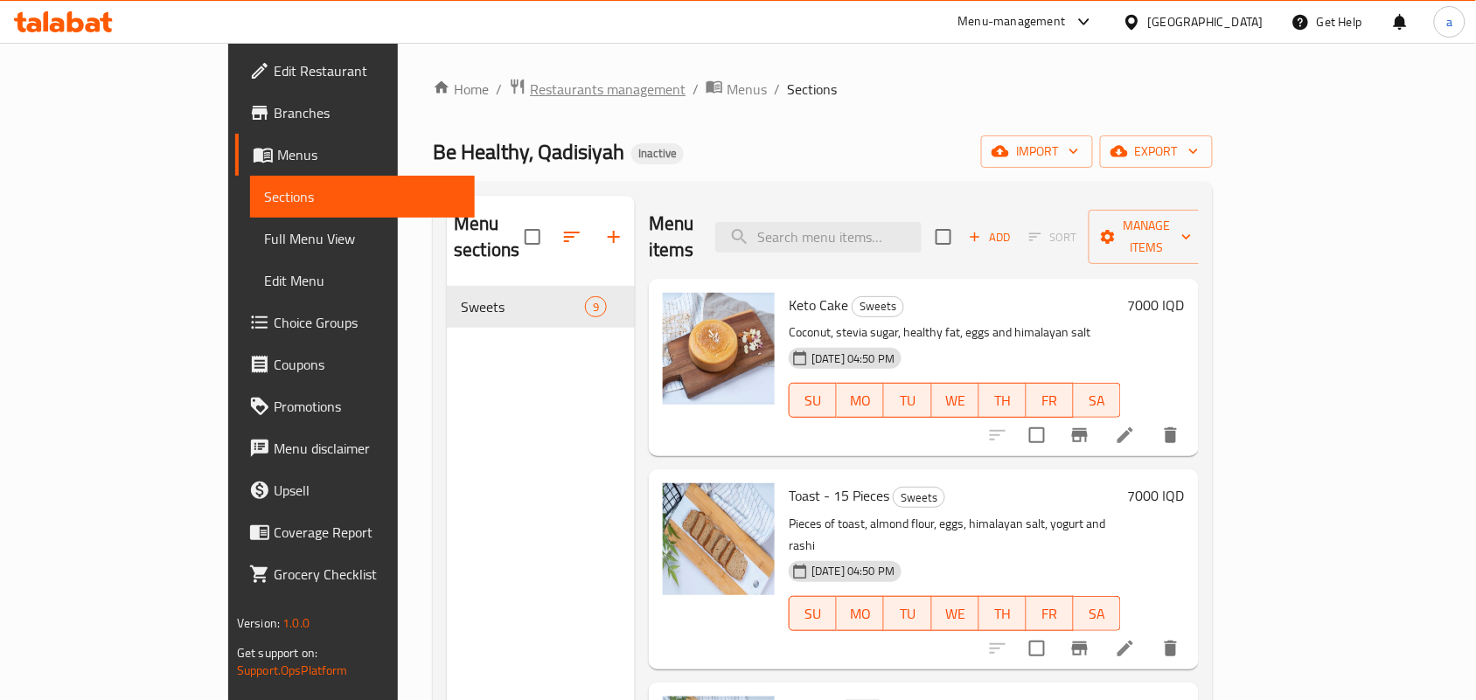
click at [530, 100] on span "Restaurants management" at bounding box center [608, 89] width 156 height 21
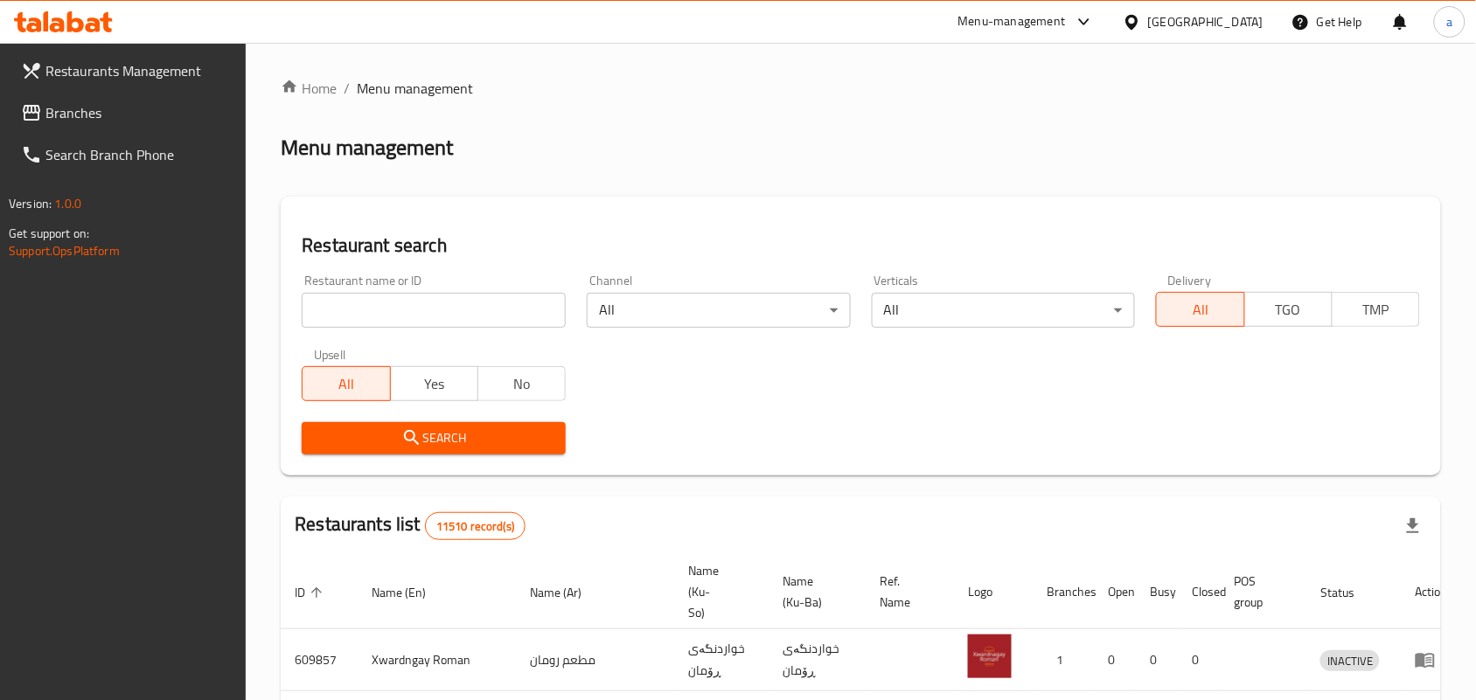
click at [403, 310] on input "search" at bounding box center [434, 310] width 264 height 35
paste input "Alsab3a"
type input "Alsab3a"
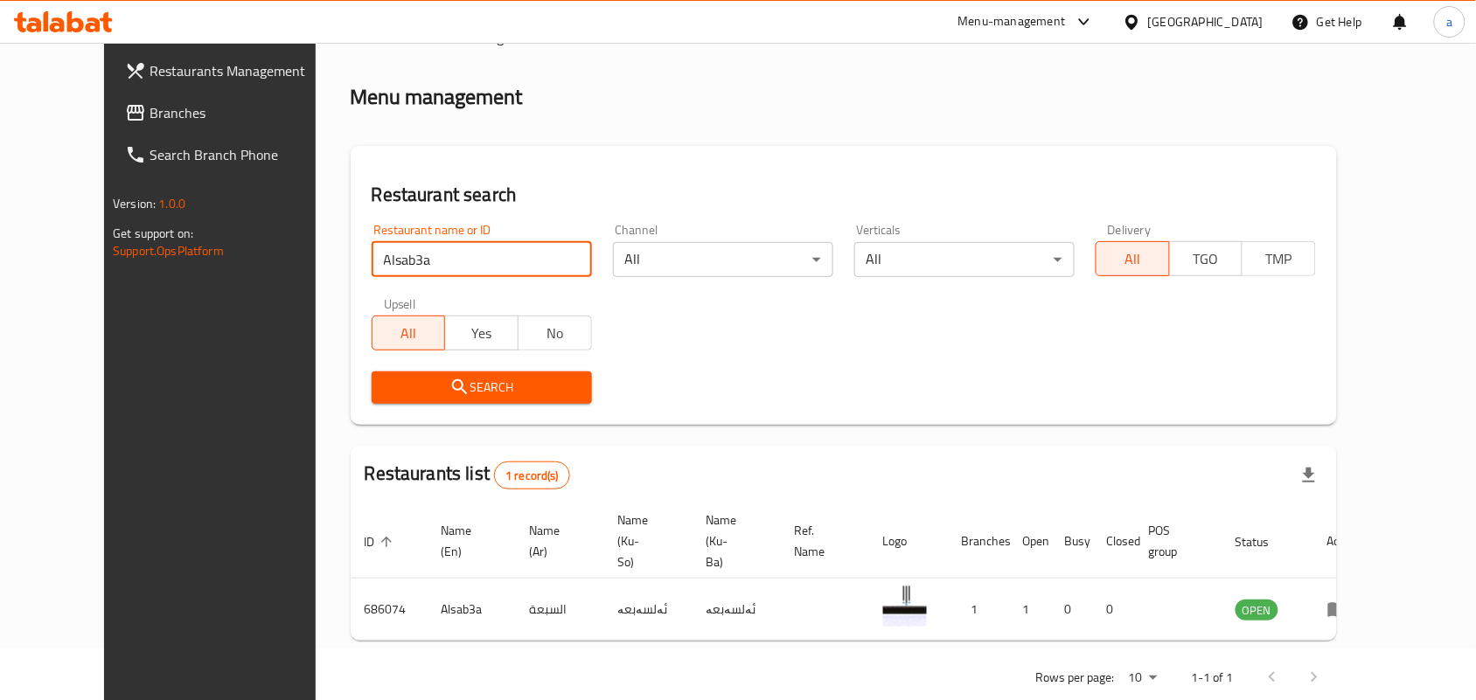
scroll to position [80, 0]
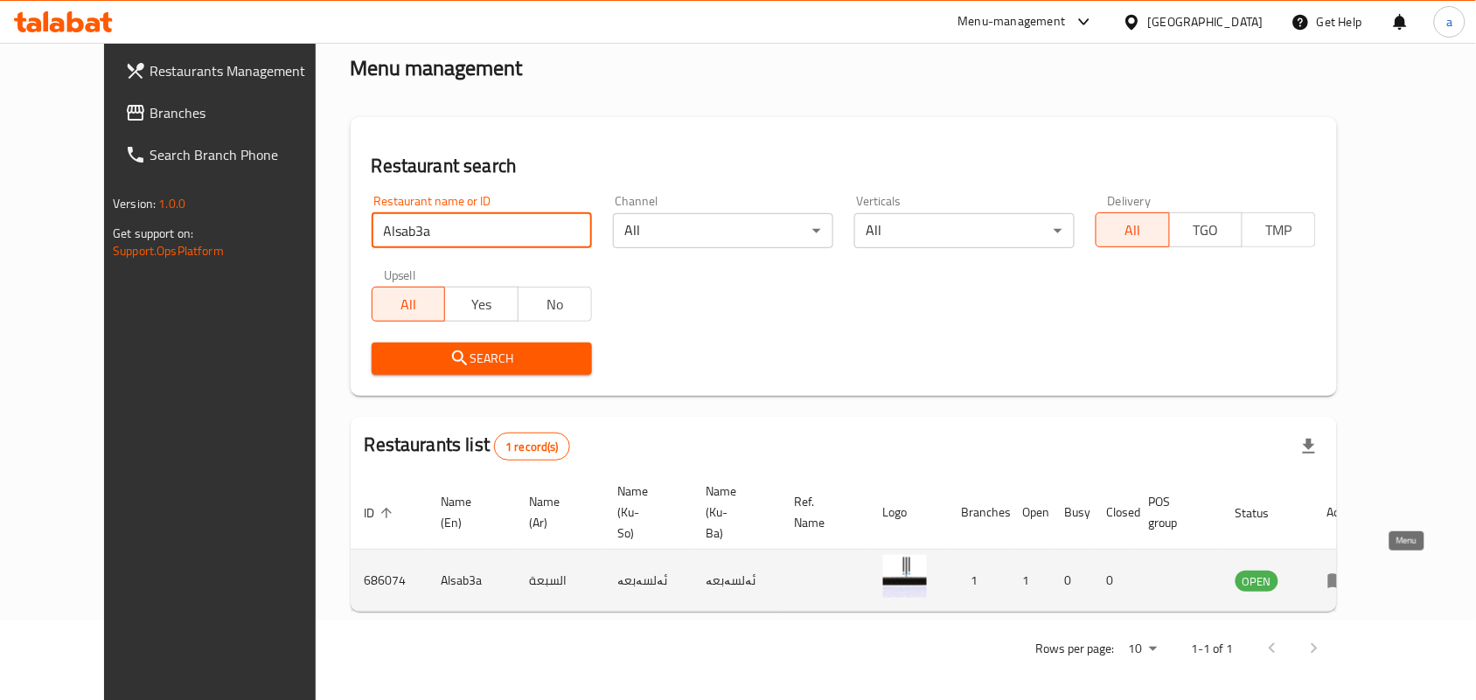
click at [1348, 570] on icon "enhanced table" at bounding box center [1337, 580] width 21 height 21
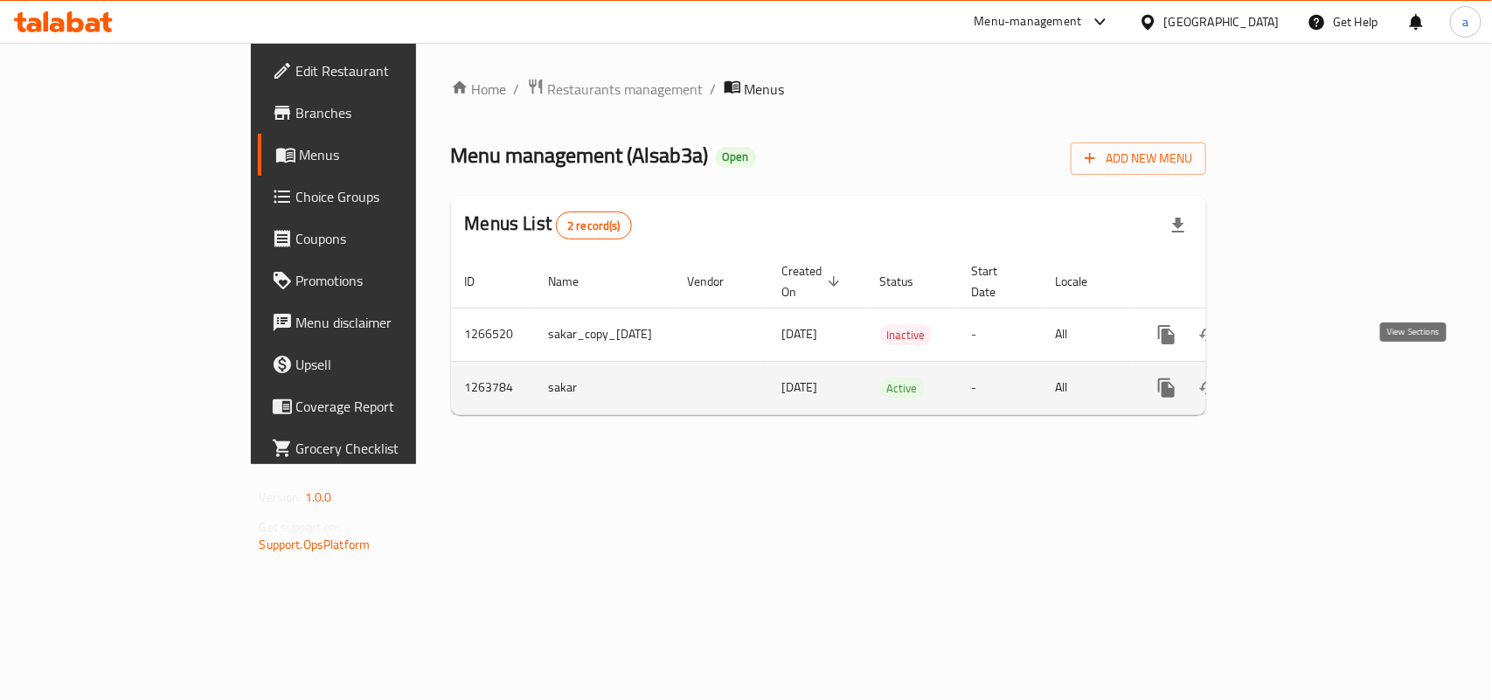
click at [1304, 380] on icon "enhanced table" at bounding box center [1293, 388] width 21 height 21
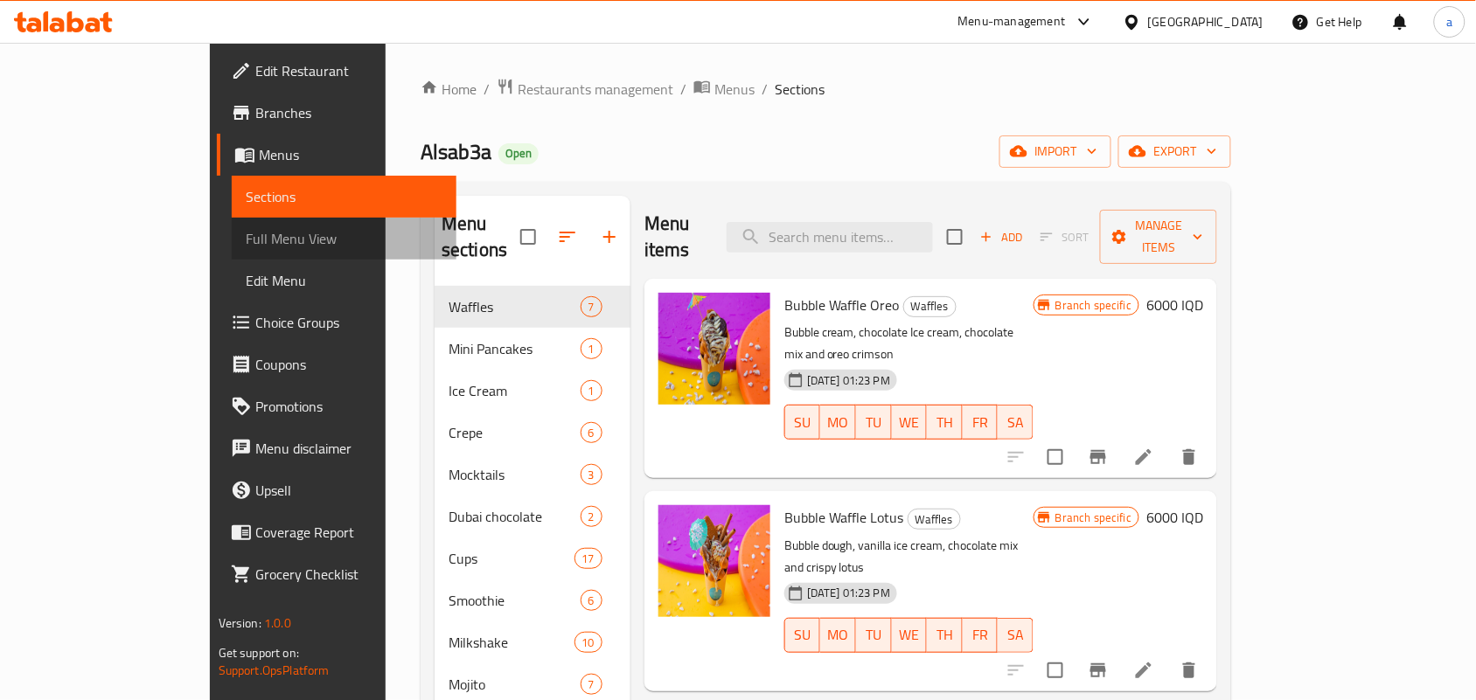
click at [246, 246] on span "Full Menu View" at bounding box center [344, 238] width 197 height 21
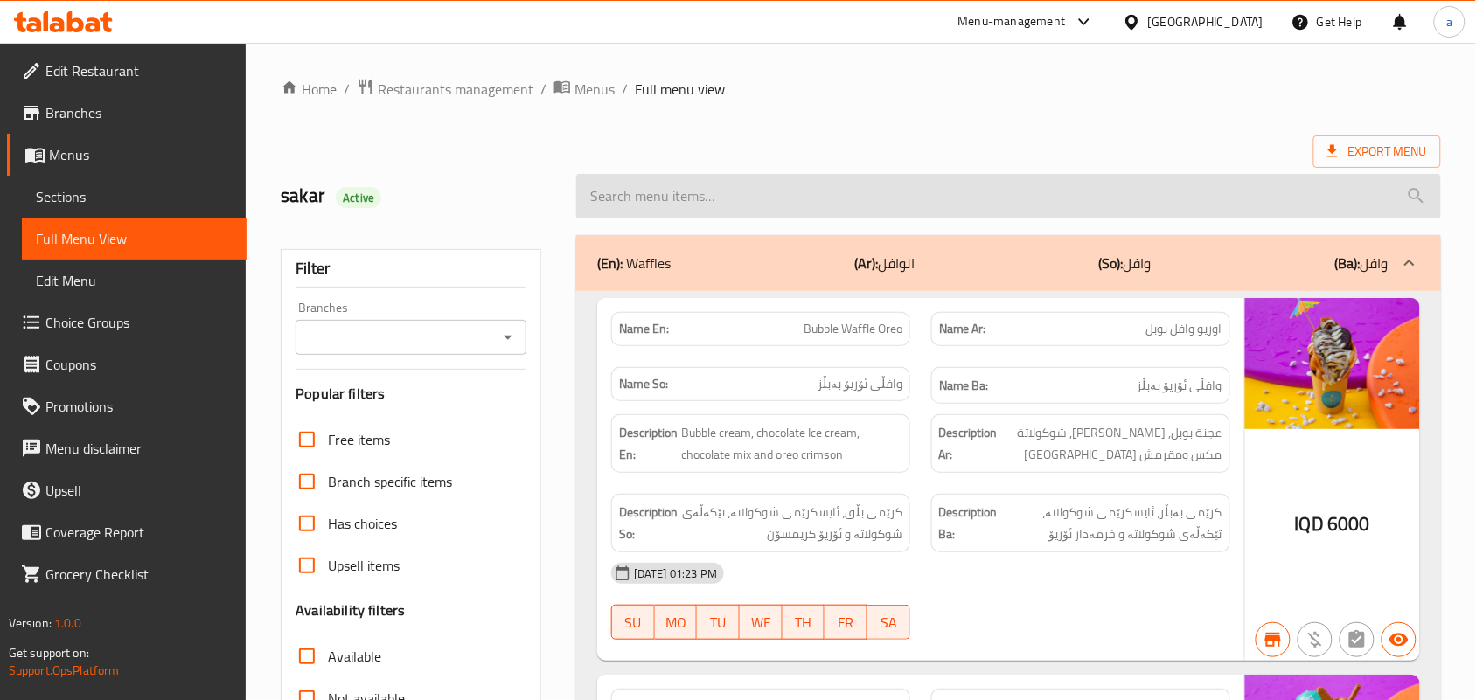
click at [636, 189] on input "search" at bounding box center [1008, 196] width 865 height 45
paste input "Ice Cream Balls - 3 Pieces"
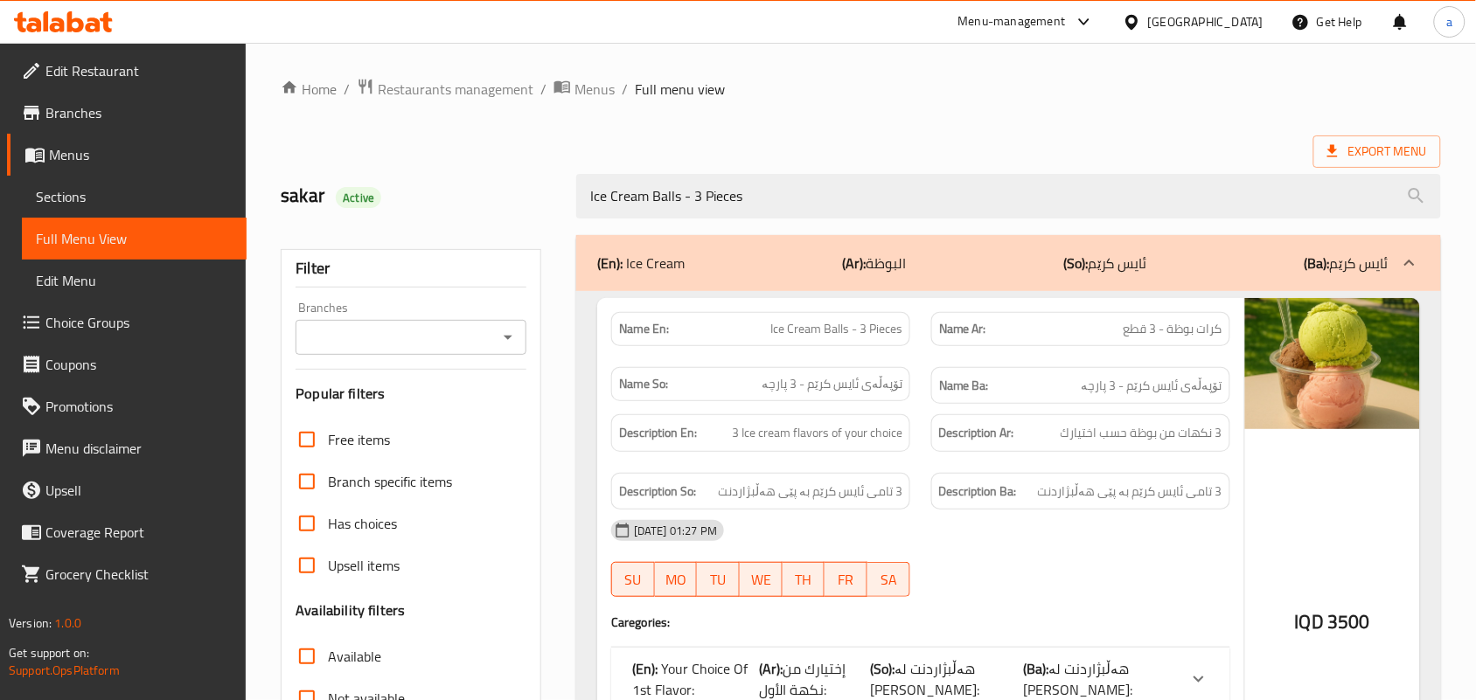
click at [504, 339] on icon "Open" at bounding box center [507, 337] width 21 height 21
type input "Ice Cream Balls - 3 Pieces"
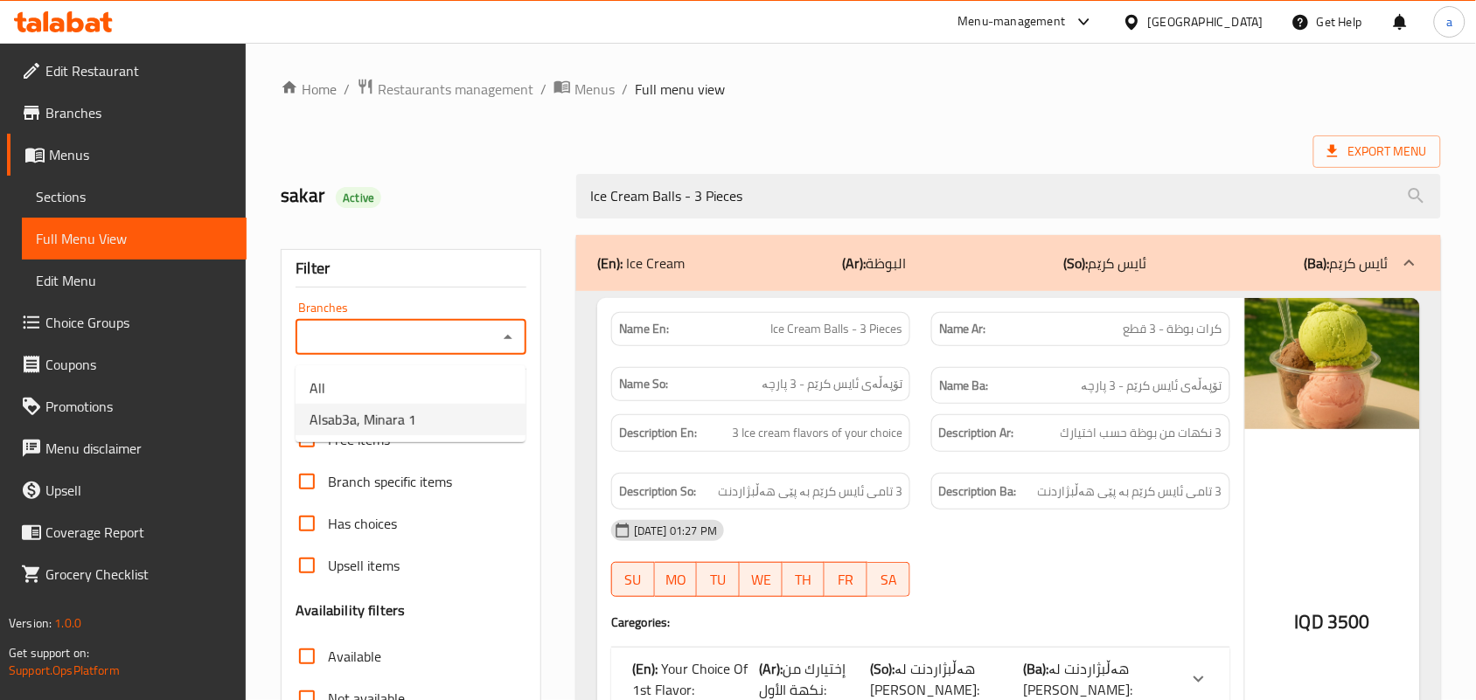
click at [414, 409] on span "Alsab3a, Minara 1" at bounding box center [362, 419] width 107 height 21
type input "Alsab3a, Minara 1"
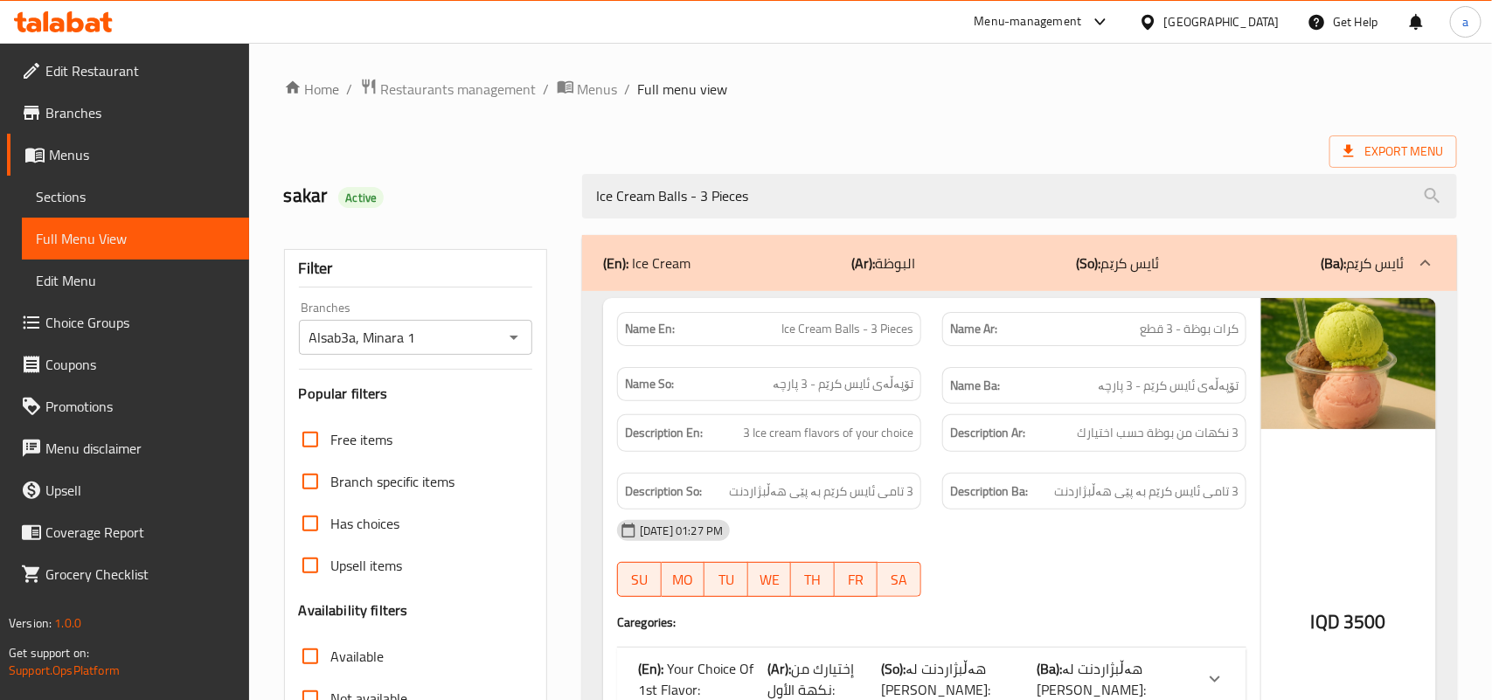
scroll to position [258, 0]
